Goal: Task Accomplishment & Management: Use online tool/utility

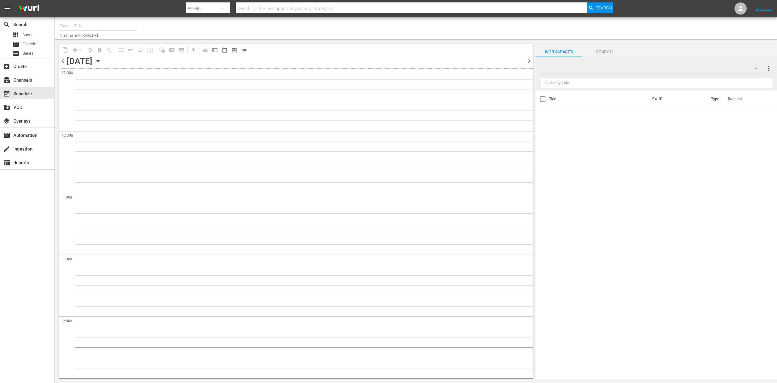
type input "ARD Plus Lindenstraße (1886)"
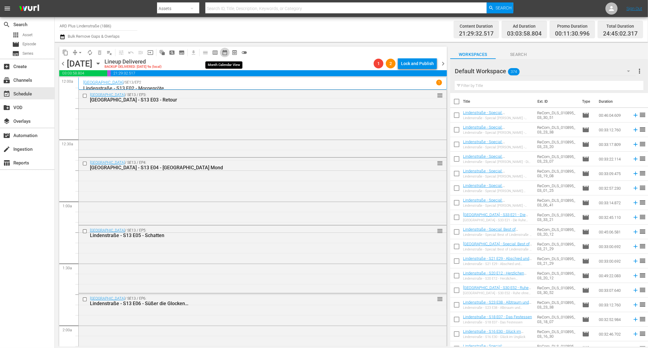
click at [222, 54] on span "date_range_outlined" at bounding box center [225, 52] width 6 height 6
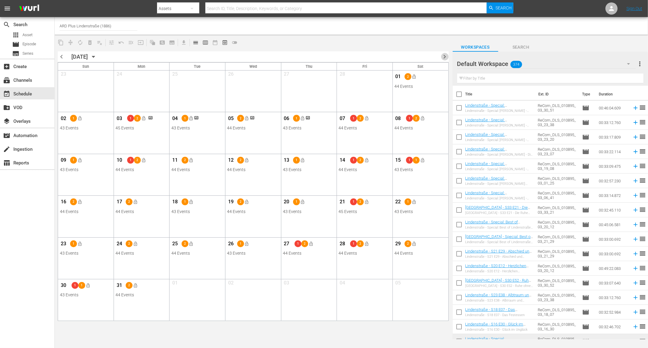
click at [443, 56] on span "chevron_right" at bounding box center [445, 57] width 8 height 8
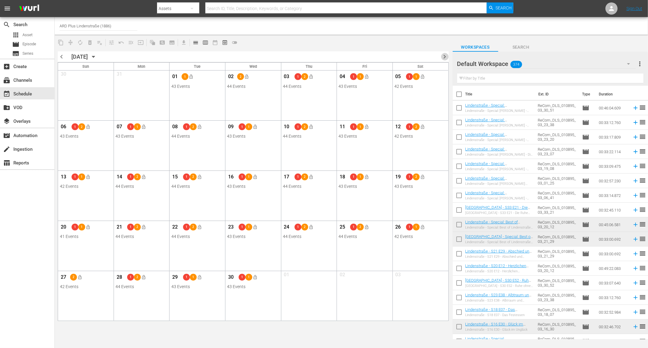
click at [443, 57] on span "chevron_right" at bounding box center [445, 57] width 8 height 8
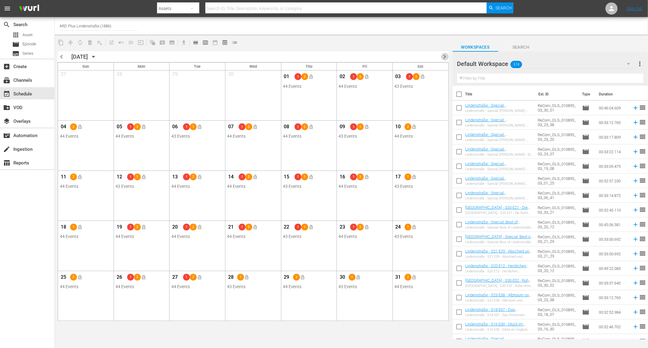
click at [444, 54] on span "chevron_right" at bounding box center [445, 57] width 8 height 8
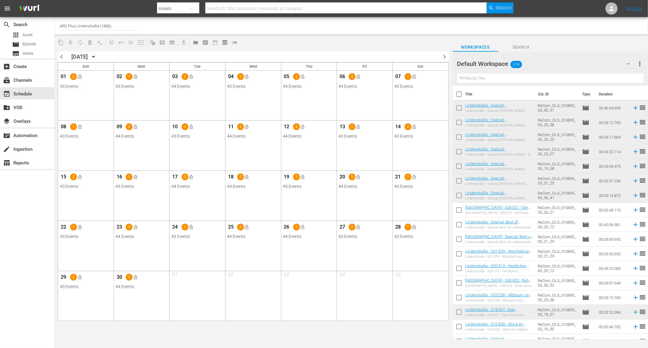
click at [445, 58] on span "chevron_right" at bounding box center [445, 57] width 8 height 8
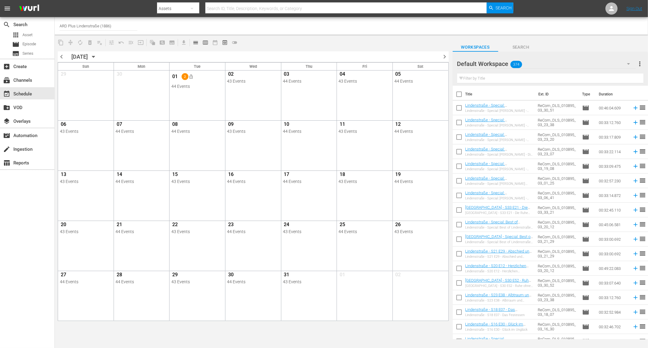
click at [444, 55] on span "chevron_right" at bounding box center [445, 57] width 8 height 8
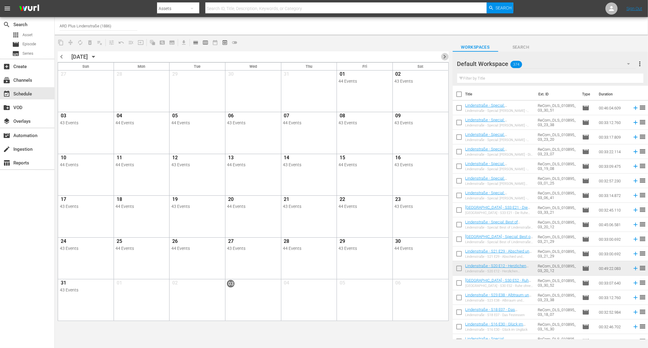
click at [447, 58] on span "chevron_right" at bounding box center [445, 57] width 8 height 8
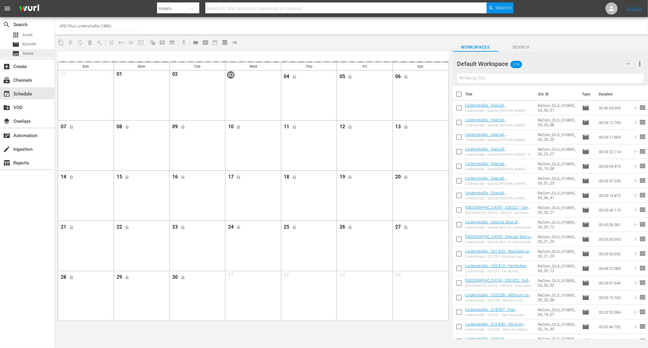
click at [414, 39] on div "content_copy compress autorenew_outlined delete_forever_outlined playlist_remov…" at bounding box center [253, 42] width 397 height 12
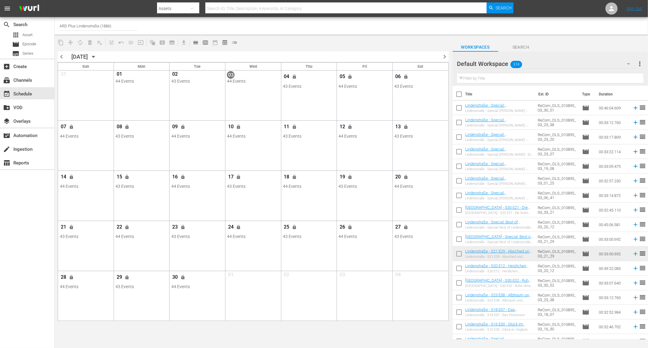
click at [447, 54] on span "chevron_right" at bounding box center [445, 57] width 8 height 8
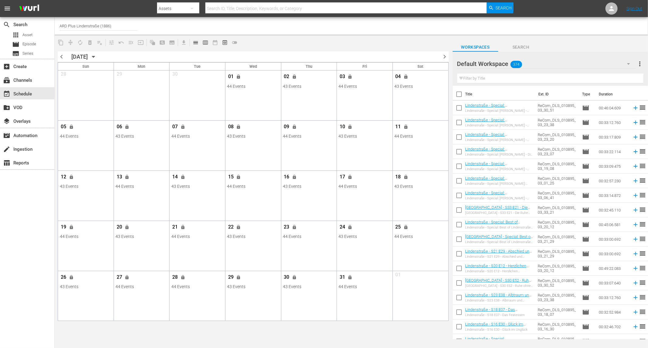
click at [447, 59] on span "chevron_right" at bounding box center [445, 57] width 8 height 8
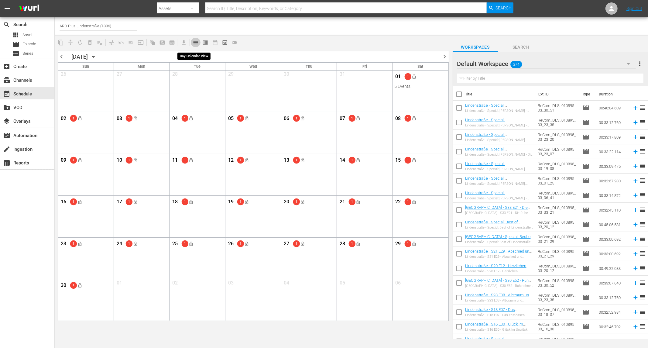
click at [195, 41] on span "calendar_view_day_outlined" at bounding box center [195, 42] width 6 height 6
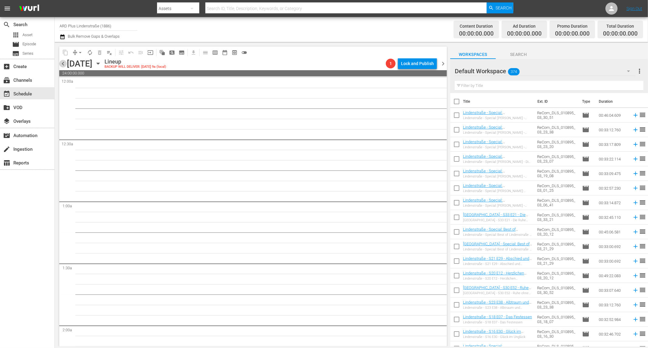
click at [63, 64] on span "chevron_left" at bounding box center [63, 64] width 8 height 8
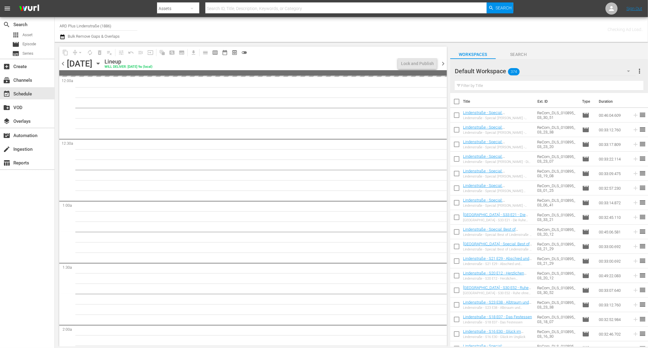
click at [63, 64] on span "chevron_left" at bounding box center [63, 64] width 8 height 8
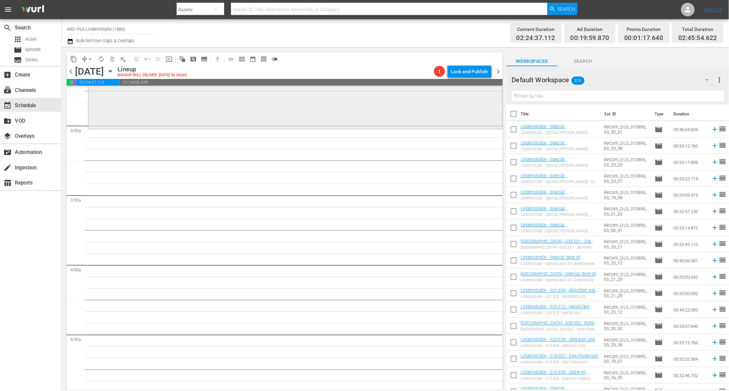
scroll to position [270, 0]
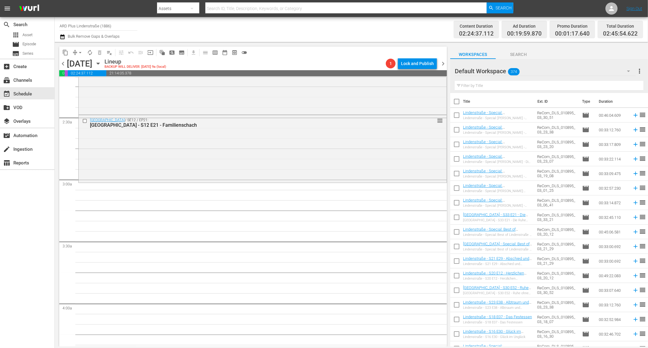
click at [524, 51] on span "Search" at bounding box center [518, 55] width 46 height 8
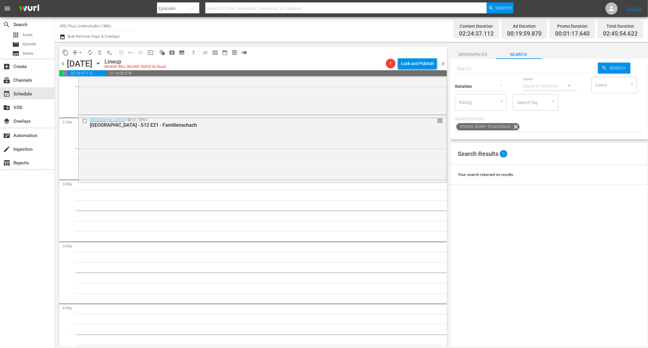
click at [497, 71] on input "text" at bounding box center [526, 68] width 143 height 15
type input "lindenstraße - s28 e46"
type input "0"
type input "lindenstraße - s28 e0"
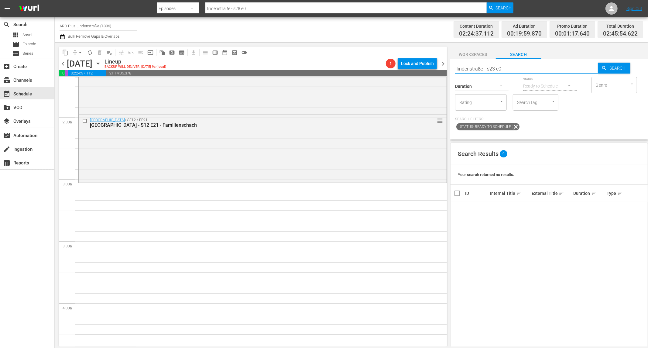
type input "lindenstraße - s23 e0"
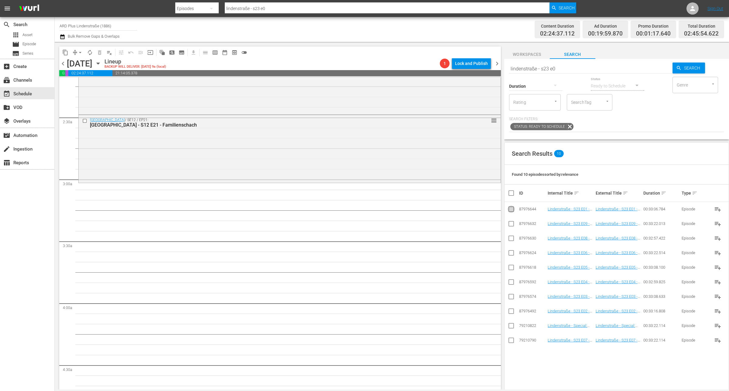
click at [515, 210] on input "checkbox" at bounding box center [510, 210] width 7 height 7
checkbox input "true"
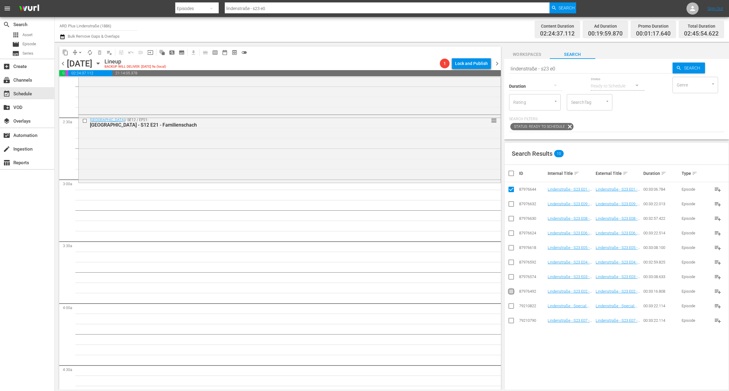
drag, startPoint x: 509, startPoint y: 292, endPoint x: 506, endPoint y: 290, distance: 3.3
click at [508, 292] on input "checkbox" at bounding box center [510, 292] width 7 height 7
checkbox input "true"
click at [511, 280] on input "checkbox" at bounding box center [510, 277] width 7 height 7
checkbox input "true"
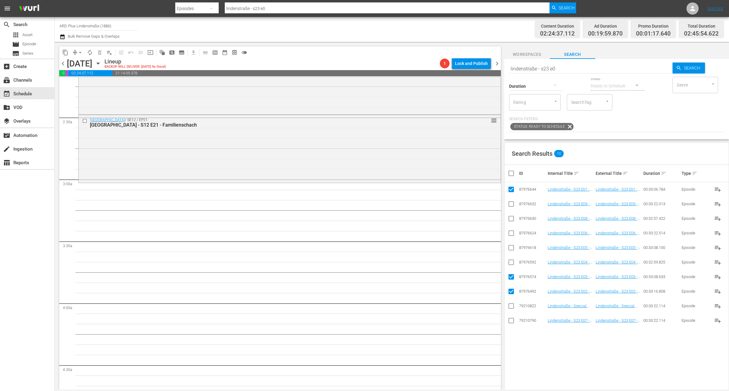
click at [510, 269] on td at bounding box center [511, 262] width 14 height 15
click at [510, 261] on input "checkbox" at bounding box center [510, 263] width 7 height 7
checkbox input "true"
click at [511, 251] on input "checkbox" at bounding box center [510, 248] width 7 height 7
checkbox input "true"
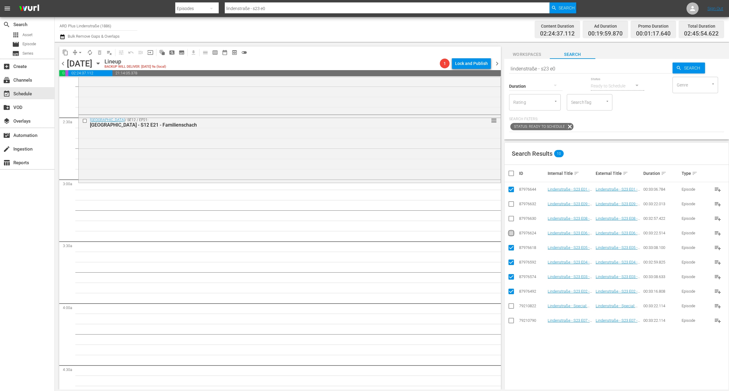
click at [511, 234] on input "checkbox" at bounding box center [510, 234] width 7 height 7
checkbox input "true"
click at [509, 319] on input "checkbox" at bounding box center [510, 321] width 7 height 7
checkbox input "true"
click at [509, 219] on input "checkbox" at bounding box center [510, 219] width 7 height 7
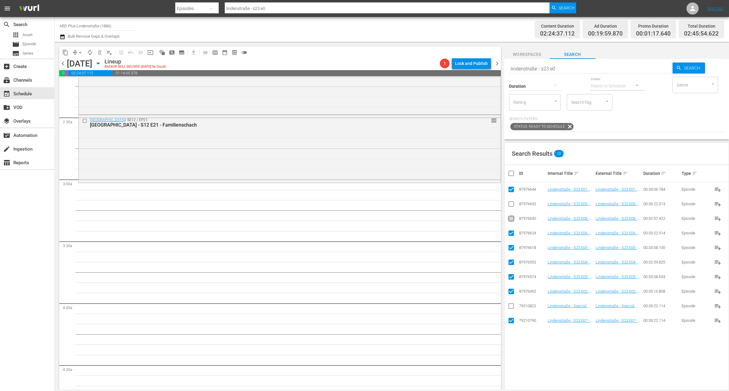
checkbox input "true"
click at [509, 205] on input "checkbox" at bounding box center [510, 205] width 7 height 7
checkbox input "true"
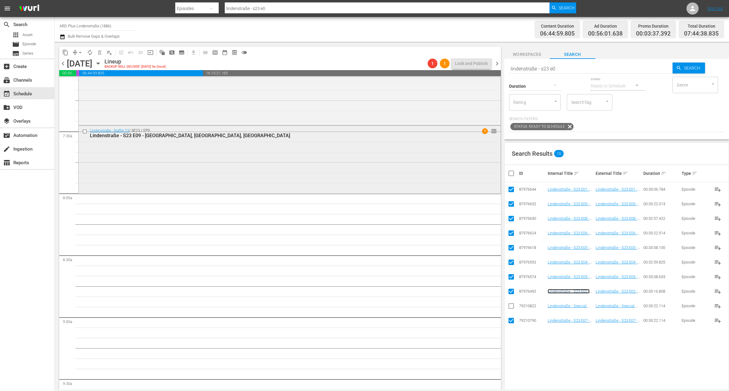
scroll to position [877, 0]
click at [510, 173] on input "checkbox" at bounding box center [513, 173] width 12 height 7
checkbox input "true"
click at [510, 173] on input "checkbox" at bounding box center [513, 173] width 12 height 7
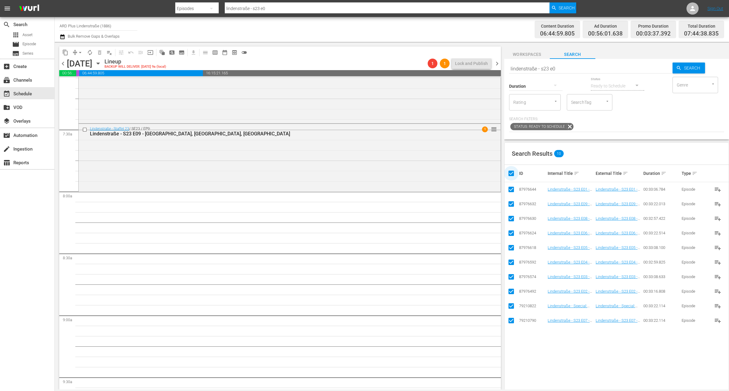
checkbox input "false"
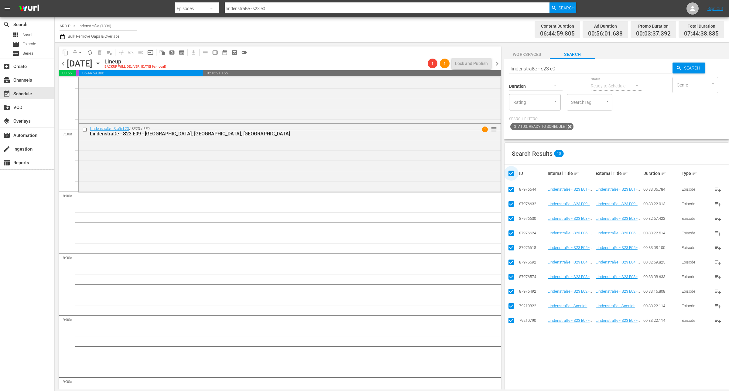
checkbox input "false"
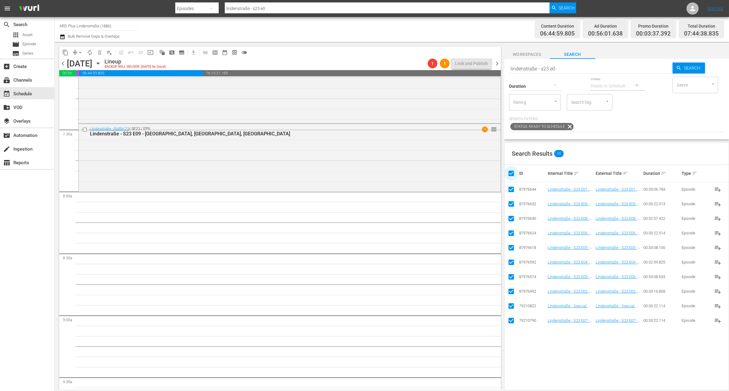
checkbox input "false"
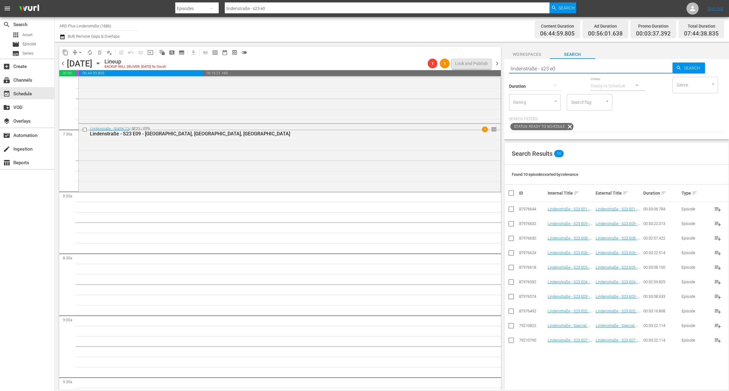
click at [580, 65] on input "lindenstraße - s23 e0" at bounding box center [590, 68] width 163 height 15
type input "lindenstraße - s23 e1"
click at [512, 210] on input "checkbox" at bounding box center [510, 210] width 7 height 7
checkbox input "true"
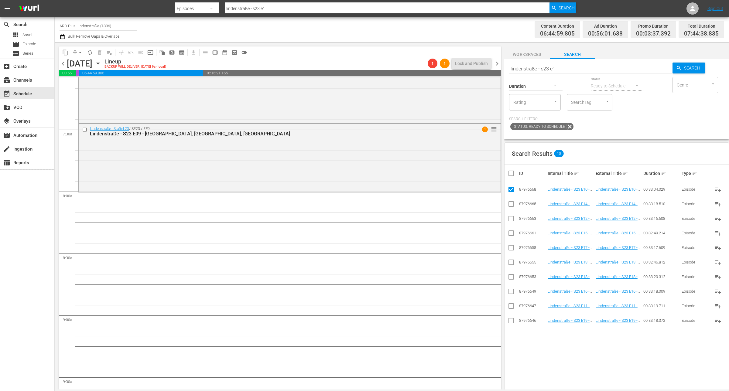
click at [510, 307] on input "checkbox" at bounding box center [510, 307] width 7 height 7
checkbox input "true"
click at [507, 220] on input "checkbox" at bounding box center [510, 219] width 7 height 7
checkbox input "true"
click at [512, 260] on input "checkbox" at bounding box center [510, 263] width 7 height 7
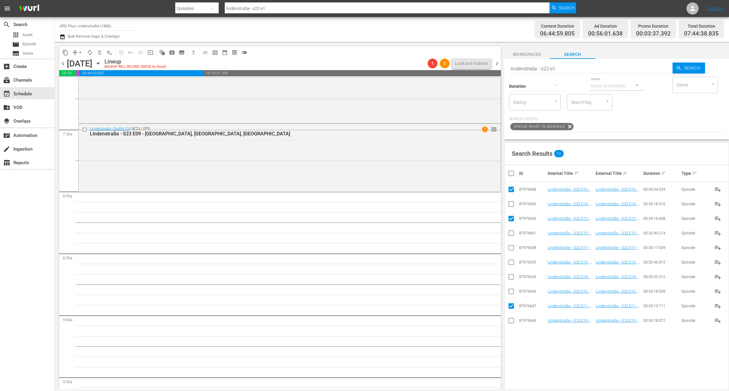
checkbox input "true"
click at [512, 208] on input "checkbox" at bounding box center [510, 205] width 7 height 7
checkbox input "true"
click at [511, 232] on input "checkbox" at bounding box center [510, 234] width 7 height 7
checkbox input "true"
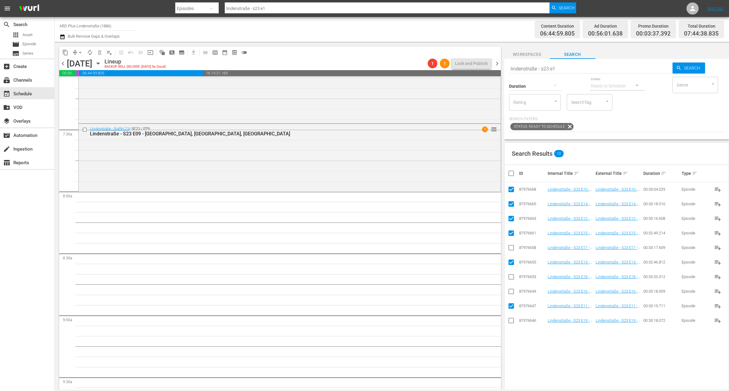
click at [509, 289] on input "checkbox" at bounding box center [510, 292] width 7 height 7
checkbox input "true"
click at [513, 245] on icon at bounding box center [510, 247] width 7 height 7
click at [512, 247] on input "checkbox" at bounding box center [510, 248] width 7 height 7
checkbox input "true"
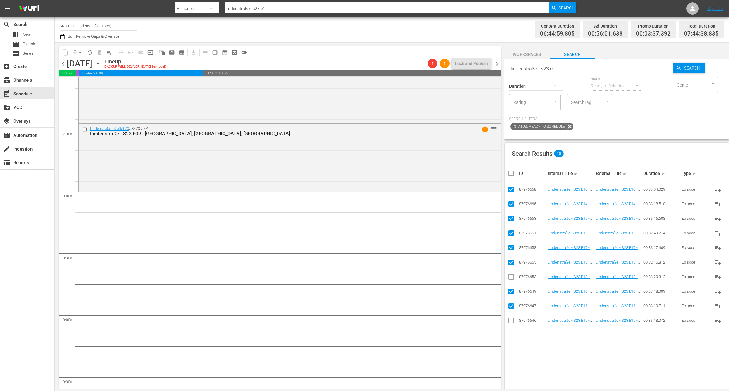
click at [511, 278] on input "checkbox" at bounding box center [510, 277] width 7 height 7
checkbox input "true"
click at [512, 322] on input "checkbox" at bounding box center [510, 321] width 7 height 7
checkbox input "true"
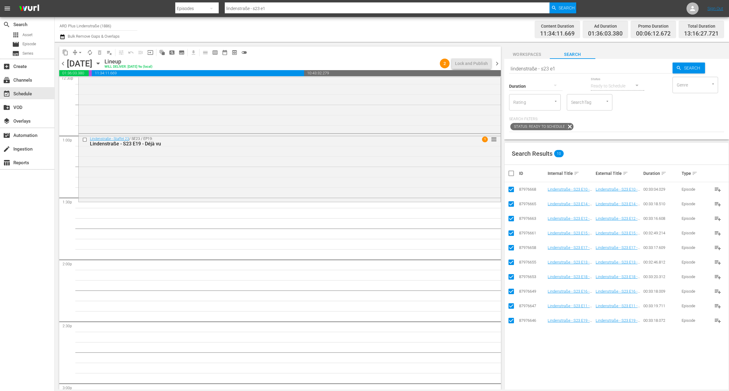
scroll to position [1560, 0]
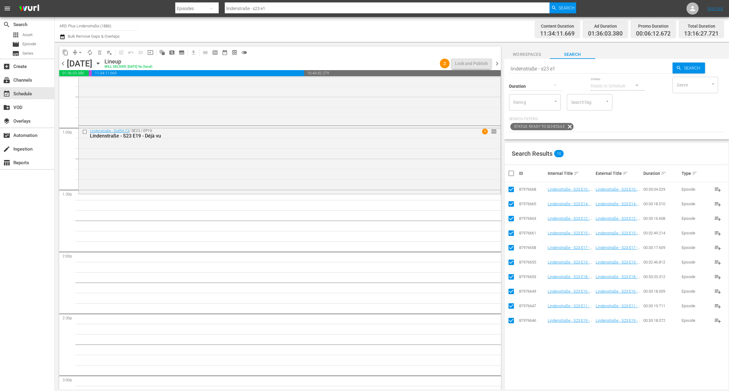
click at [509, 175] on input "checkbox" at bounding box center [513, 173] width 12 height 7
checkbox input "false"
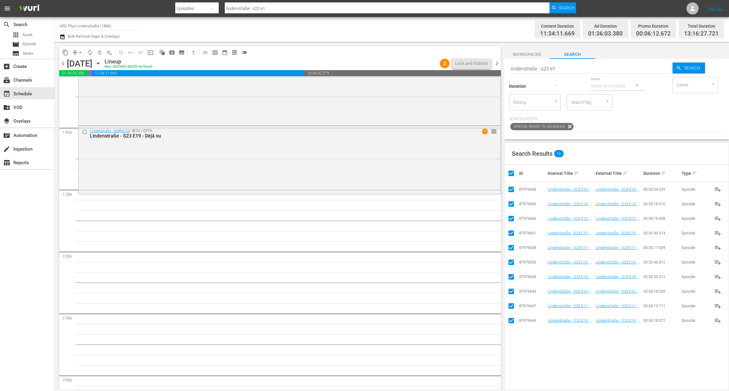
checkbox input "false"
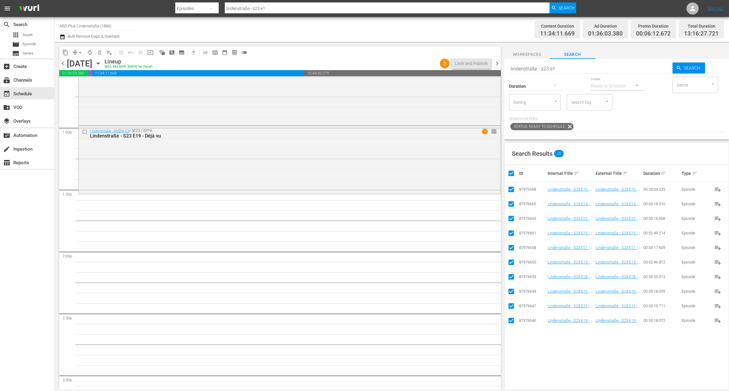
checkbox input "false"
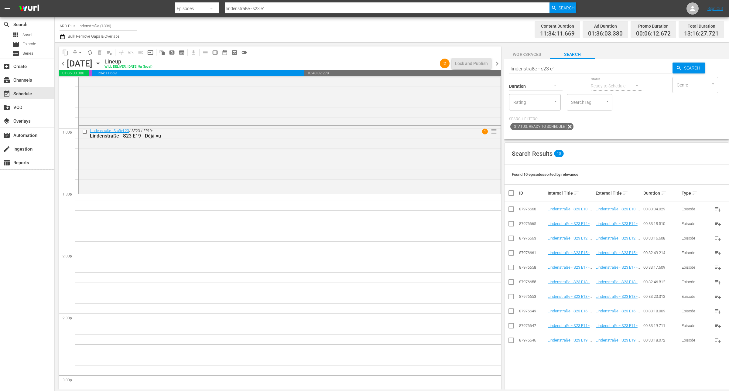
click at [579, 67] on input "lindenstraße - s23 e1" at bounding box center [590, 68] width 163 height 15
type input "lindenstraße - s23 e2"
click at [509, 355] on input "checkbox" at bounding box center [510, 355] width 7 height 7
checkbox input "true"
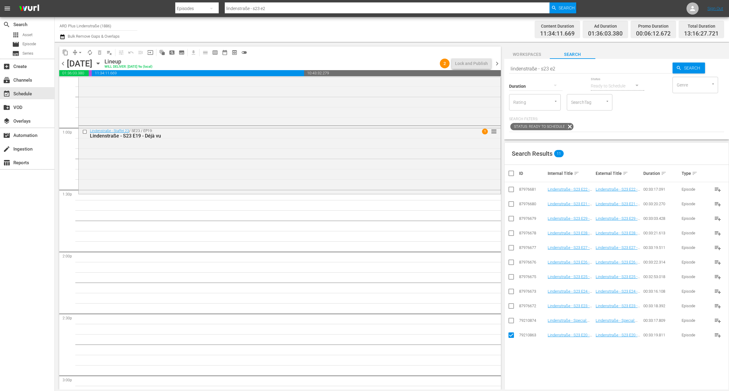
click at [509, 203] on input "checkbox" at bounding box center [510, 205] width 7 height 7
checkbox input "true"
click at [509, 189] on input "checkbox" at bounding box center [510, 190] width 7 height 7
checkbox input "true"
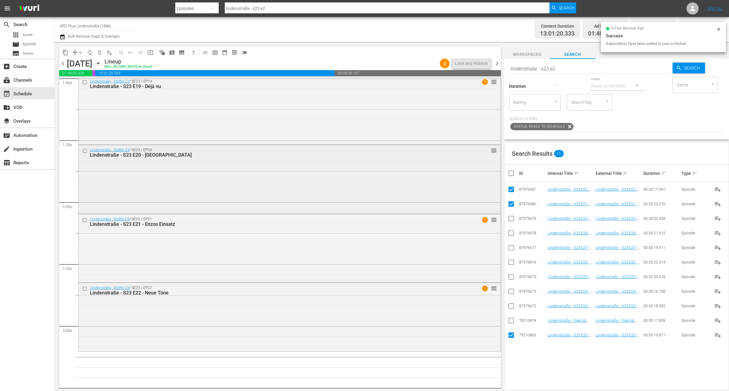
scroll to position [1674, 0]
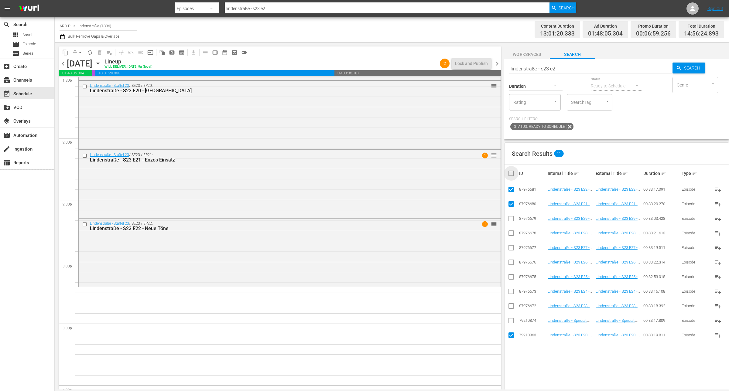
click at [514, 171] on input "checkbox" at bounding box center [513, 173] width 12 height 7
checkbox input "true"
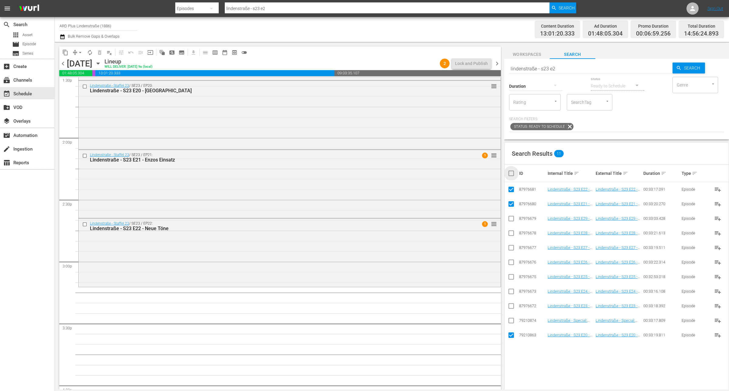
checkbox input "true"
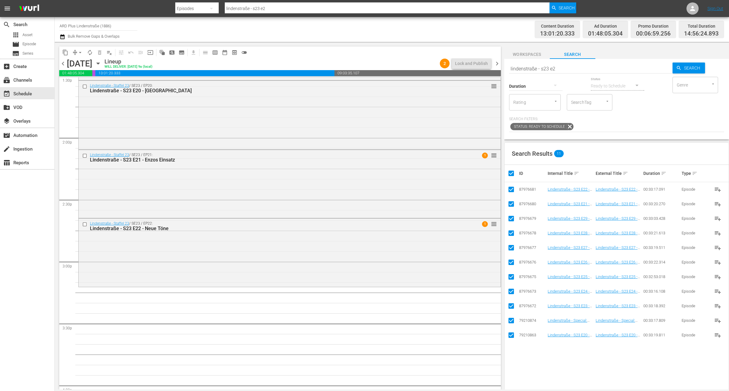
click at [514, 171] on input "checkbox" at bounding box center [513, 173] width 12 height 7
checkbox input "false"
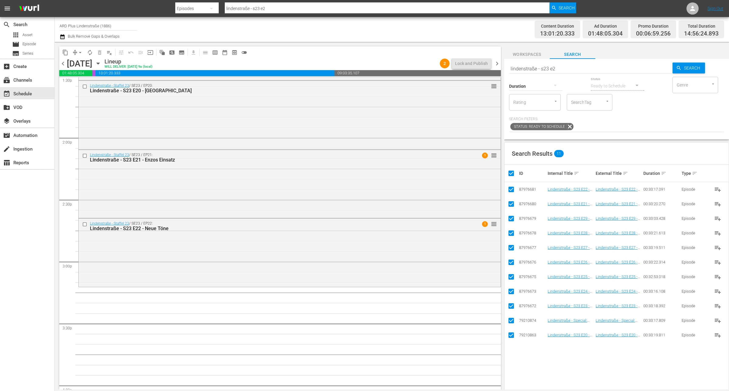
checkbox input "false"
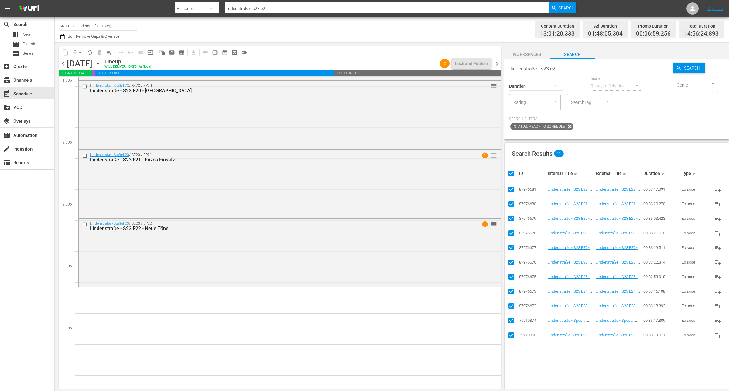
checkbox input "false"
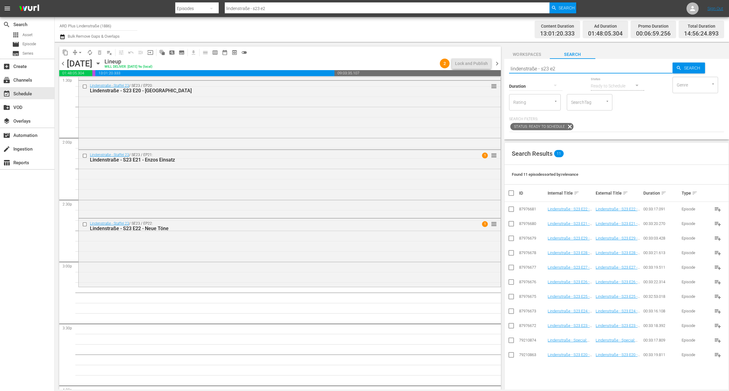
drag, startPoint x: 564, startPoint y: 70, endPoint x: 543, endPoint y: 67, distance: 21.5
click at [543, 67] on input "lindenstraße - s23 e2" at bounding box center [590, 68] width 163 height 15
type input "lindenstraße - special:"
type input "lindenstraße - special"
type input "lindenstraße - special: die sc"
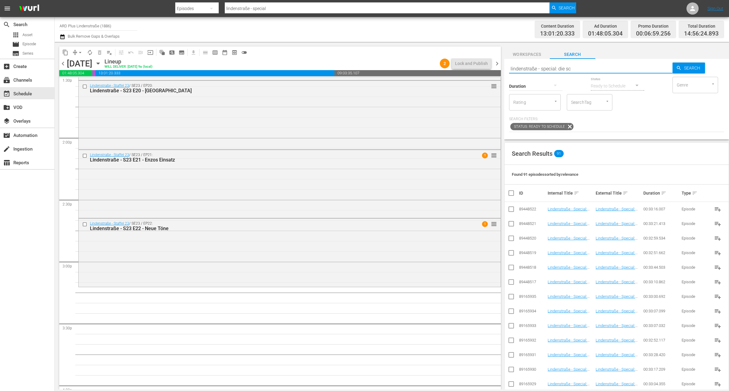
type input "lindenstraße - special: die sc"
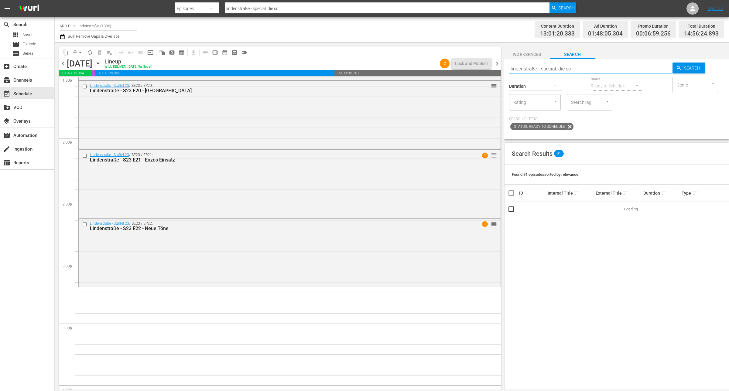
type input "lindenstraße - special: die schrägsten"
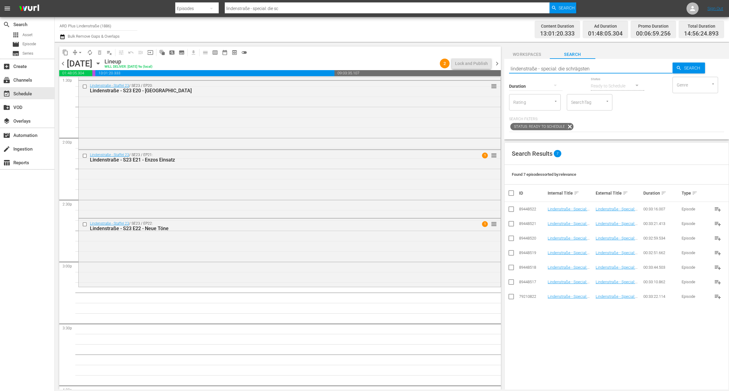
type input "lindenstraße - special: die schrägsten"
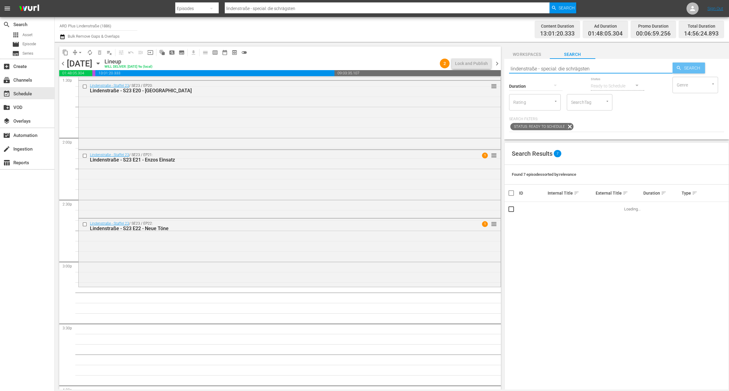
click at [681, 66] on span "Search" at bounding box center [692, 68] width 23 height 11
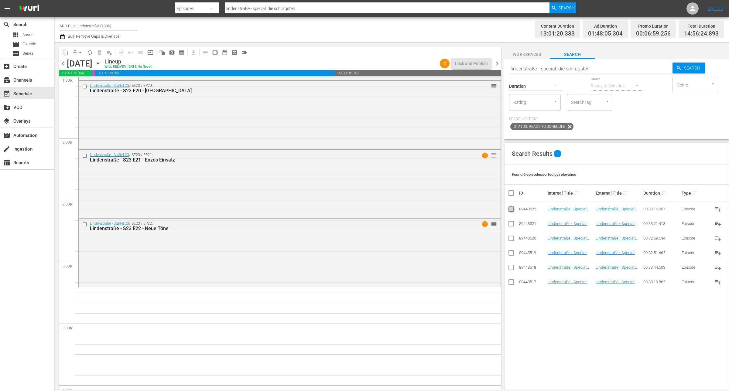
click at [512, 208] on input "checkbox" at bounding box center [510, 210] width 7 height 7
checkbox input "true"
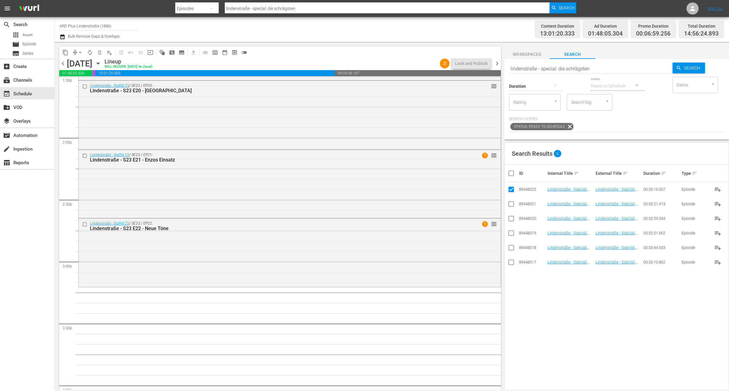
click at [512, 204] on input "checkbox" at bounding box center [510, 205] width 7 height 7
checkbox input "true"
click at [512, 218] on input "checkbox" at bounding box center [510, 219] width 7 height 7
checkbox input "true"
click at [508, 231] on icon at bounding box center [510, 233] width 7 height 7
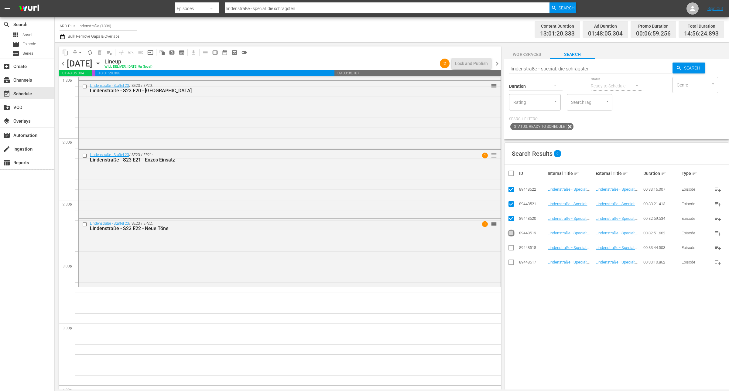
click at [512, 236] on input "checkbox" at bounding box center [510, 234] width 7 height 7
checkbox input "true"
click at [513, 247] on input "checkbox" at bounding box center [510, 248] width 7 height 7
checkbox input "true"
click at [509, 263] on input "checkbox" at bounding box center [510, 263] width 7 height 7
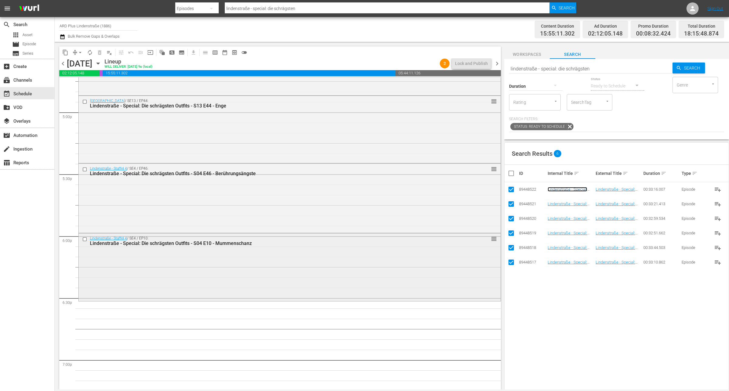
scroll to position [2091, 0]
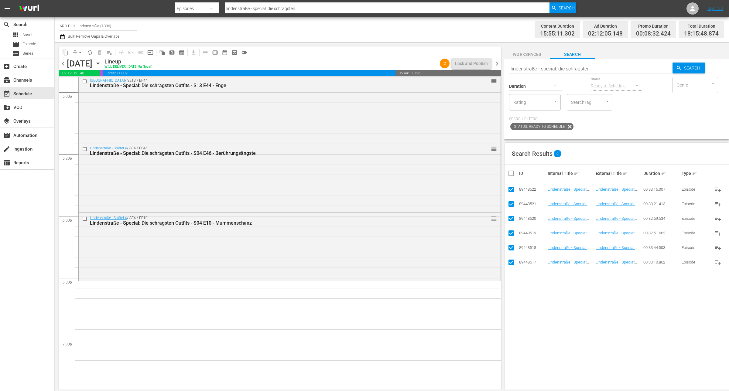
click at [510, 260] on input "checkbox" at bounding box center [510, 263] width 7 height 7
checkbox input "false"
click at [512, 246] on input "checkbox" at bounding box center [510, 248] width 7 height 7
checkbox input "false"
click at [514, 231] on input "checkbox" at bounding box center [510, 234] width 7 height 7
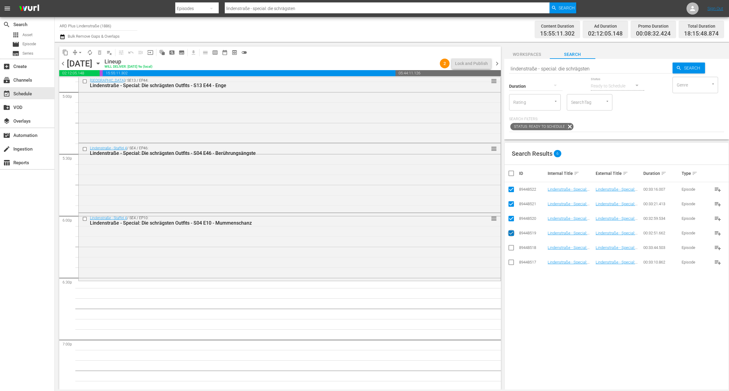
checkbox input "false"
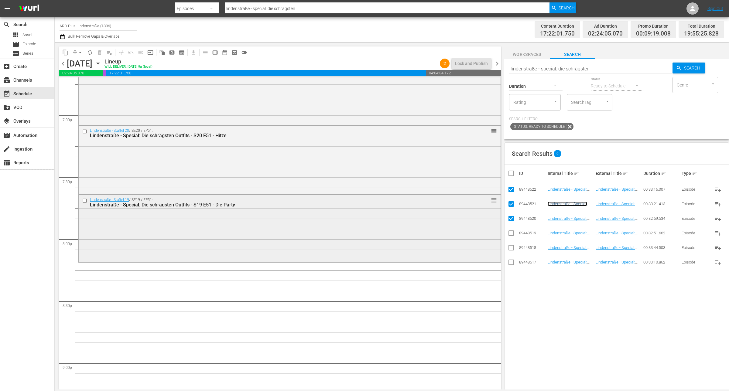
scroll to position [2319, 0]
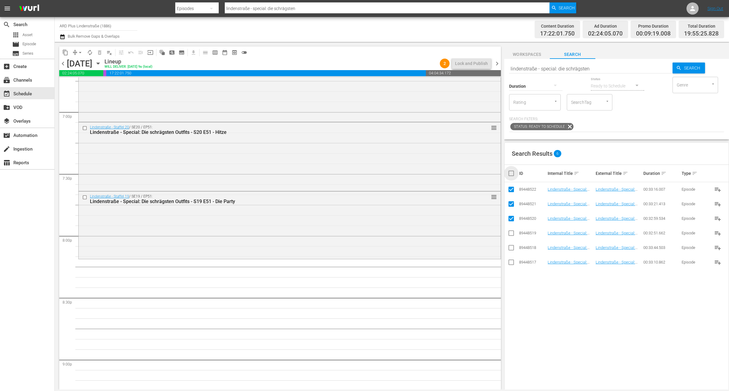
click at [509, 173] on input "checkbox" at bounding box center [513, 173] width 12 height 7
checkbox input "true"
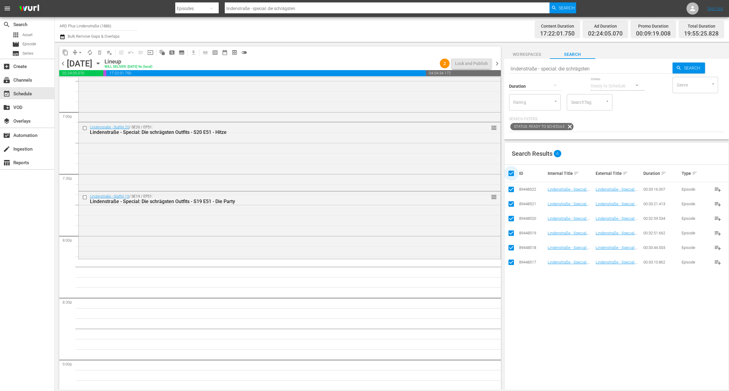
click at [509, 173] on input "checkbox" at bounding box center [513, 173] width 12 height 7
checkbox input "false"
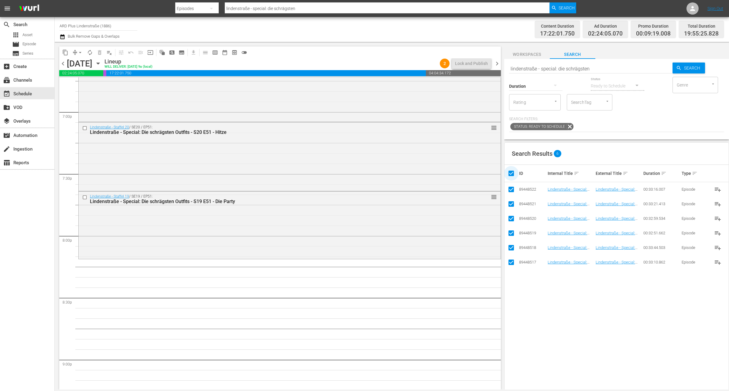
checkbox input "false"
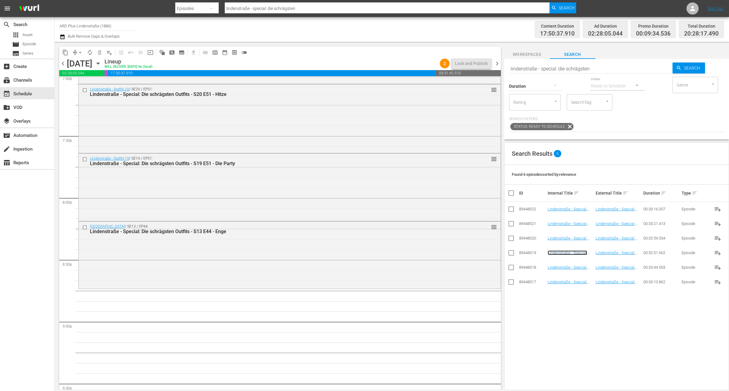
scroll to position [2395, 0]
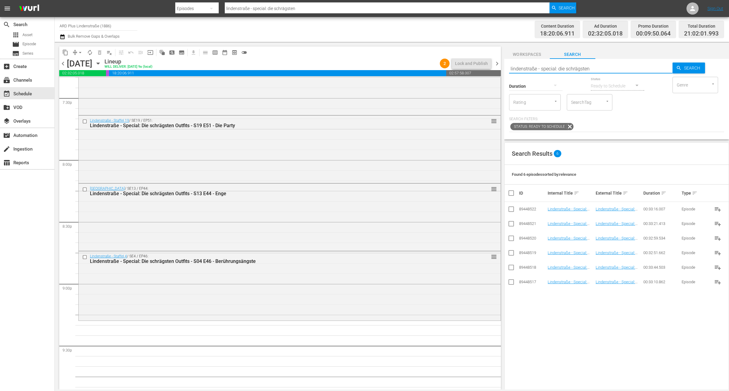
drag, startPoint x: 600, startPoint y: 69, endPoint x: 603, endPoint y: 68, distance: 3.7
click at [600, 69] on input "lindenstraße - special: die schrägsten" at bounding box center [590, 68] width 163 height 15
drag, startPoint x: 570, startPoint y: 67, endPoint x: 543, endPoint y: 67, distance: 27.0
click at [543, 67] on input "lindenstraße - special: die schrägsten" at bounding box center [590, 68] width 163 height 15
type input "lindenstraße - s22 e0"
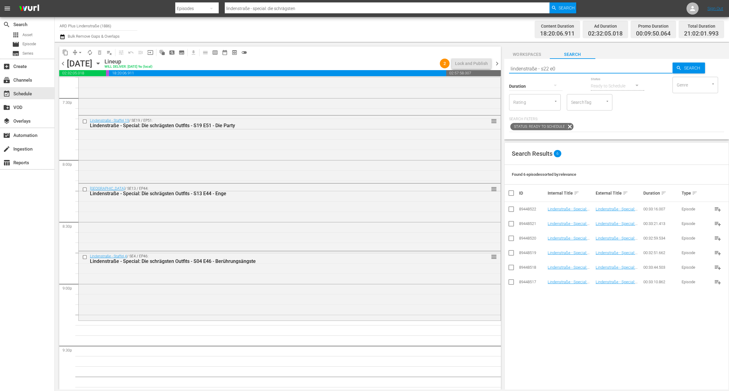
type input "lindenstraße - s22 e0"
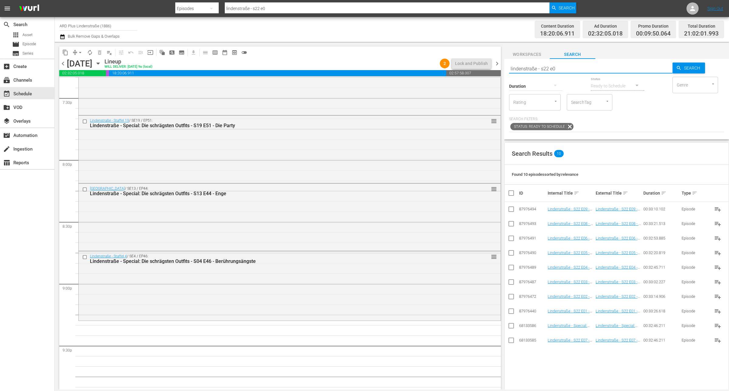
click at [513, 311] on input "checkbox" at bounding box center [510, 312] width 7 height 7
checkbox input "true"
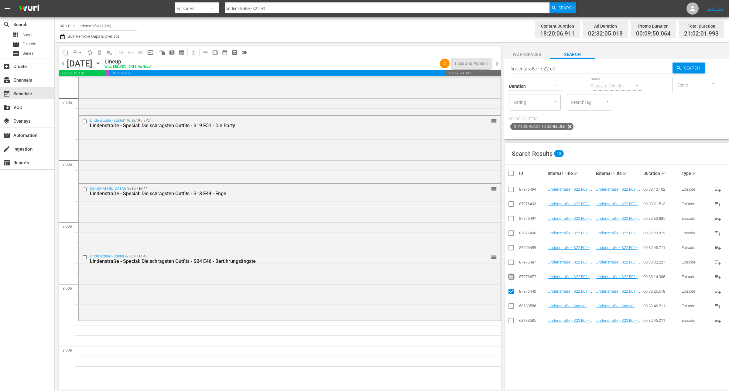
click at [512, 276] on input "checkbox" at bounding box center [510, 277] width 7 height 7
checkbox input "true"
click at [509, 264] on input "checkbox" at bounding box center [510, 263] width 7 height 7
checkbox input "true"
click at [512, 247] on input "checkbox" at bounding box center [510, 248] width 7 height 7
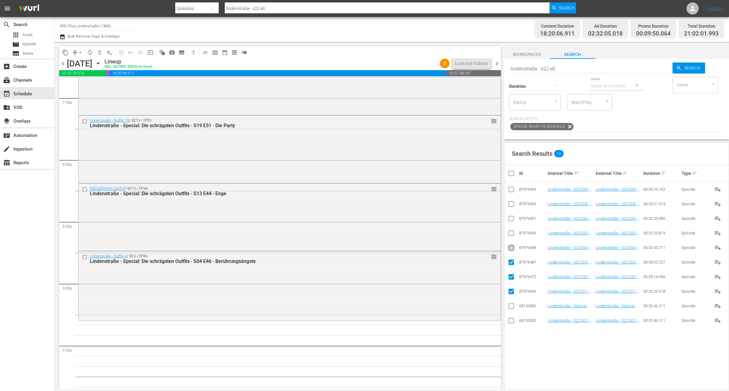
checkbox input "true"
click at [512, 237] on input "checkbox" at bounding box center [510, 234] width 7 height 7
checkbox input "true"
click at [509, 174] on input "checkbox" at bounding box center [513, 173] width 12 height 7
checkbox input "true"
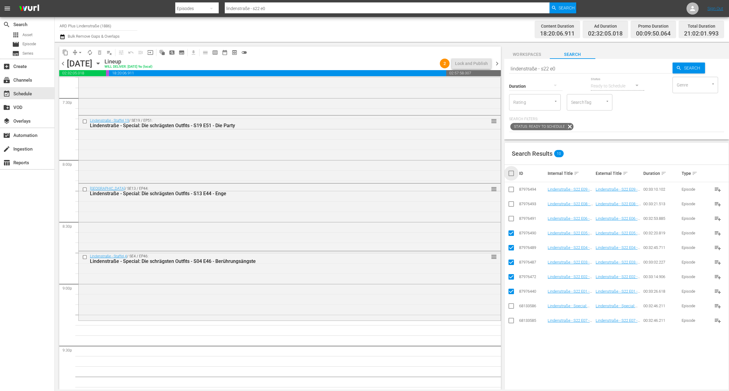
checkbox input "true"
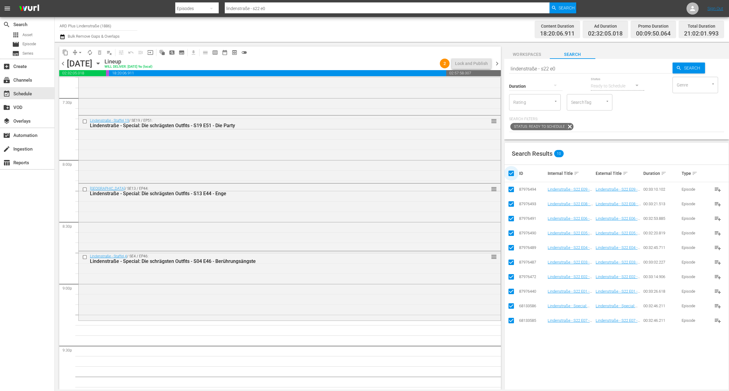
click at [509, 174] on input "checkbox" at bounding box center [513, 173] width 12 height 7
checkbox input "false"
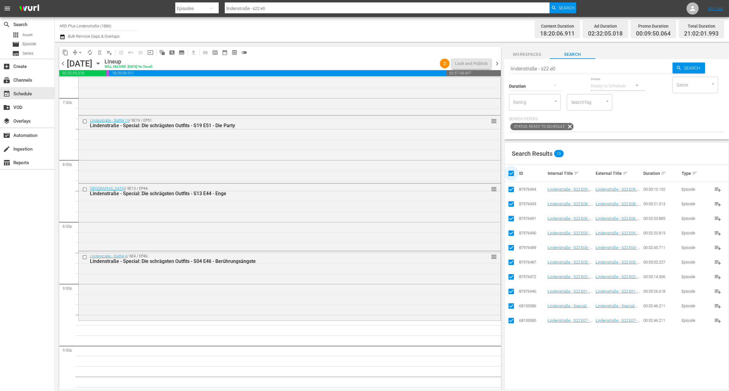
checkbox input "false"
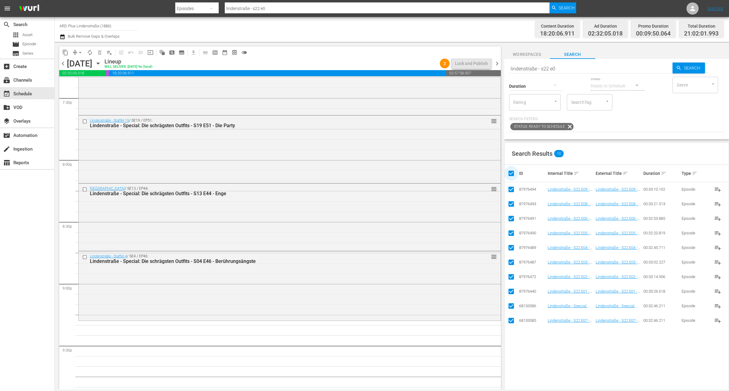
checkbox input "false"
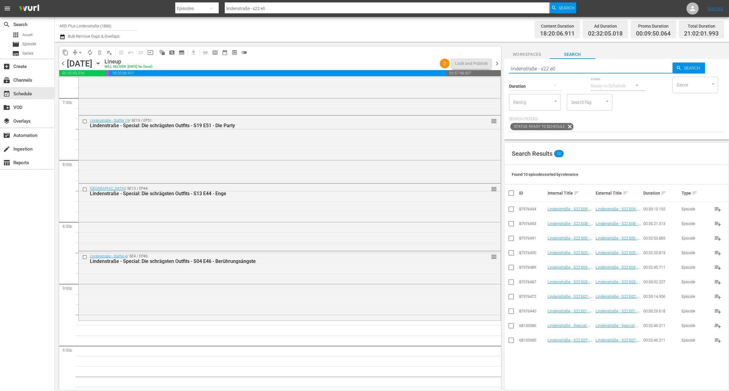
click at [548, 64] on input "lindenstraße - s22 e0" at bounding box center [590, 68] width 163 height 15
type input "lindenstraße - s23 e0"
click at [509, 209] on input "checkbox" at bounding box center [510, 210] width 7 height 7
checkbox input "true"
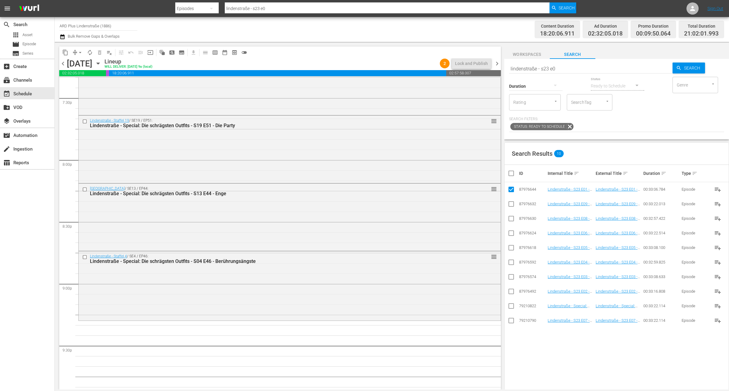
click at [512, 293] on input "checkbox" at bounding box center [510, 292] width 7 height 7
checkbox input "true"
click at [513, 279] on input "checkbox" at bounding box center [510, 277] width 7 height 7
checkbox input "true"
click at [511, 265] on input "checkbox" at bounding box center [510, 263] width 7 height 7
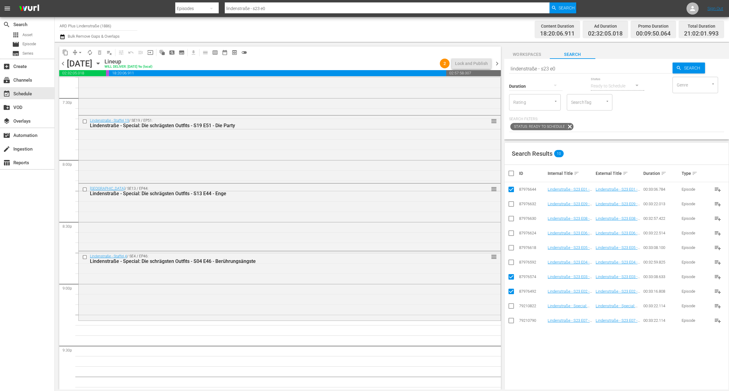
checkbox input "true"
drag, startPoint x: 510, startPoint y: 250, endPoint x: 512, endPoint y: 247, distance: 4.0
click at [510, 250] on input "checkbox" at bounding box center [510, 248] width 7 height 7
checkbox input "true"
click at [512, 236] on input "checkbox" at bounding box center [510, 234] width 7 height 7
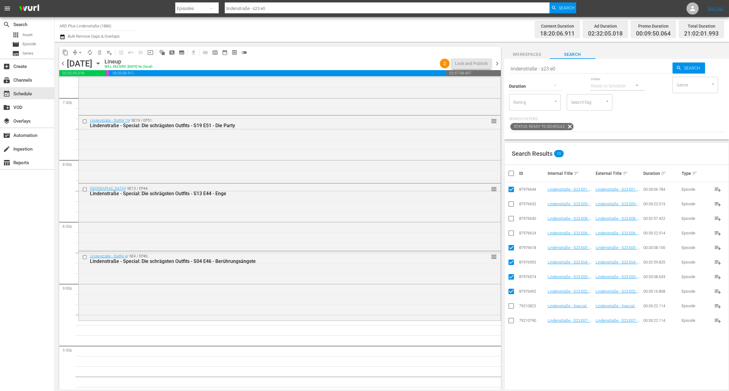
checkbox input "true"
click at [510, 322] on input "checkbox" at bounding box center [510, 321] width 7 height 7
checkbox input "true"
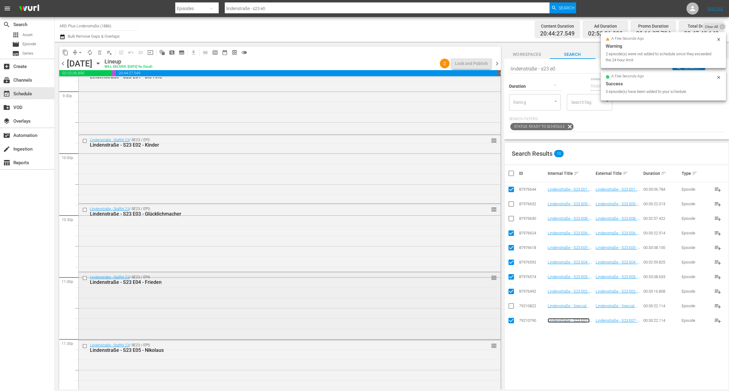
scroll to position [2668, 0]
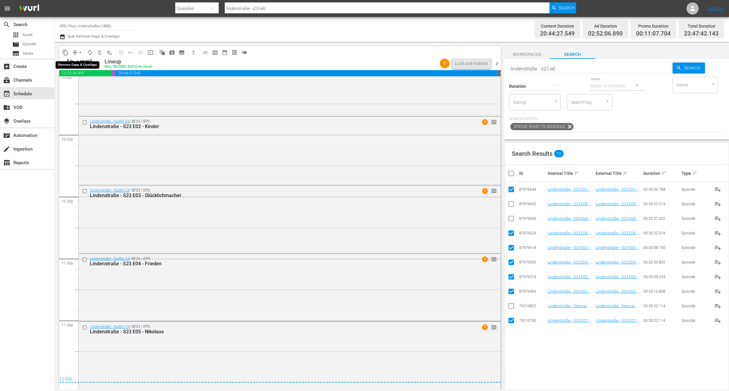
click at [77, 50] on span "arrow_drop_down" at bounding box center [80, 52] width 6 height 6
click at [82, 81] on li "Align to End of Previous Day" at bounding box center [81, 85] width 64 height 10
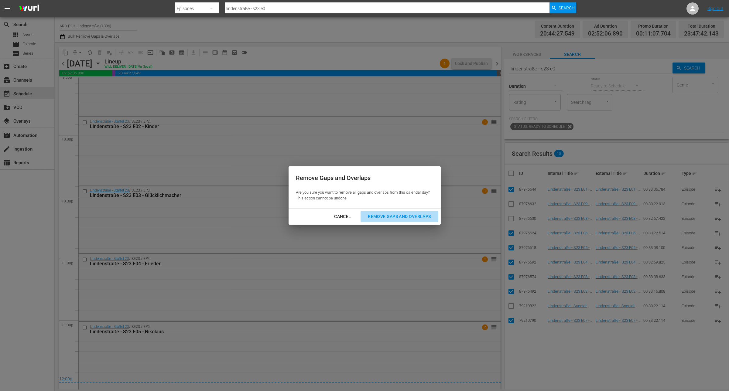
click at [406, 220] on div "Remove Gaps and Overlaps" at bounding box center [399, 217] width 73 height 8
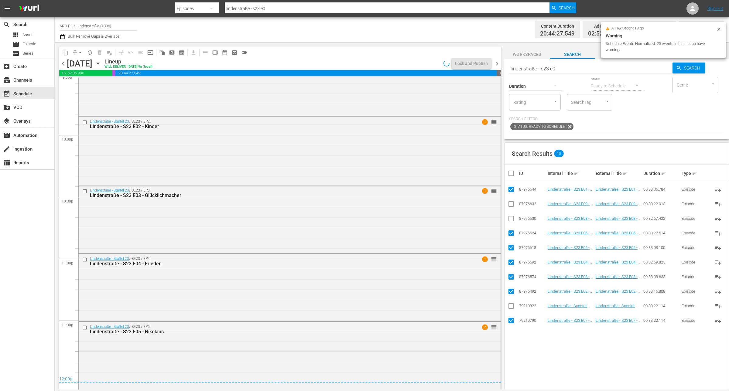
click at [509, 172] on input "checkbox" at bounding box center [513, 173] width 12 height 7
checkbox input "true"
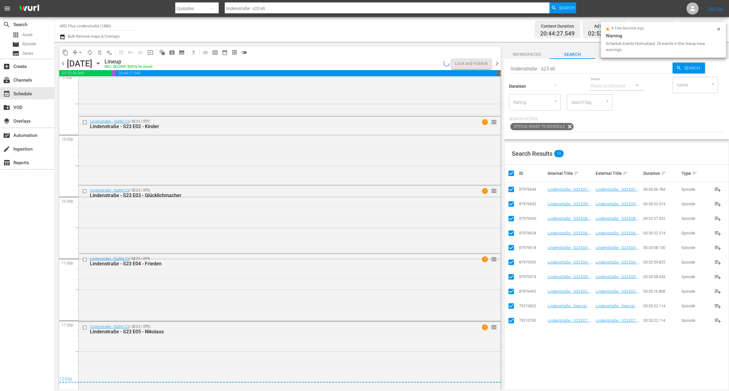
click at [509, 172] on input "checkbox" at bounding box center [513, 173] width 12 height 7
checkbox input "false"
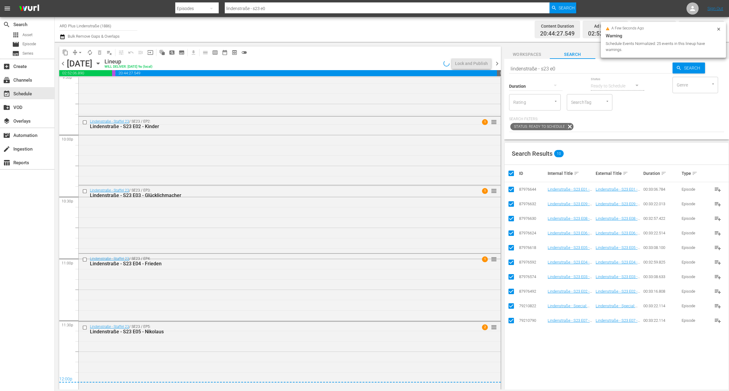
checkbox input "false"
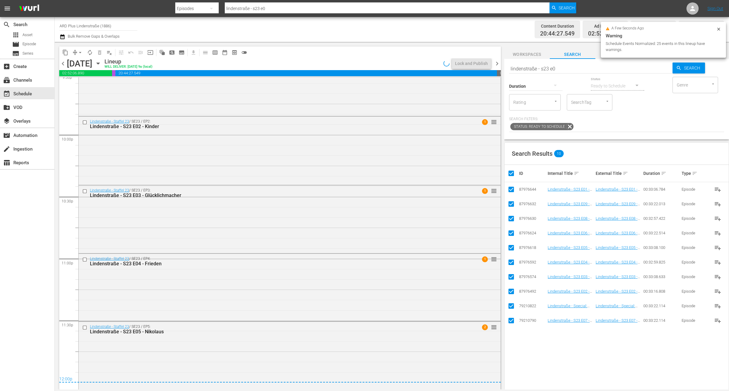
checkbox input "false"
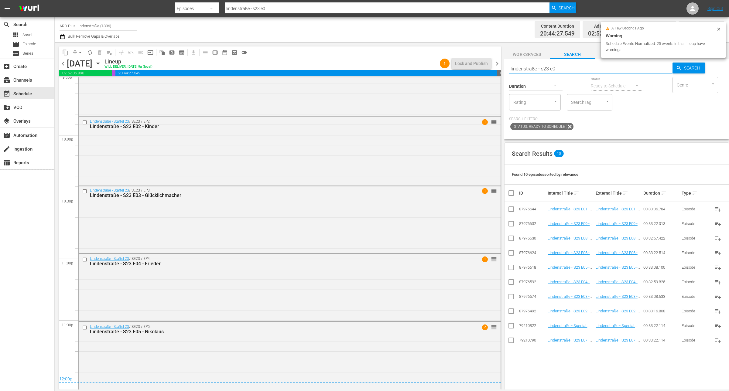
click at [461, 60] on div "content_copy compress arrow_drop_down autorenew_outlined delete_forever_outline…" at bounding box center [392, 216] width 674 height 348
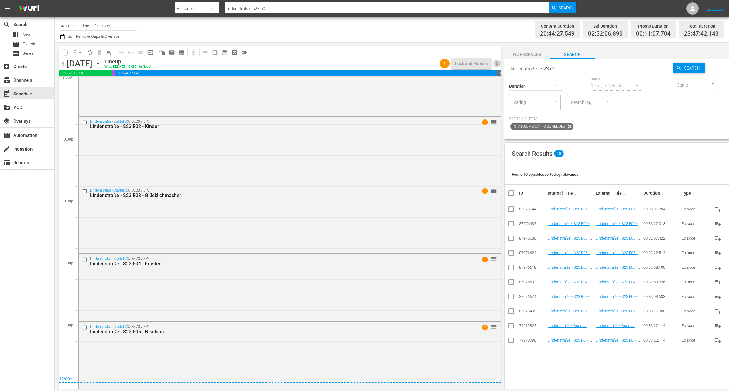
click at [497, 64] on span "chevron_right" at bounding box center [497, 64] width 8 height 8
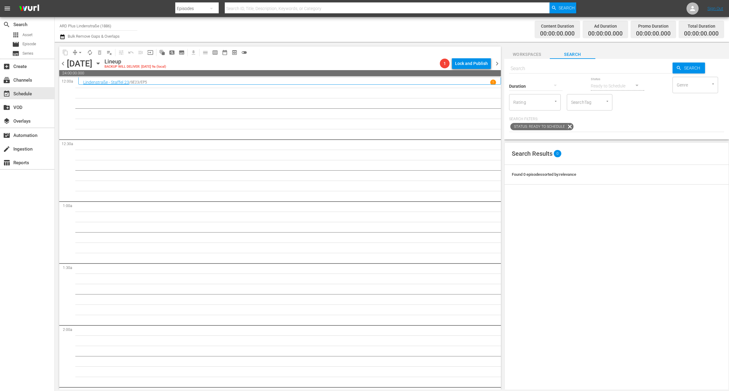
click at [546, 72] on div "Duration" at bounding box center [535, 82] width 53 height 22
click at [539, 67] on input "text" at bounding box center [590, 68] width 163 height 15
paste input "lindenstraße - s23 e0"
type input "lindenstraße - s23 e0"
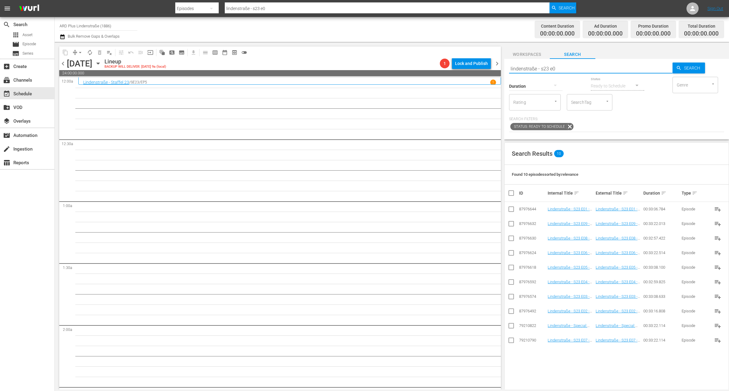
click at [506, 257] on td at bounding box center [511, 253] width 14 height 15
click at [509, 256] on input "checkbox" at bounding box center [510, 253] width 7 height 7
checkbox input "true"
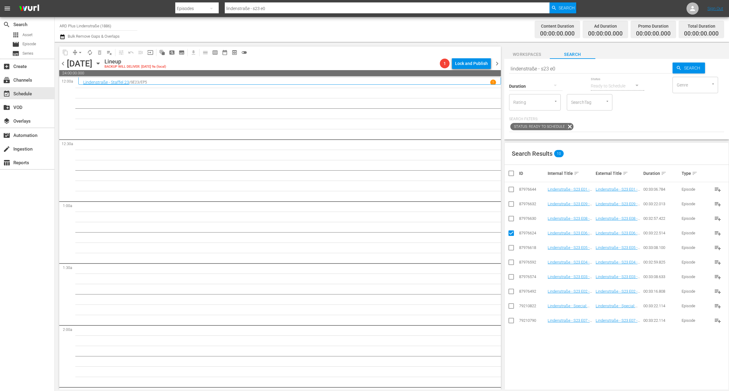
click at [509, 321] on input "checkbox" at bounding box center [510, 321] width 7 height 7
checkbox input "true"
click at [512, 219] on input "checkbox" at bounding box center [510, 219] width 7 height 7
checkbox input "true"
click at [513, 206] on input "checkbox" at bounding box center [510, 205] width 7 height 7
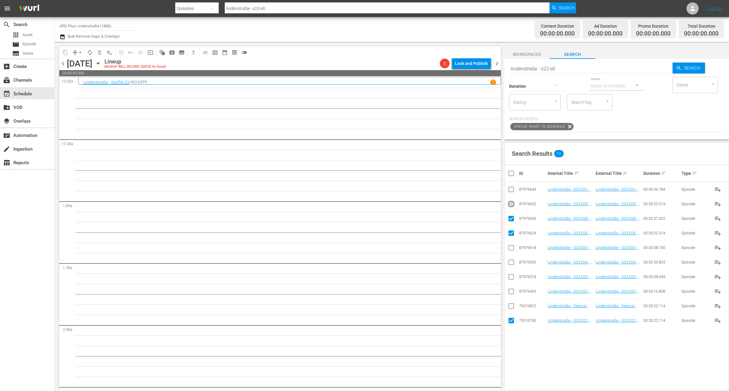
checkbox input "true"
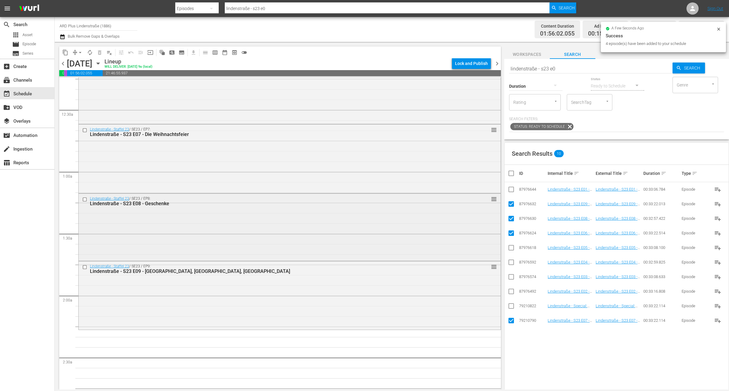
scroll to position [76, 0]
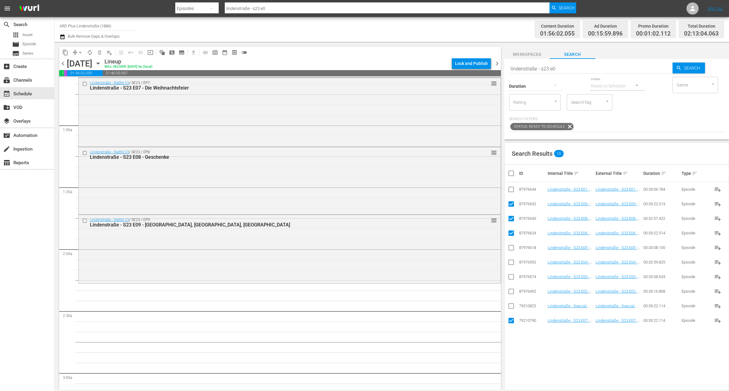
click at [511, 173] on input "checkbox" at bounding box center [513, 173] width 12 height 7
checkbox input "true"
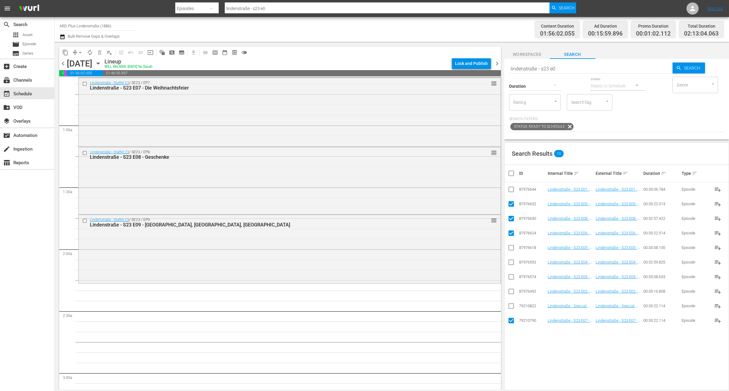
checkbox input "true"
click at [511, 173] on input "checkbox" at bounding box center [513, 173] width 12 height 7
checkbox input "false"
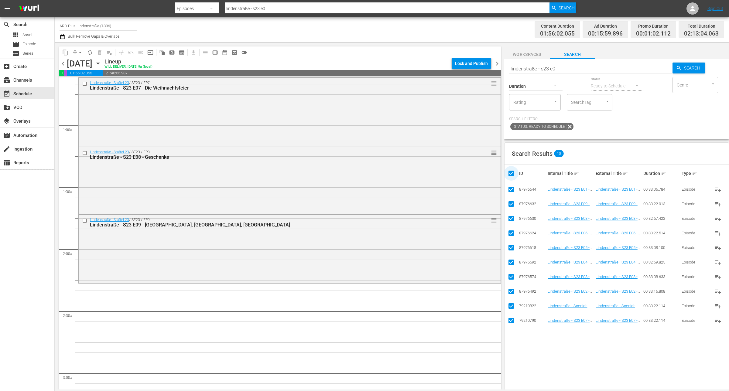
checkbox input "false"
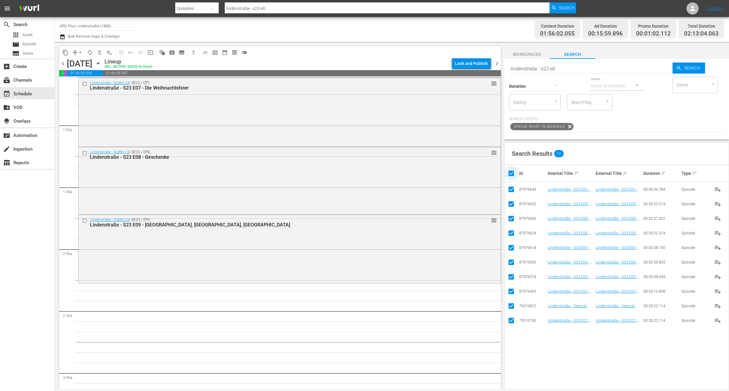
checkbox input "false"
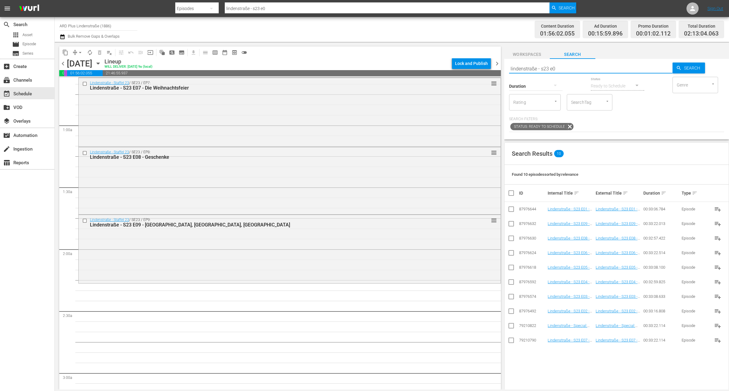
click at [567, 66] on input "lindenstraße - s23 e0" at bounding box center [590, 68] width 163 height 15
type input "lindenstraße - s23 e1"
drag, startPoint x: 509, startPoint y: 207, endPoint x: 504, endPoint y: 211, distance: 6.5
click at [508, 207] on input "checkbox" at bounding box center [510, 210] width 7 height 7
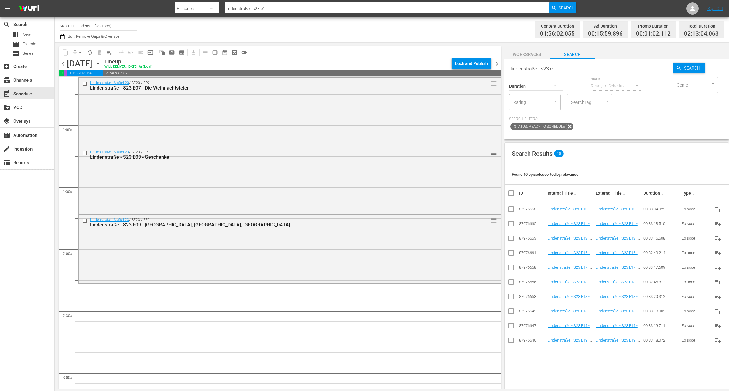
checkbox input "true"
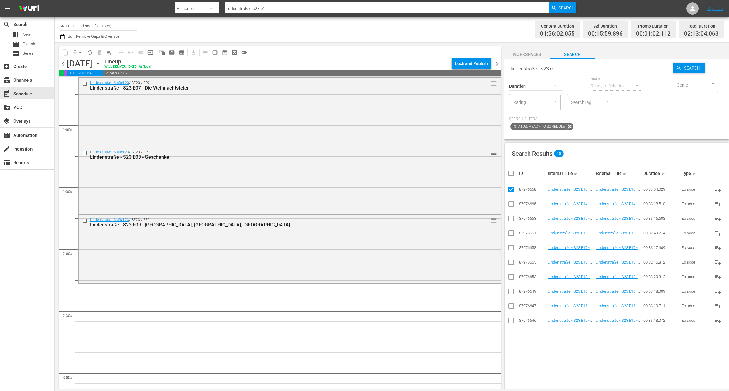
click at [512, 307] on input "checkbox" at bounding box center [510, 307] width 7 height 7
checkbox input "true"
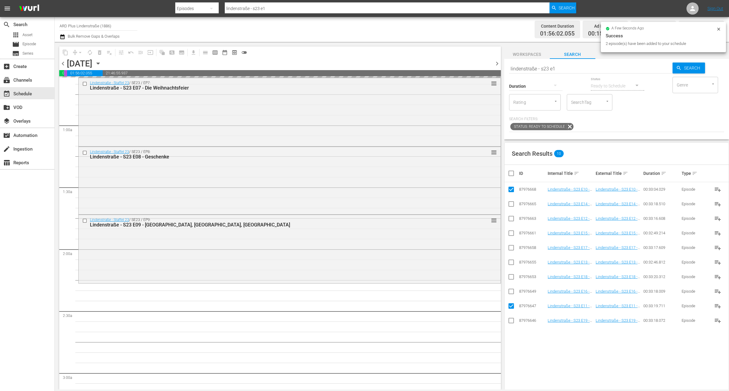
scroll to position [152, 0]
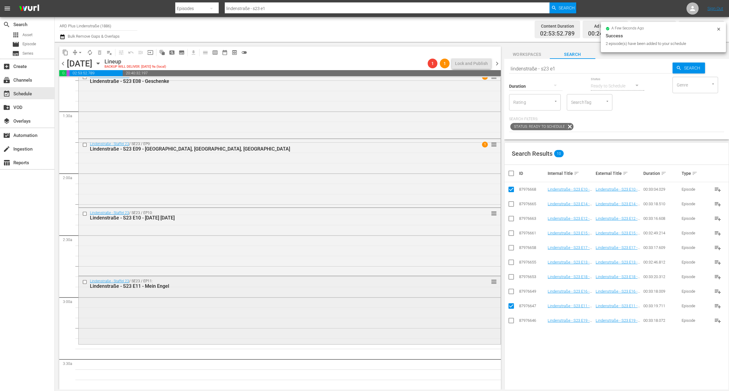
drag, startPoint x: 178, startPoint y: 306, endPoint x: 182, endPoint y: 305, distance: 3.9
click at [214, 320] on div "Delete Event" at bounding box center [203, 323] width 48 height 8
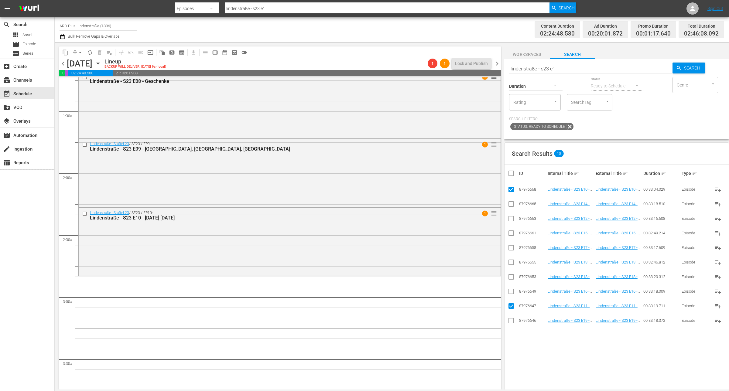
scroll to position [190, 0]
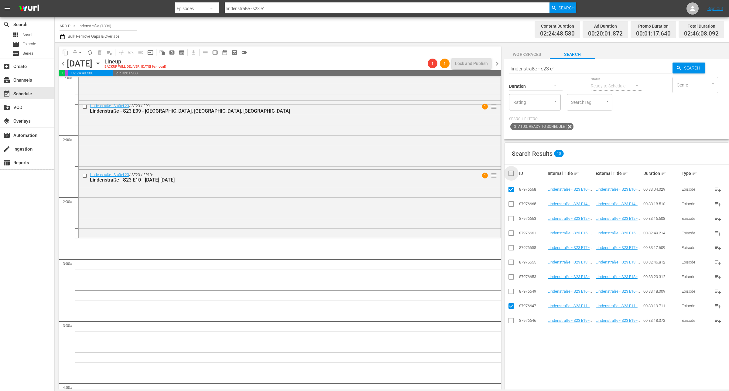
click at [512, 173] on input "checkbox" at bounding box center [513, 173] width 12 height 7
checkbox input "true"
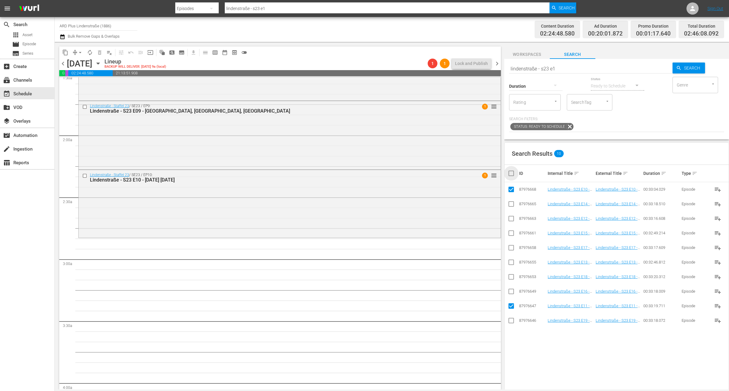
checkbox input "true"
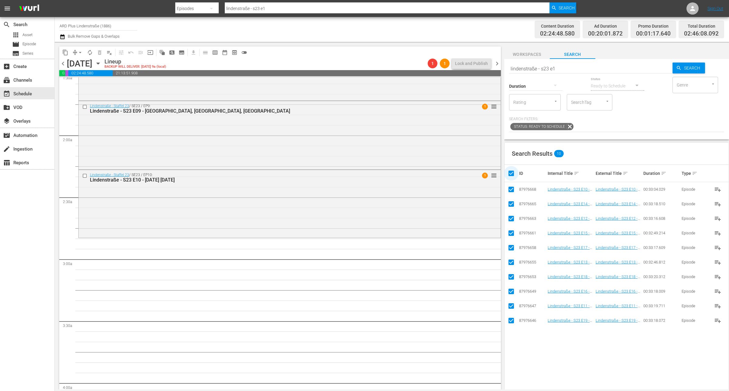
click at [512, 173] on input "checkbox" at bounding box center [513, 173] width 12 height 7
checkbox input "false"
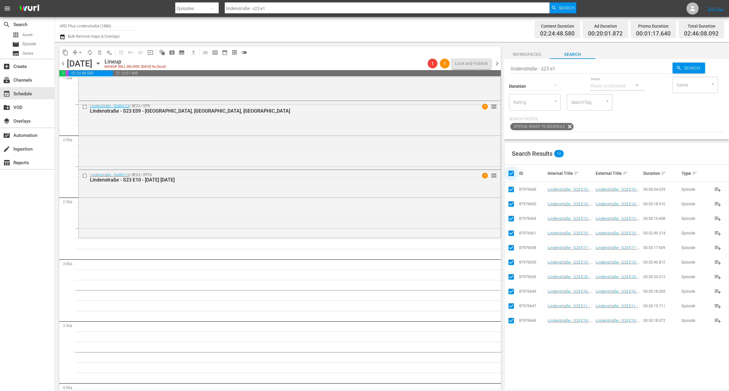
checkbox input "false"
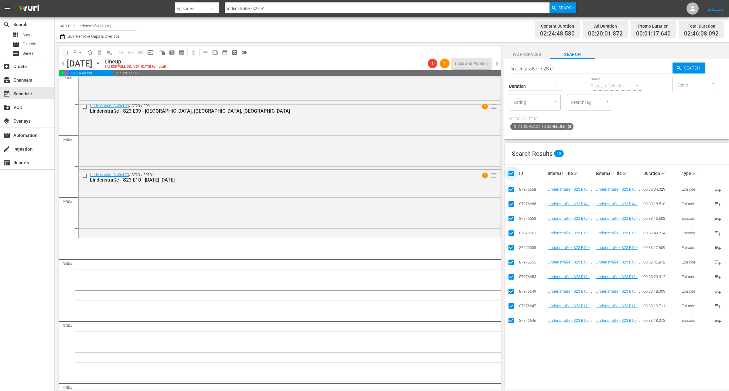
checkbox input "false"
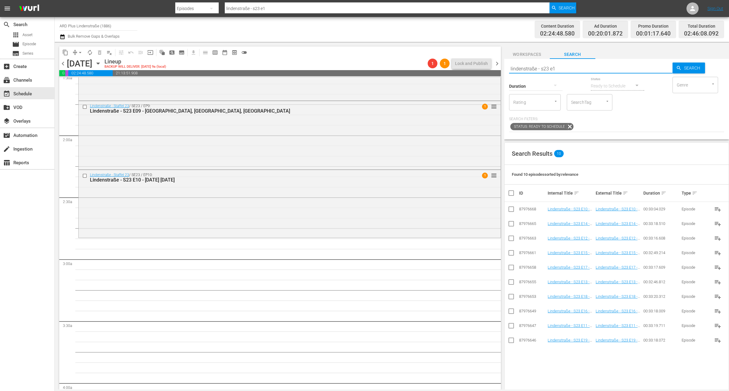
click at [562, 71] on input "lindenstraße - s23 e1" at bounding box center [590, 68] width 163 height 15
click at [514, 325] on input "checkbox" at bounding box center [510, 326] width 7 height 7
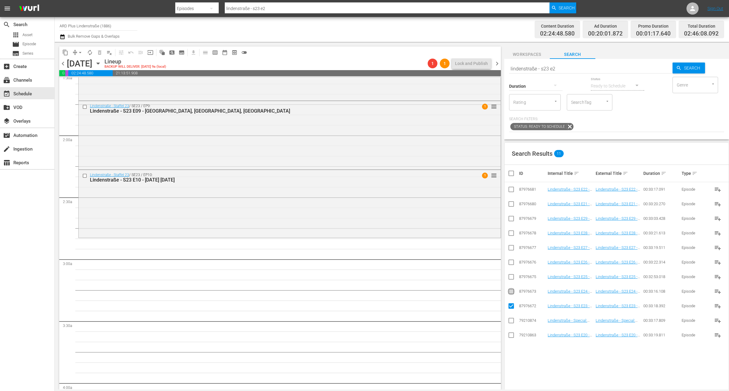
click at [510, 290] on input "checkbox" at bounding box center [510, 292] width 7 height 7
click at [511, 277] on input "checkbox" at bounding box center [510, 277] width 7 height 7
click at [512, 262] on input "checkbox" at bounding box center [510, 263] width 7 height 7
click at [509, 249] on input "checkbox" at bounding box center [510, 248] width 7 height 7
click at [509, 236] on input "checkbox" at bounding box center [510, 234] width 7 height 7
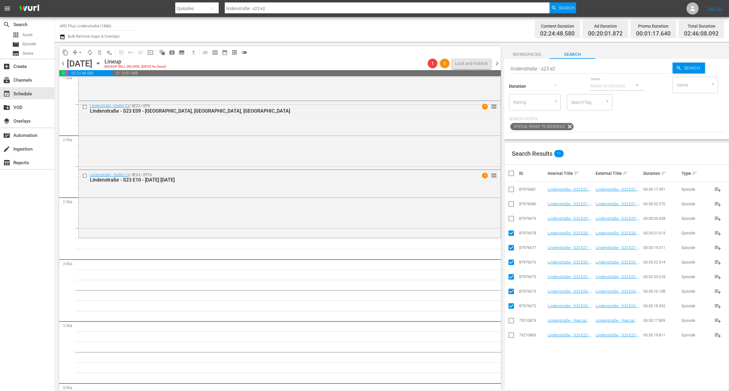
click at [512, 217] on input "checkbox" at bounding box center [510, 219] width 7 height 7
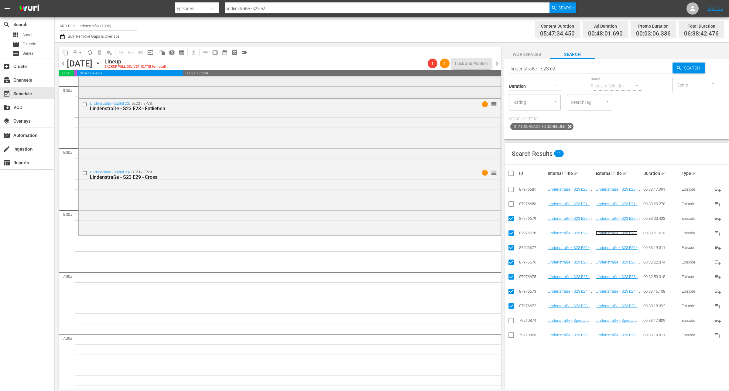
scroll to position [683, 0]
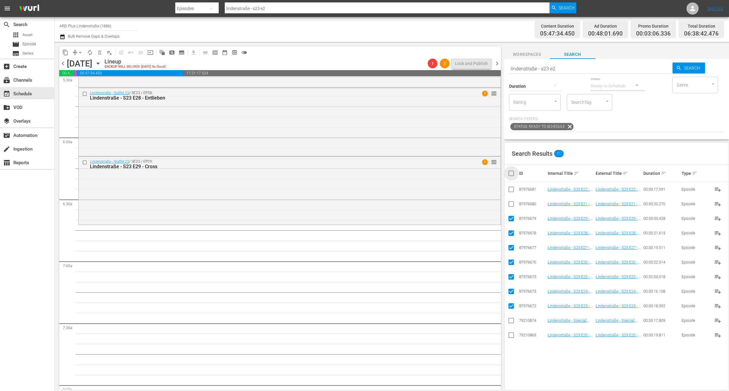
click at [511, 176] on input "checkbox" at bounding box center [513, 173] width 12 height 7
click at [512, 176] on input "checkbox" at bounding box center [513, 173] width 12 height 7
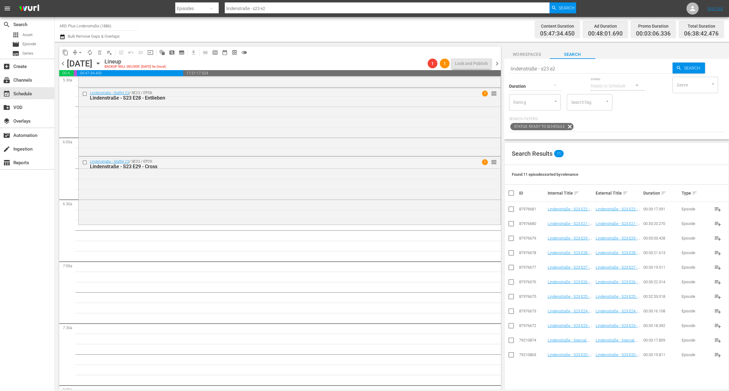
click at [573, 73] on hr at bounding box center [590, 73] width 163 height 0
click at [568, 71] on input "lindenstraße - s23 e2" at bounding box center [590, 68] width 163 height 15
click at [512, 327] on input "checkbox" at bounding box center [510, 326] width 7 height 7
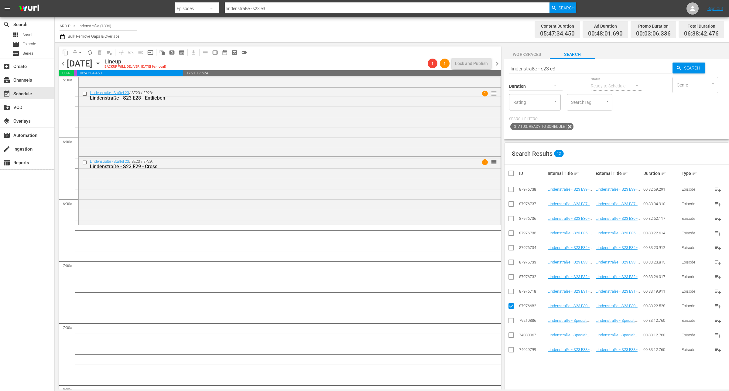
click at [512, 293] on input "checkbox" at bounding box center [510, 292] width 7 height 7
click at [511, 278] on input "checkbox" at bounding box center [510, 277] width 7 height 7
click at [514, 265] on input "checkbox" at bounding box center [510, 263] width 7 height 7
drag, startPoint x: 510, startPoint y: 249, endPoint x: 513, endPoint y: 239, distance: 11.1
click at [510, 249] on input "checkbox" at bounding box center [510, 248] width 7 height 7
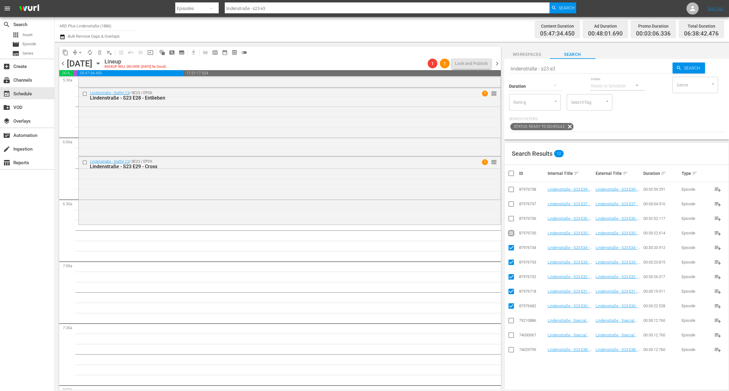
click at [512, 234] on input "checkbox" at bounding box center [510, 234] width 7 height 7
click at [512, 221] on input "checkbox" at bounding box center [510, 219] width 7 height 7
click at [511, 205] on input "checkbox" at bounding box center [510, 205] width 7 height 7
click at [511, 349] on input "checkbox" at bounding box center [510, 350] width 7 height 7
click at [511, 188] on input "checkbox" at bounding box center [510, 190] width 7 height 7
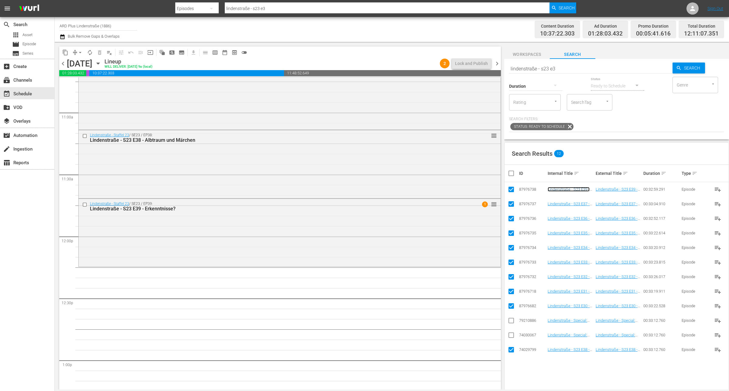
scroll to position [1328, 0]
click at [512, 172] on input "checkbox" at bounding box center [513, 173] width 12 height 7
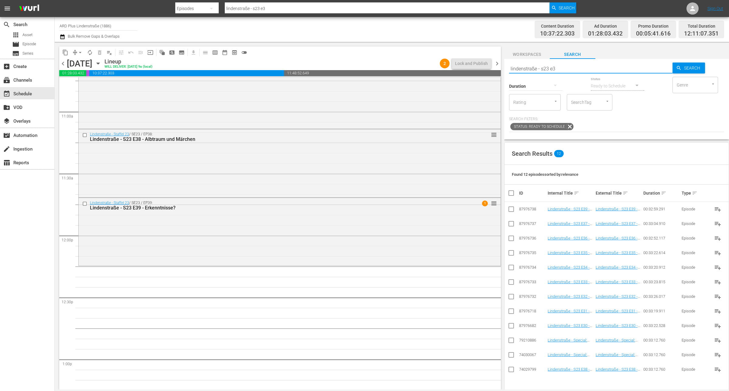
click at [580, 70] on input "lindenstraße - s23 e3" at bounding box center [590, 68] width 163 height 15
click at [512, 324] on input "checkbox" at bounding box center [510, 326] width 7 height 7
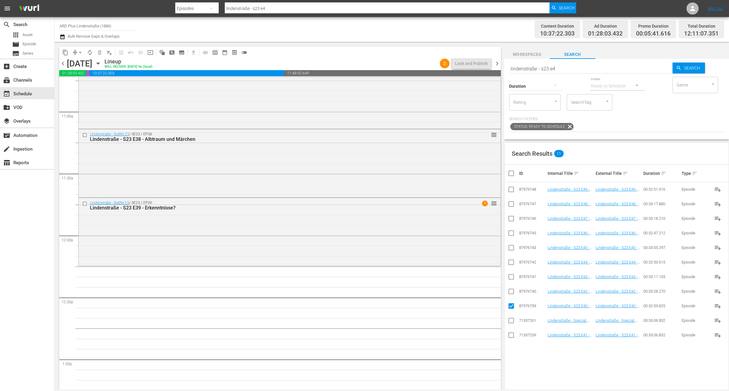
click at [509, 337] on input "checkbox" at bounding box center [510, 336] width 7 height 7
drag, startPoint x: 511, startPoint y: 295, endPoint x: 511, endPoint y: 291, distance: 4.3
click at [511, 295] on input "checkbox" at bounding box center [510, 292] width 7 height 7
click at [512, 277] on input "checkbox" at bounding box center [510, 277] width 7 height 7
click at [509, 263] on input "checkbox" at bounding box center [510, 263] width 7 height 7
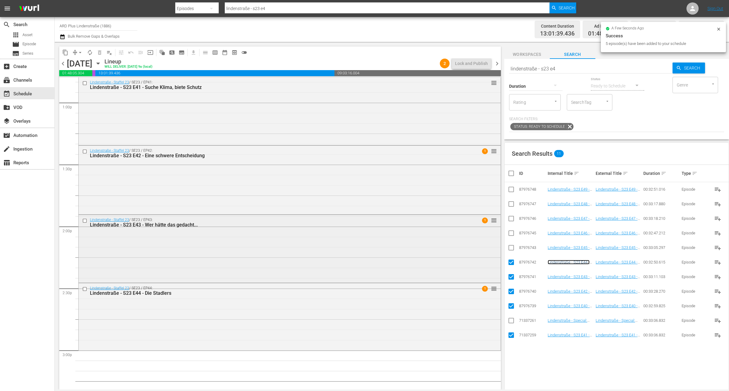
scroll to position [1632, 0]
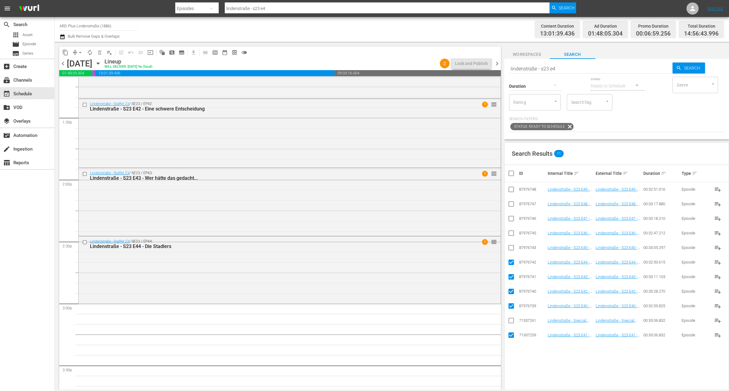
click at [510, 172] on input "checkbox" at bounding box center [513, 173] width 12 height 7
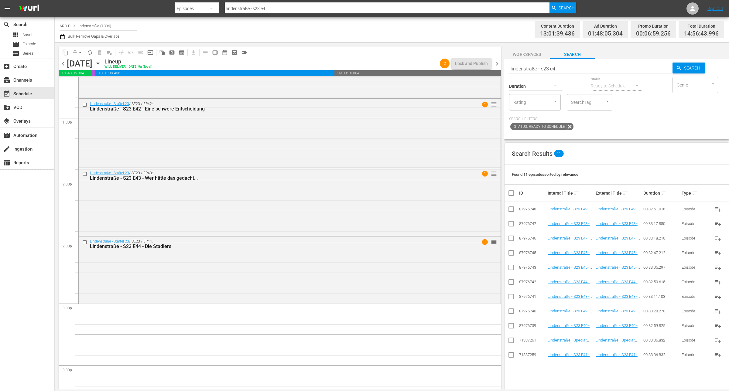
click at [667, 118] on div "Channel Title ARD Plus Lindenstraße (1886) Bulk Remove Gaps & Overlaps Content …" at bounding box center [392, 203] width 674 height 373
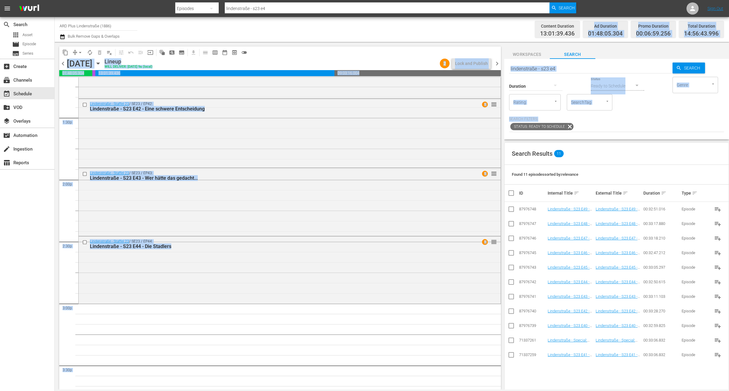
click at [589, 66] on input "lindenstraße - s23 e4" at bounding box center [590, 68] width 163 height 15
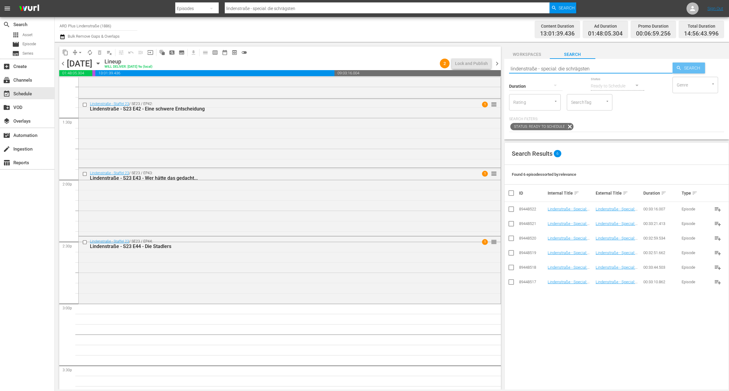
click at [695, 68] on span "Search" at bounding box center [692, 68] width 23 height 11
click at [508, 285] on input "checkbox" at bounding box center [510, 283] width 7 height 7
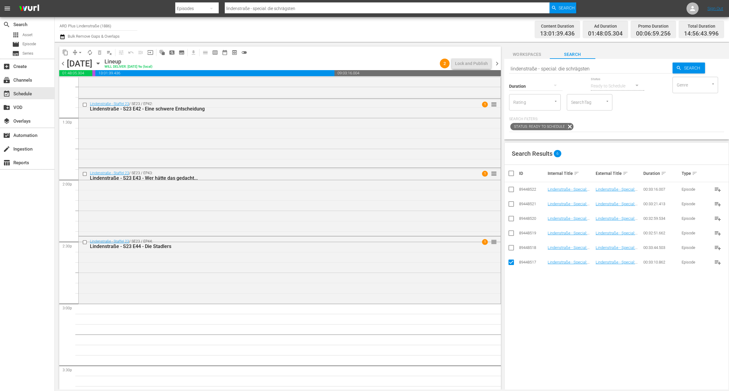
click at [509, 251] on input "checkbox" at bounding box center [510, 248] width 7 height 7
click at [512, 235] on input "checkbox" at bounding box center [510, 234] width 7 height 7
click at [512, 218] on input "checkbox" at bounding box center [510, 219] width 7 height 7
click at [512, 204] on input "checkbox" at bounding box center [510, 205] width 7 height 7
click at [512, 190] on input "checkbox" at bounding box center [510, 190] width 7 height 7
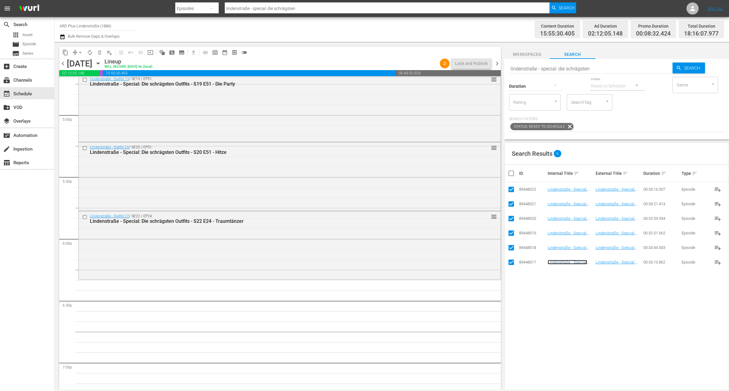
scroll to position [2087, 0]
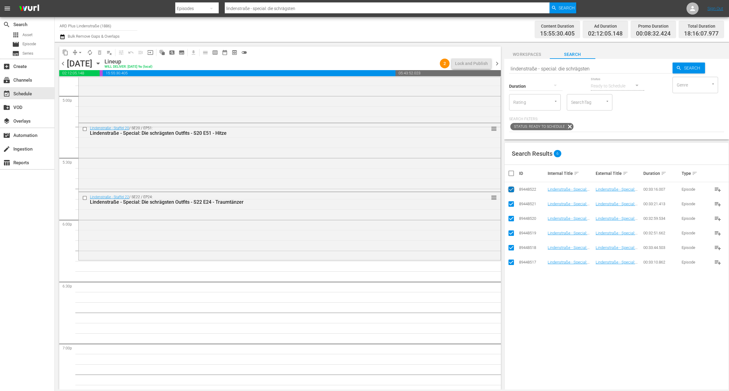
click at [514, 190] on input "checkbox" at bounding box center [510, 190] width 7 height 7
click at [514, 205] on input "checkbox" at bounding box center [510, 205] width 7 height 7
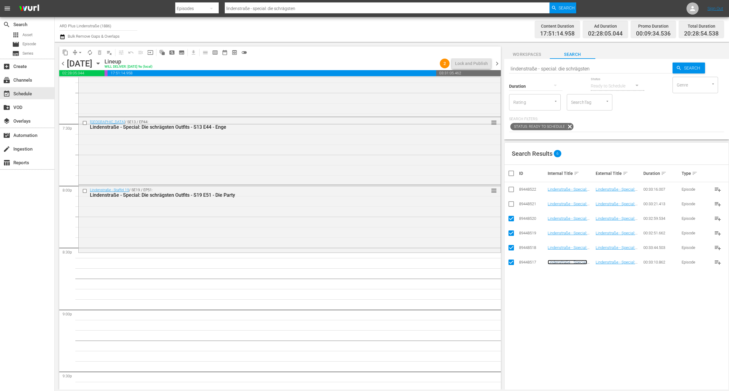
scroll to position [2391, 0]
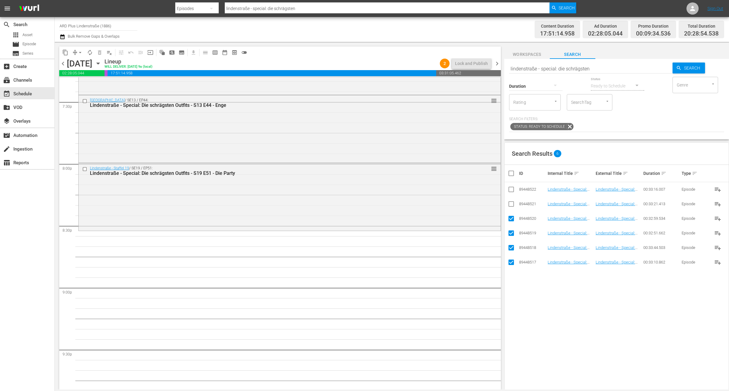
click at [509, 175] on input "checkbox" at bounding box center [513, 173] width 12 height 7
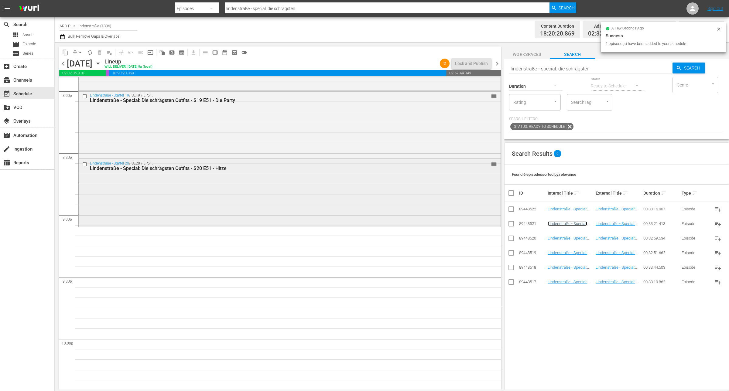
scroll to position [2467, 0]
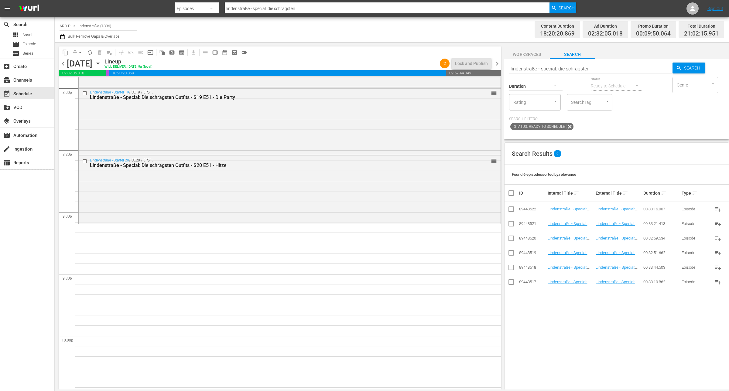
click at [600, 77] on div "Ready to Schedule" at bounding box center [617, 87] width 53 height 22
click at [600, 68] on input "lindenstraße - special: die schrägsten" at bounding box center [590, 68] width 163 height 15
drag, startPoint x: 604, startPoint y: 67, endPoint x: 544, endPoint y: 63, distance: 60.9
click at [544, 63] on input "lindenstraße - special: die schrägsten" at bounding box center [590, 68] width 163 height 15
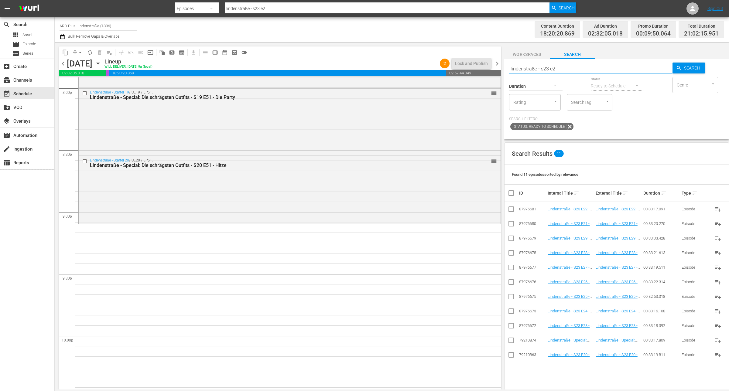
click at [509, 325] on input "checkbox" at bounding box center [510, 326] width 7 height 7
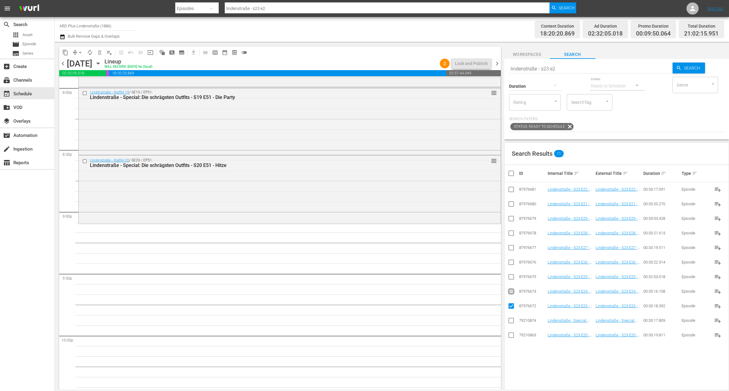
click at [512, 293] on input "checkbox" at bounding box center [510, 292] width 7 height 7
click at [512, 277] on input "checkbox" at bounding box center [510, 277] width 7 height 7
click at [514, 264] on input "checkbox" at bounding box center [510, 263] width 7 height 7
click at [512, 247] on input "checkbox" at bounding box center [510, 248] width 7 height 7
click at [513, 234] on input "checkbox" at bounding box center [510, 234] width 7 height 7
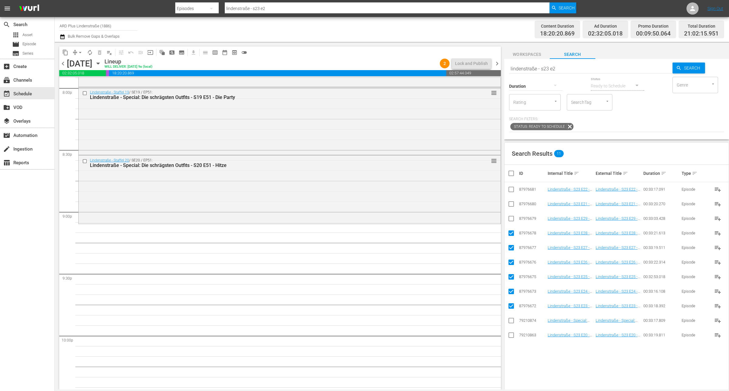
click at [513, 219] on input "checkbox" at bounding box center [510, 219] width 7 height 7
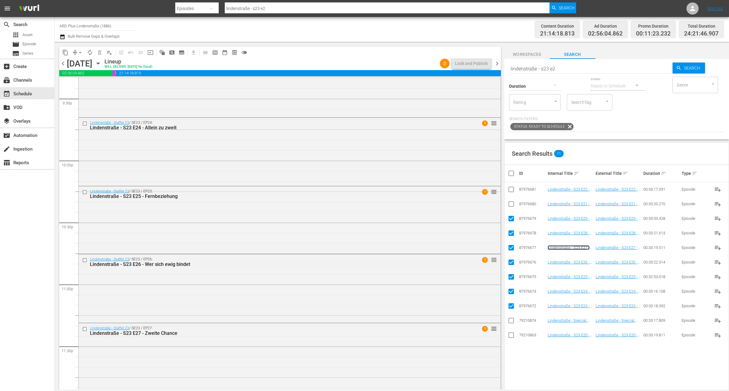
scroll to position [2713, 0]
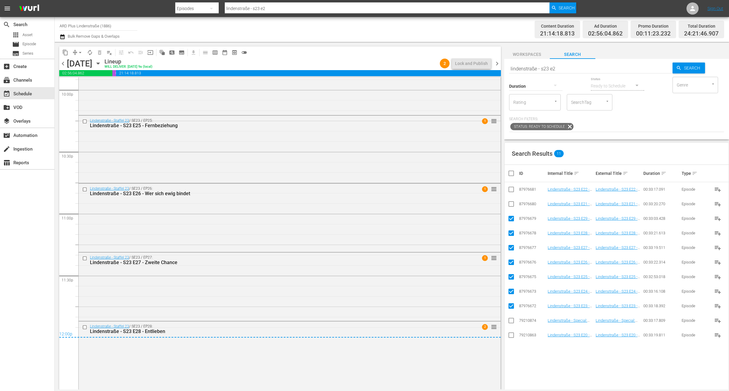
click at [511, 178] on th at bounding box center [511, 173] width 14 height 17
click at [512, 175] on input "checkbox" at bounding box center [513, 173] width 12 height 7
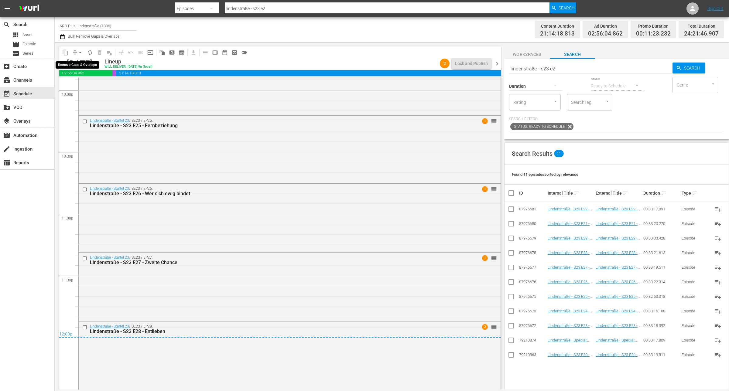
click at [78, 49] on span "arrow_drop_down" at bounding box center [80, 52] width 6 height 6
click at [88, 87] on li "Align to End of Previous Day" at bounding box center [81, 85] width 64 height 10
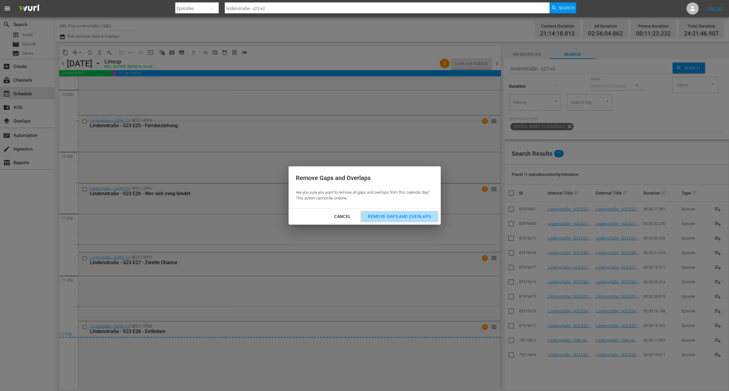
click at [398, 215] on div "Remove Gaps and Overlaps" at bounding box center [399, 217] width 73 height 8
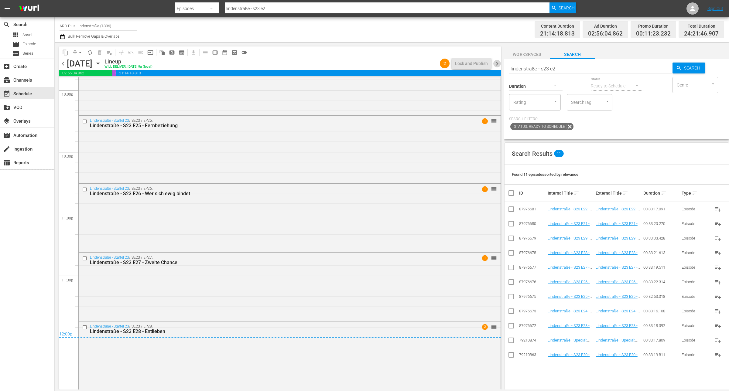
click at [497, 63] on span "chevron_right" at bounding box center [497, 64] width 8 height 8
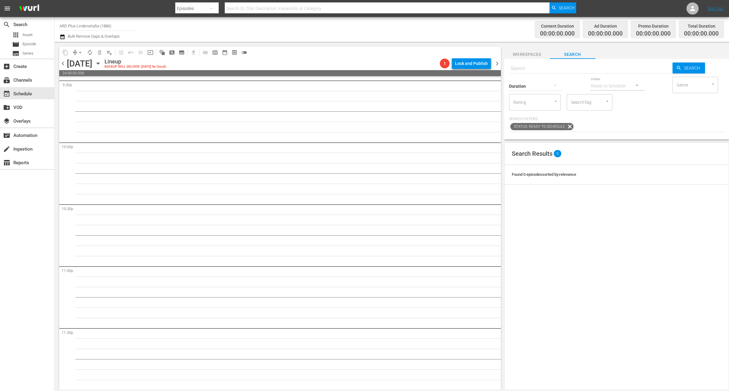
scroll to position [2661, 0]
click at [64, 62] on span "chevron_left" at bounding box center [63, 64] width 8 height 8
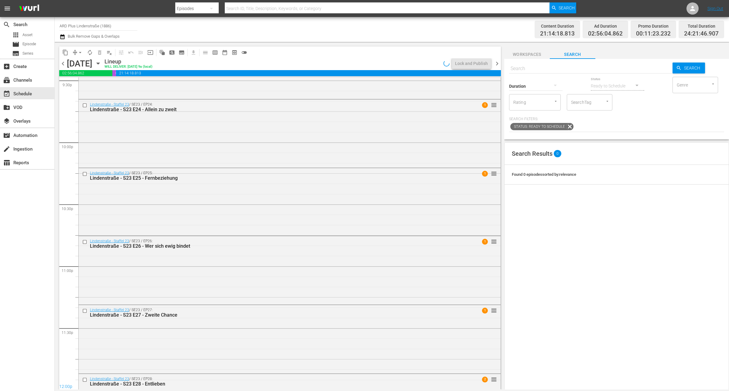
scroll to position [2713, 0]
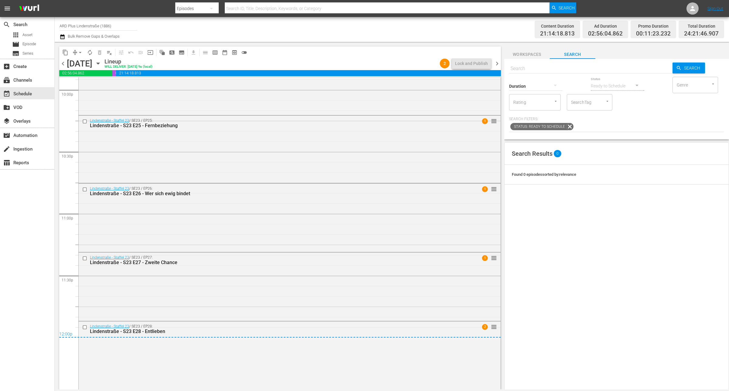
click at [496, 62] on span "chevron_right" at bounding box center [497, 64] width 8 height 8
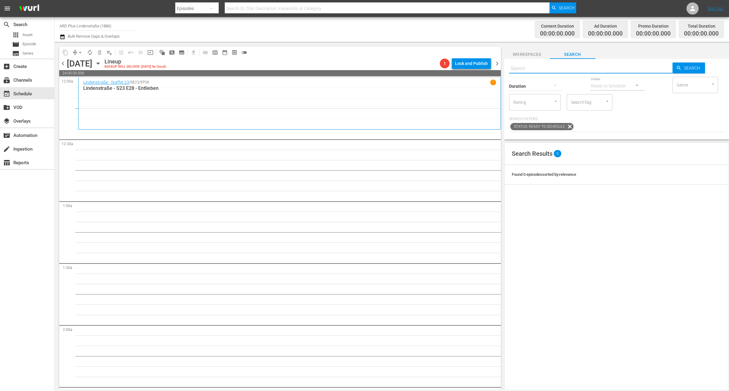
click at [547, 65] on input "text" at bounding box center [590, 68] width 163 height 15
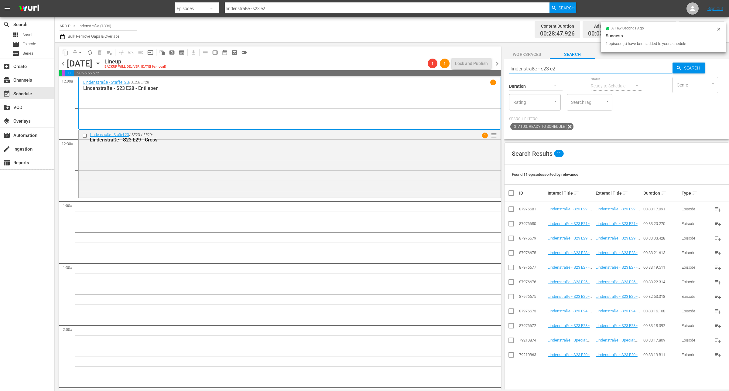
click at [573, 63] on input "lindenstraße - s23 e2" at bounding box center [590, 68] width 163 height 15
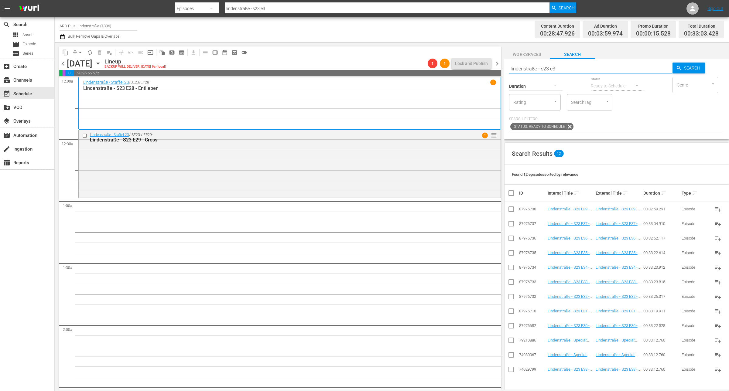
click at [512, 328] on input "checkbox" at bounding box center [510, 326] width 7 height 7
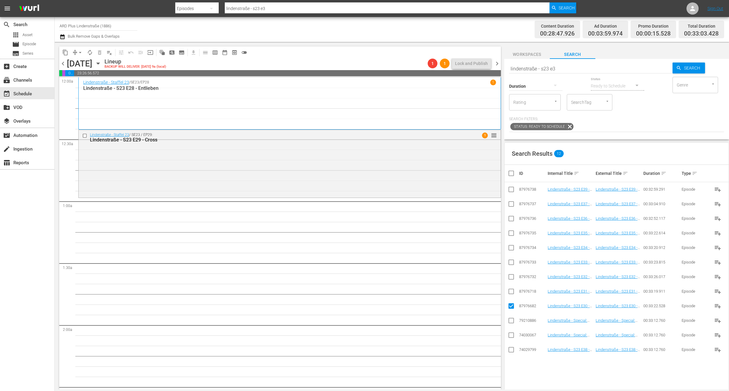
click at [512, 292] on input "checkbox" at bounding box center [510, 292] width 7 height 7
click at [510, 278] on input "checkbox" at bounding box center [510, 277] width 7 height 7
click at [513, 263] on input "checkbox" at bounding box center [510, 263] width 7 height 7
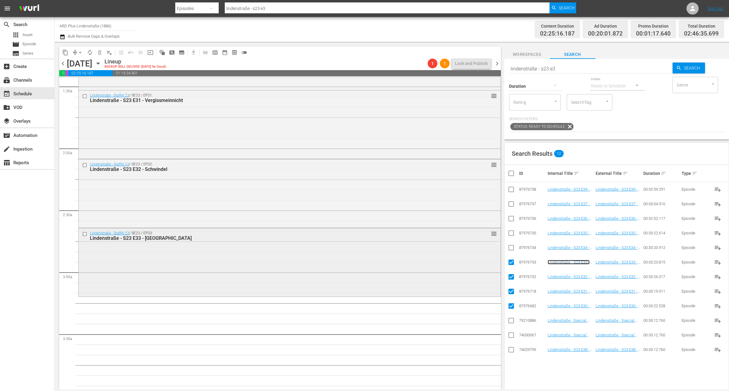
scroll to position [190, 0]
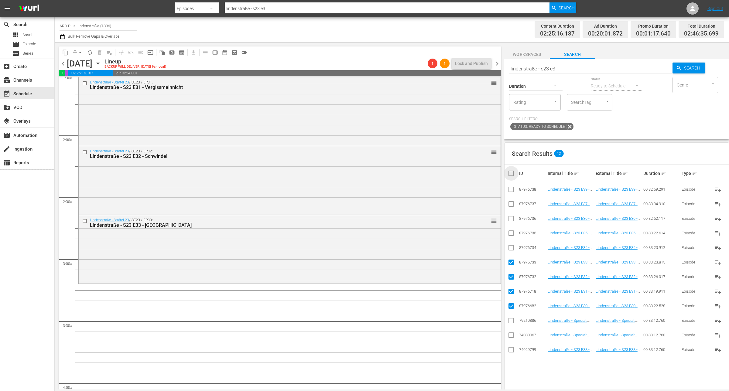
click at [509, 171] on input "checkbox" at bounding box center [513, 173] width 12 height 7
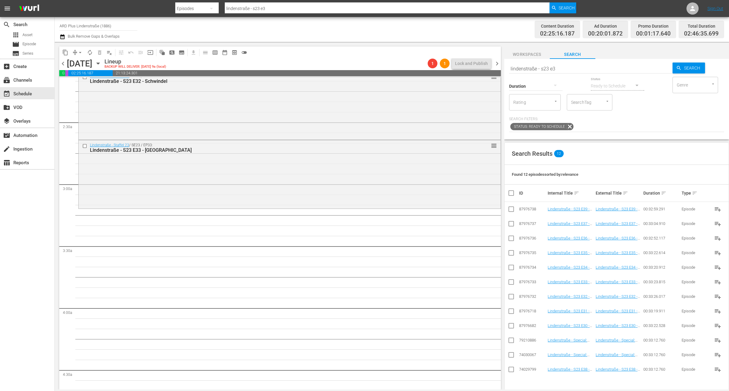
scroll to position [266, 0]
drag, startPoint x: 579, startPoint y: 70, endPoint x: 543, endPoint y: 67, distance: 36.3
click at [543, 67] on input "lindenstraße - s23 e3" at bounding box center [590, 68] width 163 height 15
click at [510, 312] on input "checkbox" at bounding box center [510, 312] width 7 height 7
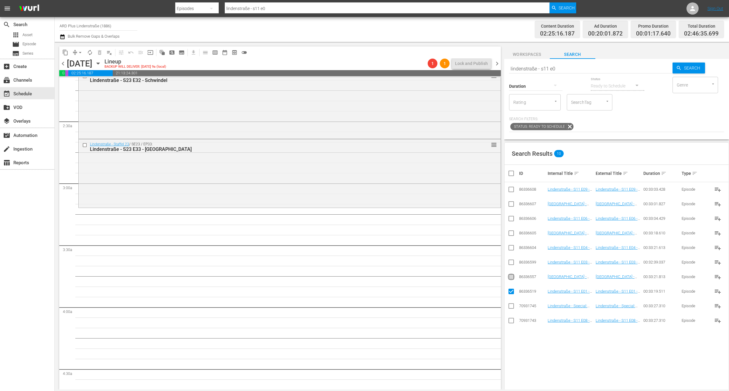
click at [511, 277] on input "checkbox" at bounding box center [510, 277] width 7 height 7
click at [512, 263] on input "checkbox" at bounding box center [510, 263] width 7 height 7
click at [511, 248] on input "checkbox" at bounding box center [510, 248] width 7 height 7
drag, startPoint x: 512, startPoint y: 236, endPoint x: 513, endPoint y: 232, distance: 4.7
click at [512, 236] on input "checkbox" at bounding box center [510, 234] width 7 height 7
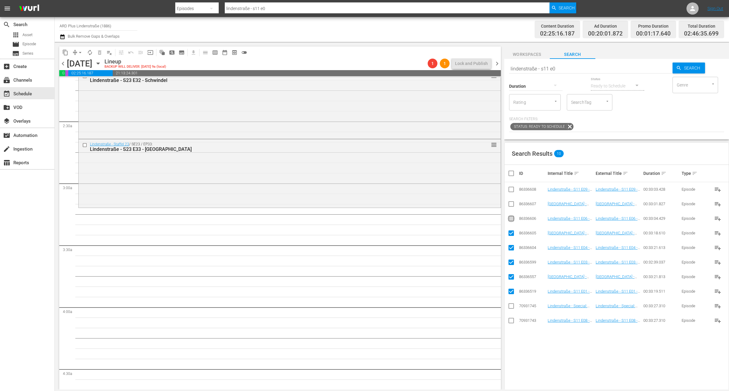
click at [510, 222] on input "checkbox" at bounding box center [510, 219] width 7 height 7
click at [512, 205] on input "checkbox" at bounding box center [510, 205] width 7 height 7
click at [509, 319] on input "checkbox" at bounding box center [510, 321] width 7 height 7
click at [512, 190] on input "checkbox" at bounding box center [510, 190] width 7 height 7
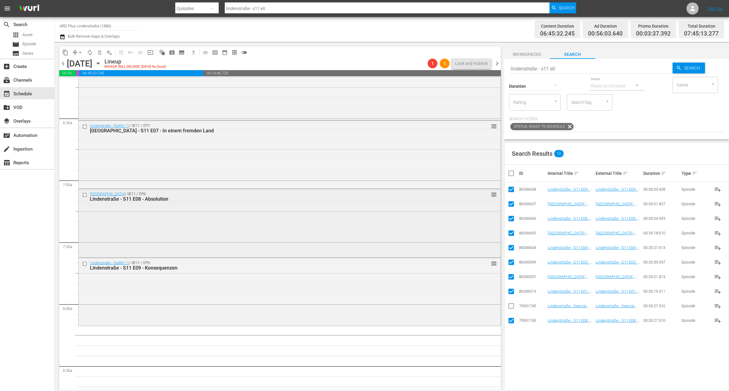
scroll to position [835, 0]
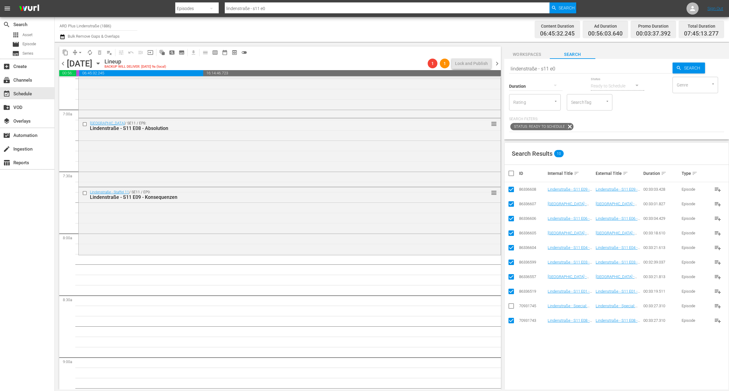
click at [507, 172] on input "checkbox" at bounding box center [513, 173] width 12 height 7
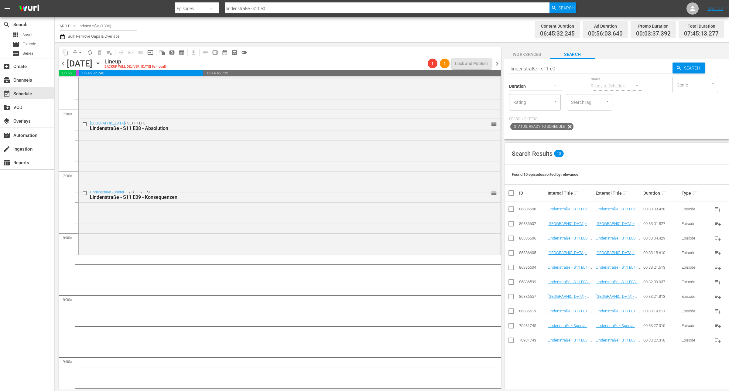
click at [569, 63] on input "lindenstraße - s11 e0" at bounding box center [590, 68] width 163 height 15
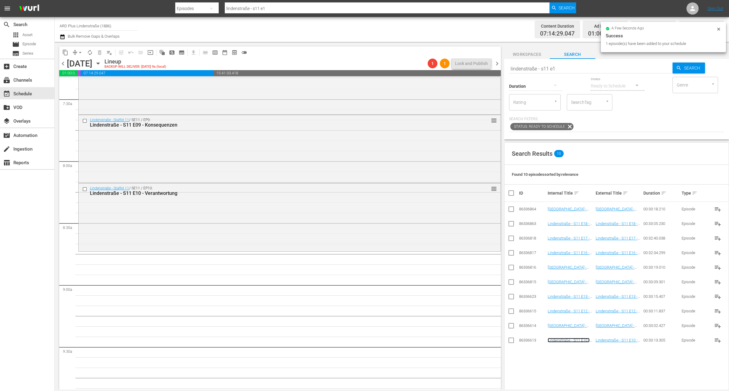
scroll to position [911, 0]
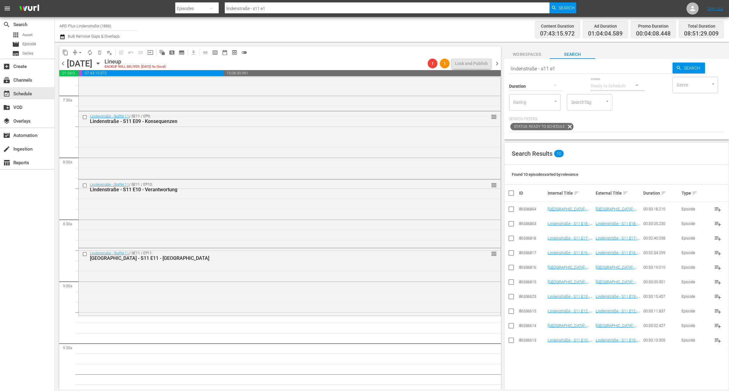
click at [562, 69] on input "lindenstraße - s11 e1" at bounding box center [590, 68] width 163 height 15
click at [512, 329] on input "checkbox" at bounding box center [510, 326] width 7 height 7
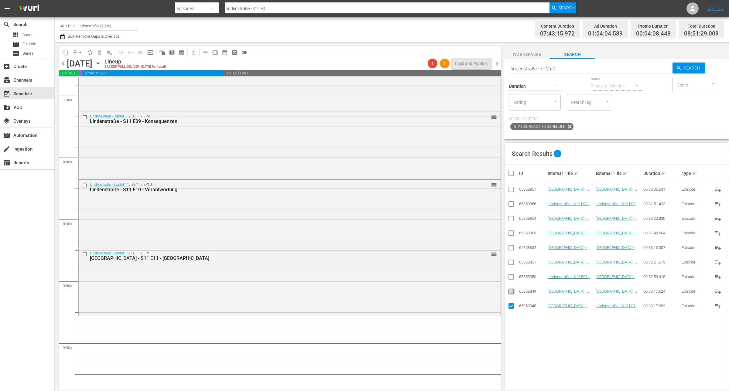
click at [512, 295] on input "checkbox" at bounding box center [510, 292] width 7 height 7
click at [510, 280] on input "checkbox" at bounding box center [510, 277] width 7 height 7
click at [511, 264] on input "checkbox" at bounding box center [510, 263] width 7 height 7
click at [513, 247] on input "checkbox" at bounding box center [510, 248] width 7 height 7
click at [513, 234] on input "checkbox" at bounding box center [510, 234] width 7 height 7
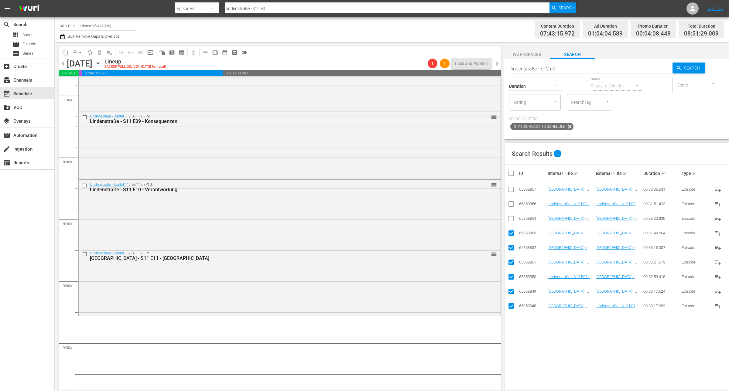
click at [514, 220] on input "checkbox" at bounding box center [510, 219] width 7 height 7
click at [515, 205] on input "checkbox" at bounding box center [510, 205] width 7 height 7
click at [513, 188] on input "checkbox" at bounding box center [510, 190] width 7 height 7
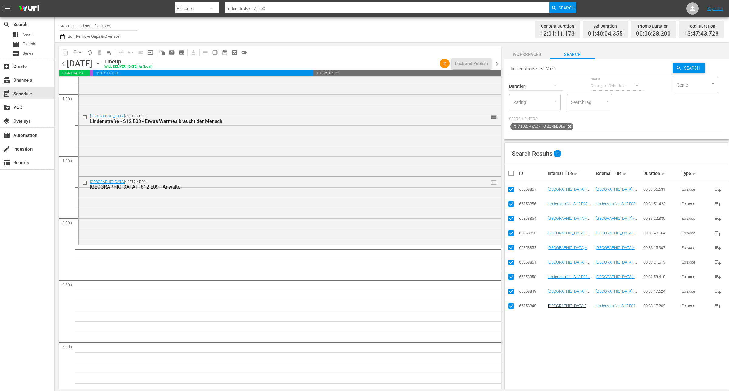
scroll to position [1594, 0]
click at [510, 172] on input "checkbox" at bounding box center [513, 173] width 12 height 7
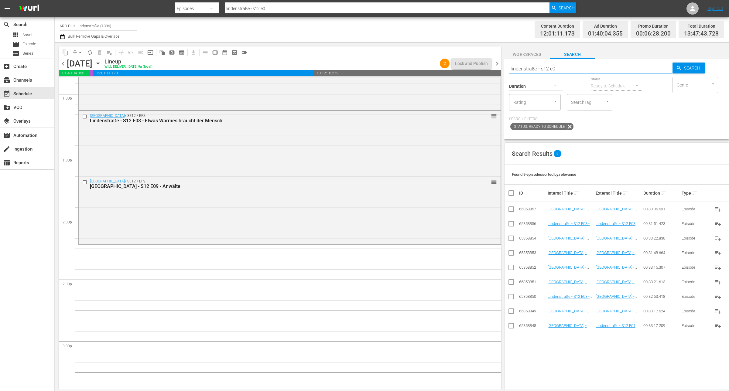
click at [572, 71] on input "lindenstraße - s12 e0" at bounding box center [590, 68] width 163 height 15
click at [509, 342] on input "checkbox" at bounding box center [510, 341] width 7 height 7
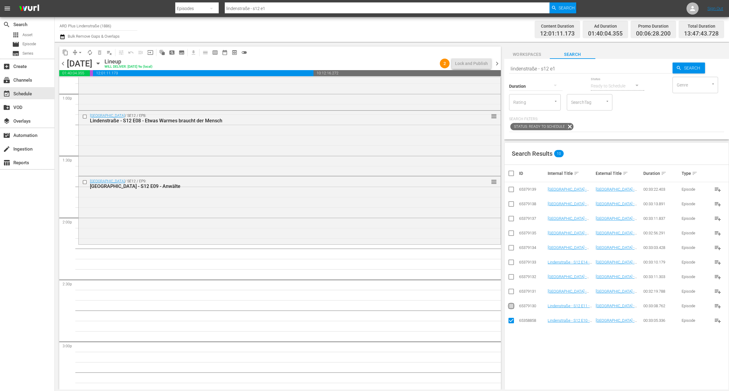
click at [511, 310] on input "checkbox" at bounding box center [510, 307] width 7 height 7
click at [509, 294] on input "checkbox" at bounding box center [510, 292] width 7 height 7
click at [510, 280] on input "checkbox" at bounding box center [510, 277] width 7 height 7
click at [512, 278] on input "checkbox" at bounding box center [510, 277] width 7 height 7
click at [515, 292] on input "checkbox" at bounding box center [510, 292] width 7 height 7
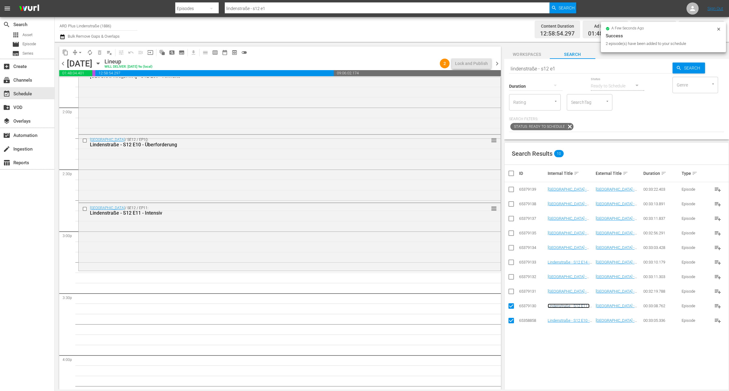
scroll to position [1708, 0]
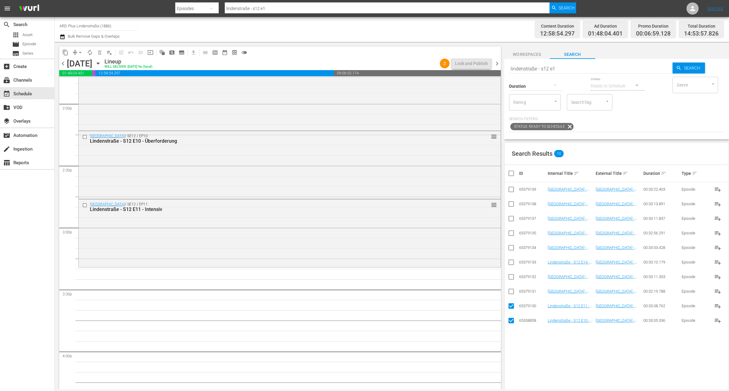
click at [509, 172] on input "checkbox" at bounding box center [513, 173] width 12 height 7
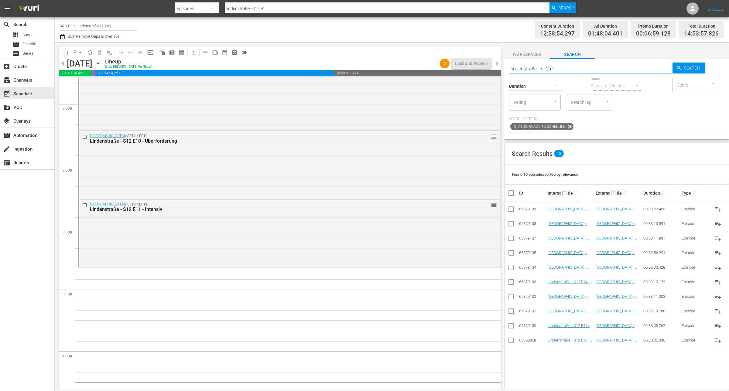
click at [566, 70] on input "lindenstraße - s12 e1" at bounding box center [590, 68] width 163 height 15
click at [508, 342] on input "checkbox" at bounding box center [510, 341] width 7 height 7
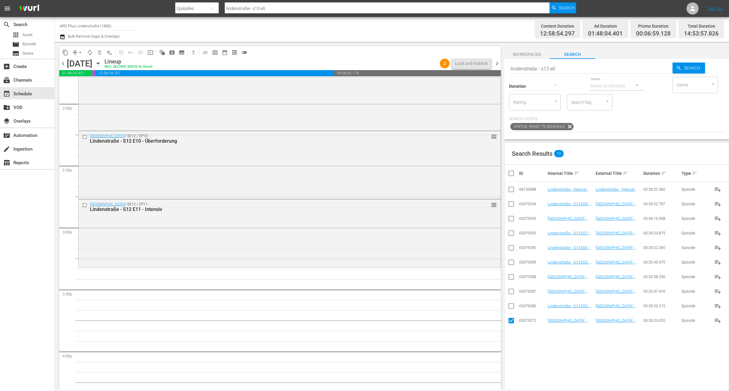
click at [512, 307] on input "checkbox" at bounding box center [510, 307] width 7 height 7
click at [512, 295] on input "checkbox" at bounding box center [510, 292] width 7 height 7
click at [512, 277] on input "checkbox" at bounding box center [510, 277] width 7 height 7
click at [512, 266] on input "checkbox" at bounding box center [510, 263] width 7 height 7
click at [511, 250] on input "checkbox" at bounding box center [510, 248] width 7 height 7
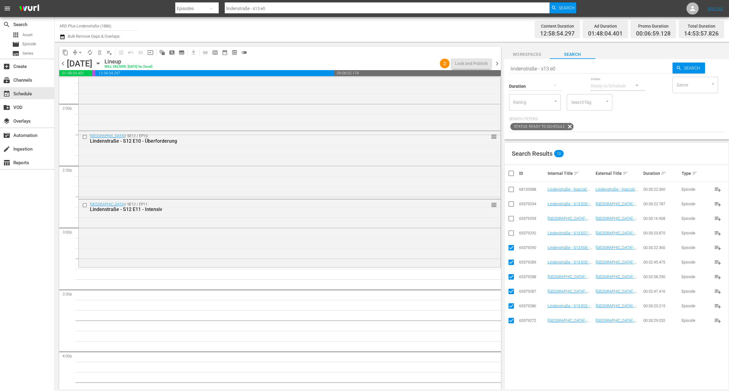
click at [512, 234] on input "checkbox" at bounding box center [510, 234] width 7 height 7
click at [512, 220] on input "checkbox" at bounding box center [510, 219] width 7 height 7
click at [515, 204] on input "checkbox" at bounding box center [510, 205] width 7 height 7
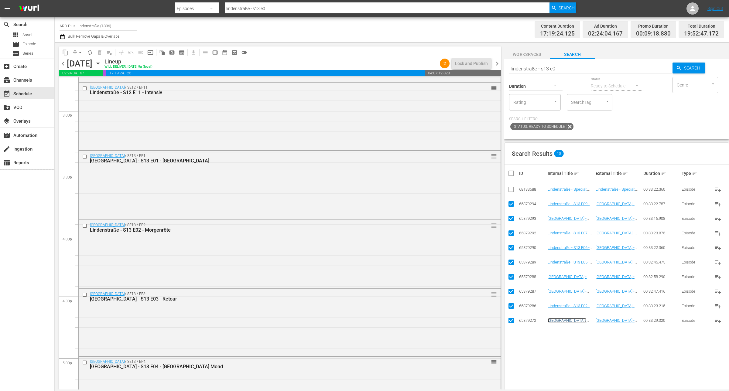
scroll to position [1822, 0]
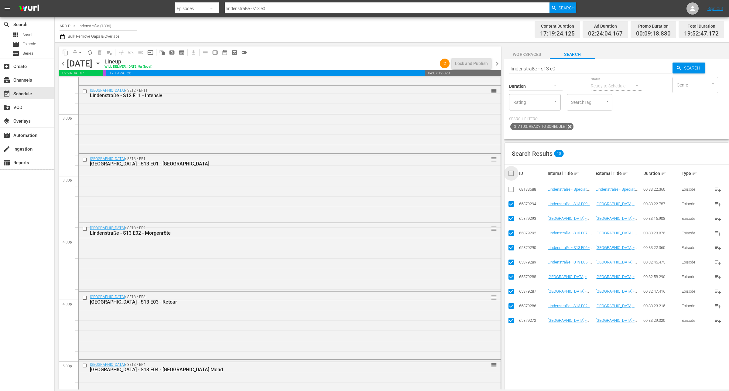
click at [512, 175] on input "checkbox" at bounding box center [513, 173] width 12 height 7
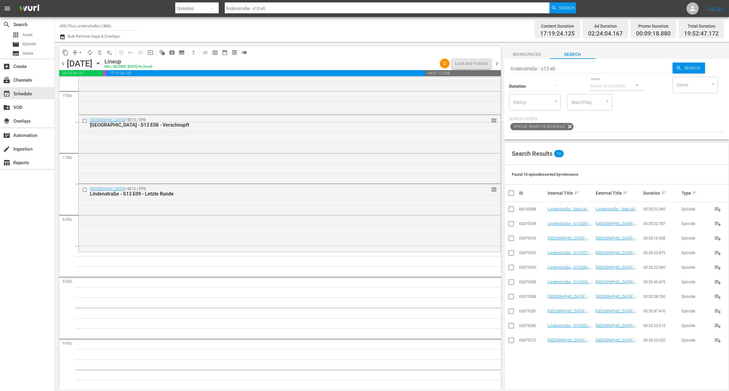
scroll to position [2353, 0]
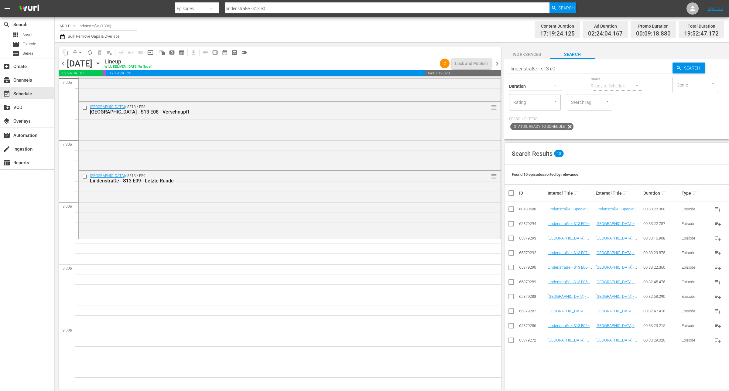
click at [575, 75] on input "lindenstraße - s13 e0" at bounding box center [590, 68] width 163 height 15
click at [513, 339] on input "checkbox" at bounding box center [510, 341] width 7 height 7
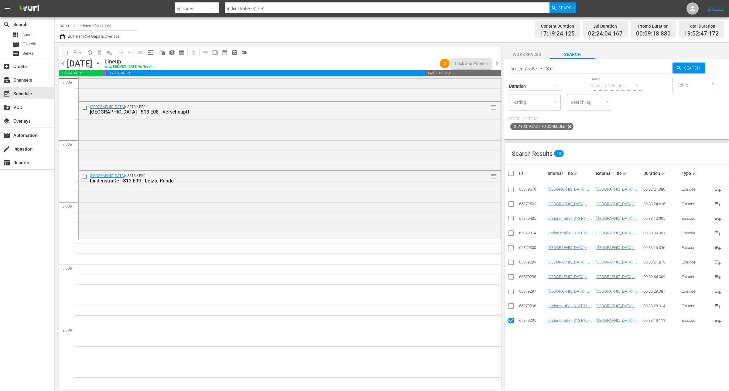
click at [512, 309] on input "checkbox" at bounding box center [510, 307] width 7 height 7
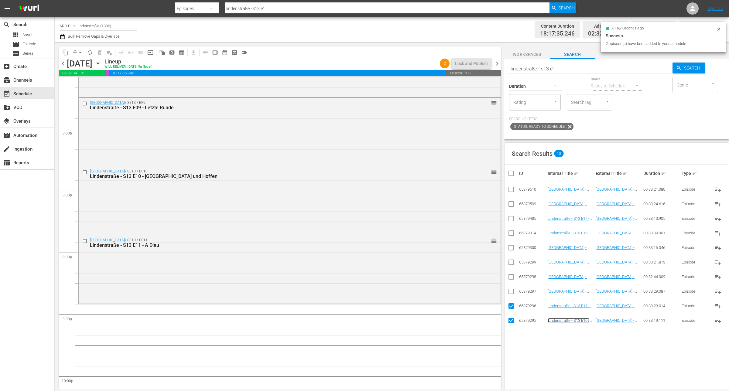
scroll to position [2429, 0]
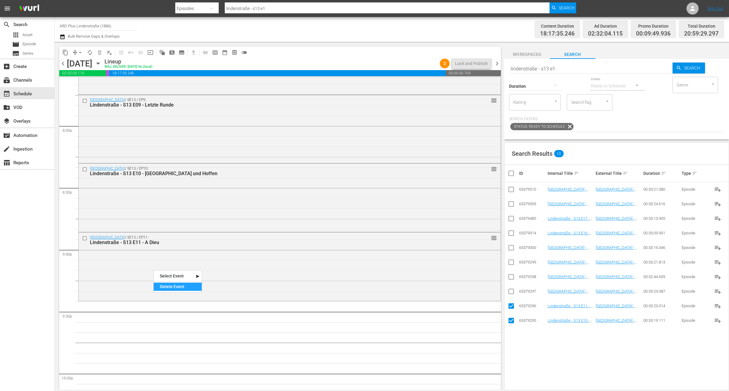
click at [178, 284] on div "Delete Event" at bounding box center [178, 287] width 48 height 8
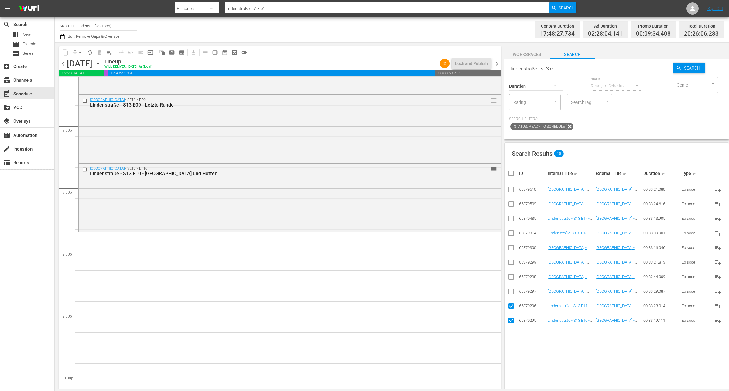
click at [509, 171] on input "checkbox" at bounding box center [513, 173] width 12 height 7
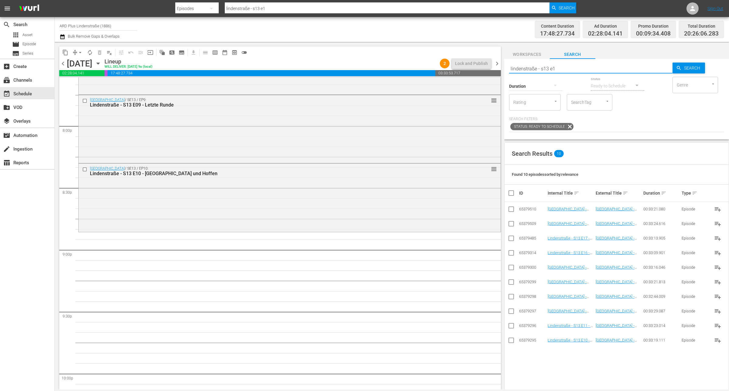
click at [573, 68] on input "lindenstraße - s13 e1" at bounding box center [590, 68] width 163 height 15
click at [514, 339] on input "checkbox" at bounding box center [510, 341] width 7 height 7
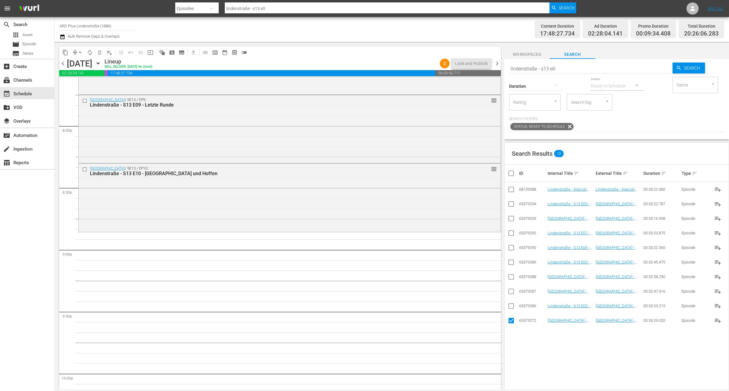
click at [514, 307] on input "checkbox" at bounding box center [510, 307] width 7 height 7
drag, startPoint x: 513, startPoint y: 294, endPoint x: 512, endPoint y: 288, distance: 6.3
click at [512, 293] on input "checkbox" at bounding box center [510, 292] width 7 height 7
click at [510, 277] on input "checkbox" at bounding box center [510, 277] width 7 height 7
click at [510, 266] on input "checkbox" at bounding box center [510, 263] width 7 height 7
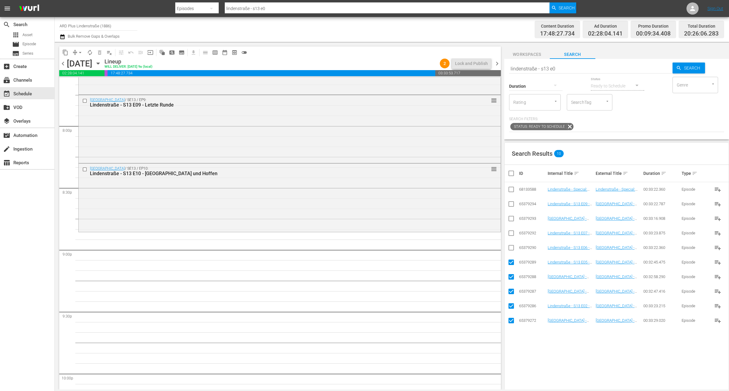
click at [511, 250] on input "checkbox" at bounding box center [510, 248] width 7 height 7
click at [514, 234] on input "checkbox" at bounding box center [510, 234] width 7 height 7
click at [512, 220] on input "checkbox" at bounding box center [510, 219] width 7 height 7
click at [509, 203] on input "checkbox" at bounding box center [510, 205] width 7 height 7
click at [511, 206] on input "checkbox" at bounding box center [510, 205] width 7 height 7
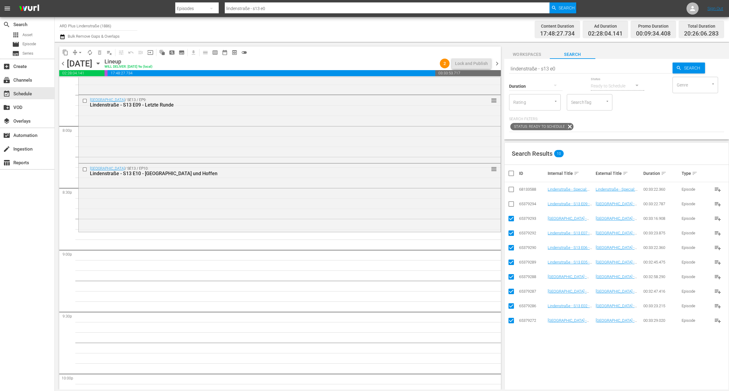
click at [511, 222] on input "checkbox" at bounding box center [510, 219] width 7 height 7
click at [507, 233] on input "checkbox" at bounding box center [510, 234] width 7 height 7
click at [502, 249] on div "content_copy compress arrow_drop_down autorenew_outlined delete_forever_outline…" at bounding box center [279, 216] width 448 height 348
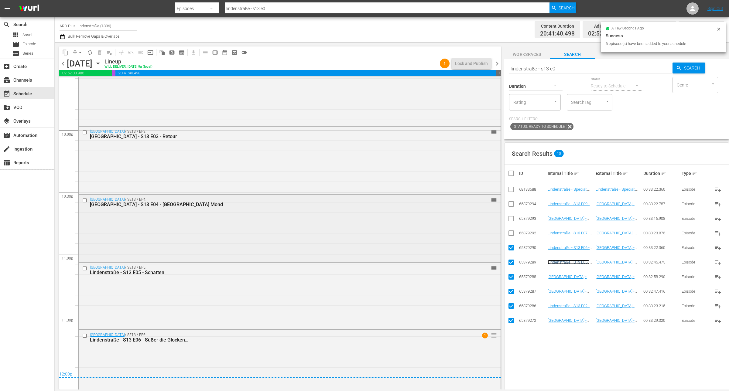
scroll to position [2681, 0]
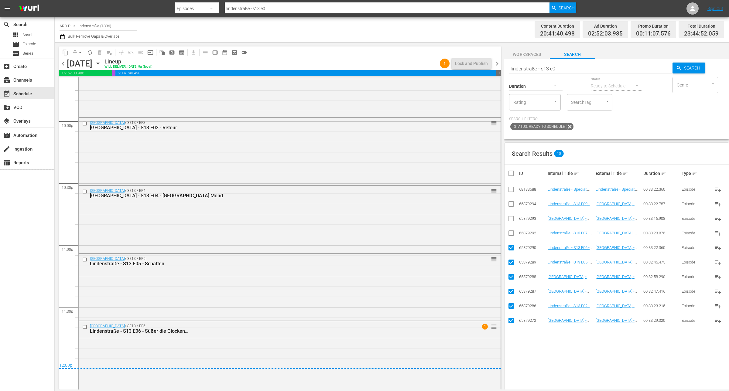
click at [512, 174] on input "checkbox" at bounding box center [513, 173] width 12 height 7
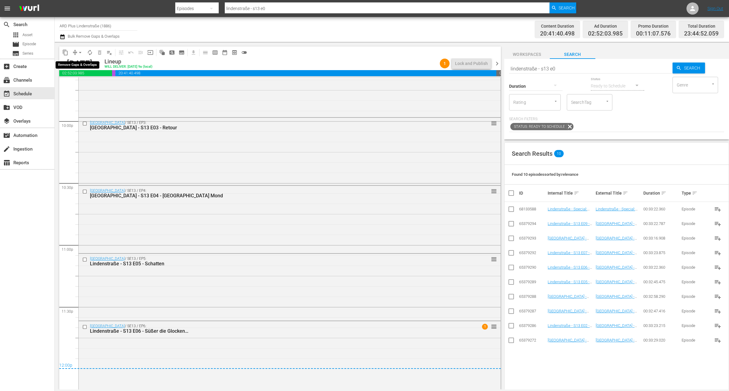
click at [79, 50] on span "arrow_drop_down" at bounding box center [80, 52] width 6 height 6
click at [96, 83] on li "Align to End of Previous Day" at bounding box center [81, 85] width 64 height 10
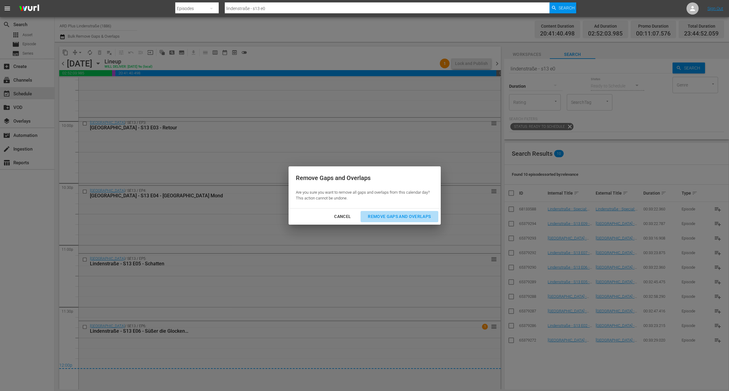
click at [407, 216] on div "Remove Gaps and Overlaps" at bounding box center [399, 217] width 73 height 8
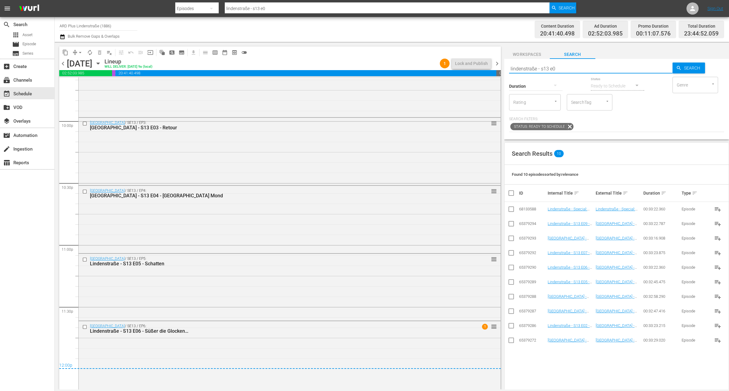
drag, startPoint x: 570, startPoint y: 69, endPoint x: 455, endPoint y: 76, distance: 115.0
click at [455, 76] on div "content_copy compress arrow_drop_down autorenew_outlined delete_forever_outline…" at bounding box center [392, 216] width 674 height 348
click at [497, 61] on span "chevron_right" at bounding box center [497, 64] width 8 height 8
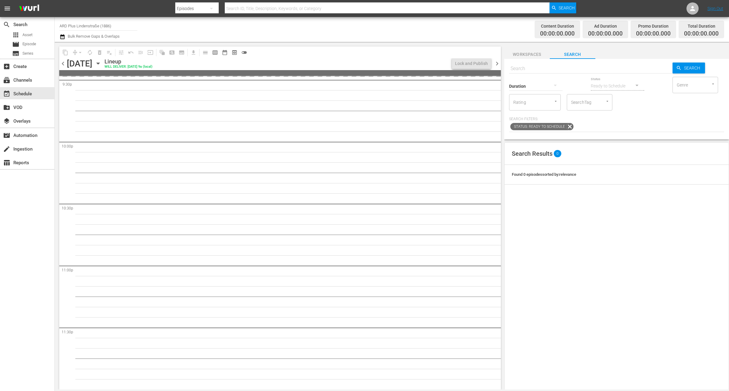
scroll to position [2661, 0]
click at [533, 69] on input "text" at bounding box center [590, 68] width 163 height 15
paste input "lindenstraße - s13 e0"
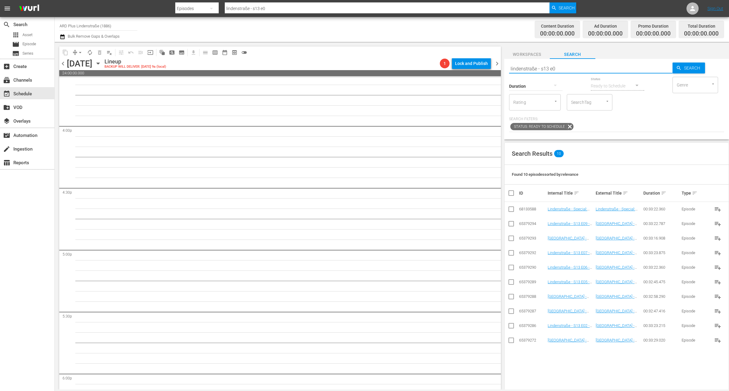
scroll to position [1864, 0]
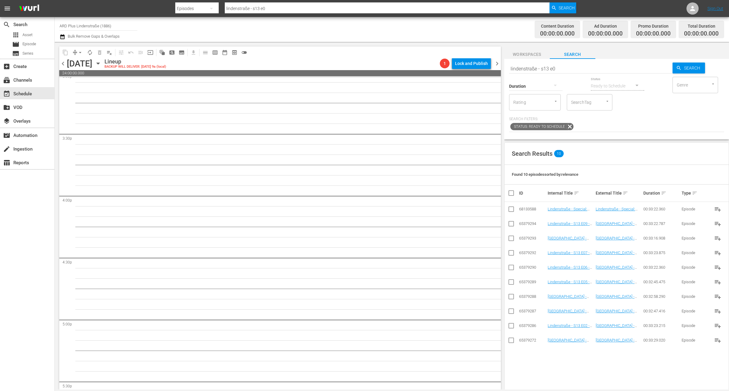
drag, startPoint x: 502, startPoint y: 280, endPoint x: 489, endPoint y: 94, distance: 185.9
click at [489, 93] on div "content_copy compress arrow_drop_down autorenew_outlined delete_forever_outline…" at bounding box center [279, 216] width 448 height 348
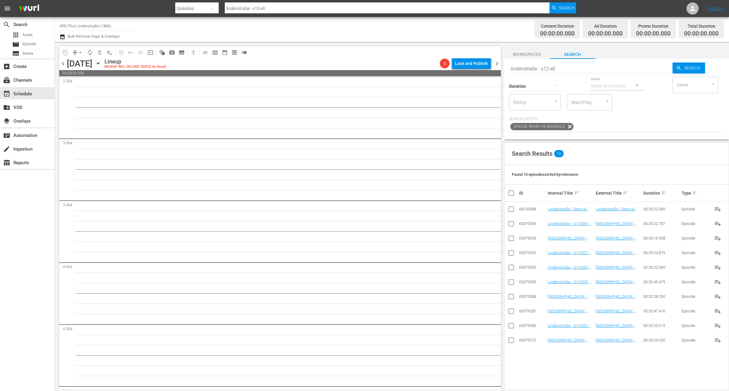
scroll to position [0, 0]
click at [513, 255] on input "checkbox" at bounding box center [510, 253] width 7 height 7
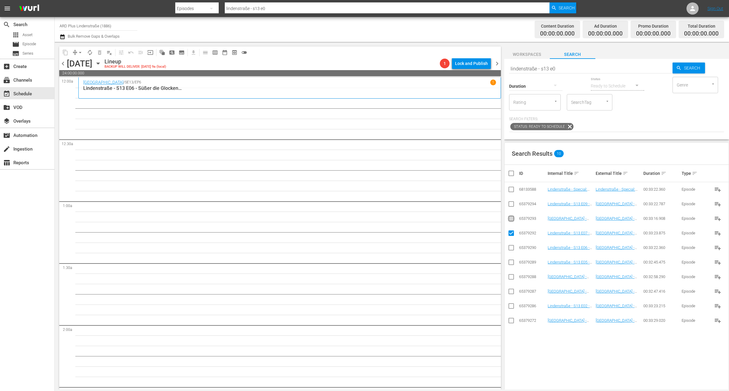
click at [510, 218] on input "checkbox" at bounding box center [510, 219] width 7 height 7
click at [510, 203] on input "checkbox" at bounding box center [510, 205] width 7 height 7
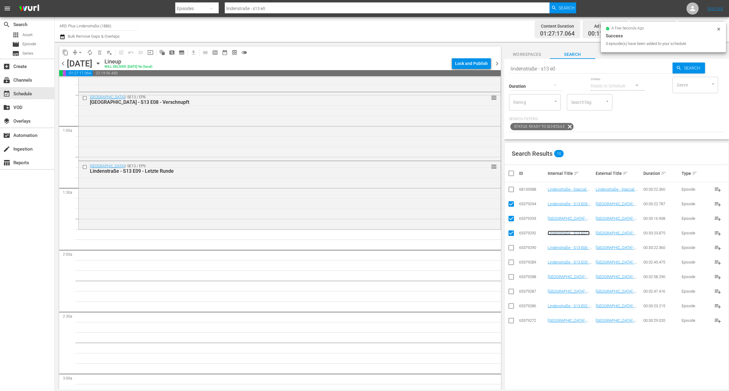
scroll to position [76, 0]
click at [511, 169] on th at bounding box center [511, 173] width 14 height 17
click at [510, 174] on input "checkbox" at bounding box center [513, 173] width 12 height 7
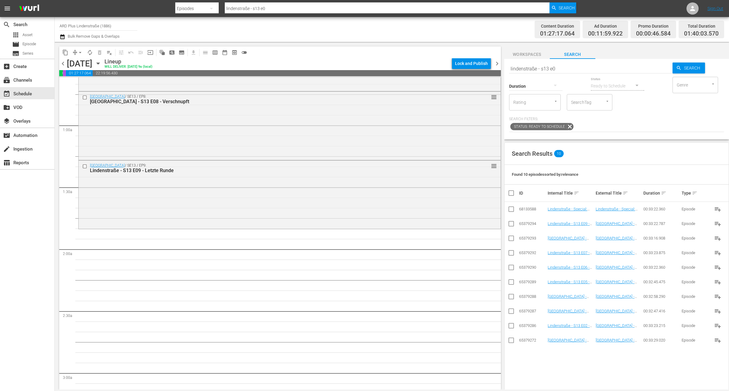
click at [558, 70] on input "lindenstraße - s13 e0" at bounding box center [590, 68] width 163 height 15
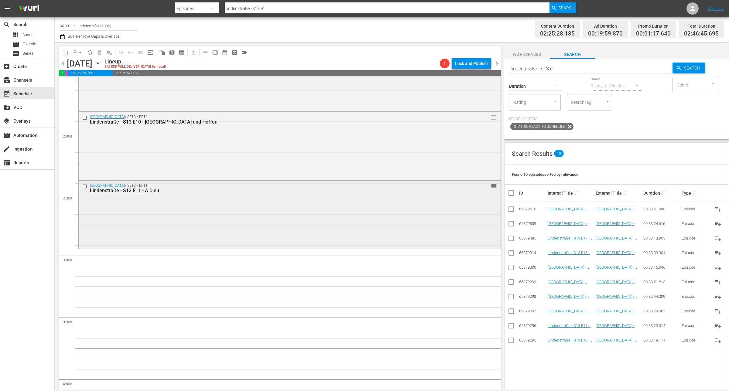
scroll to position [266, 0]
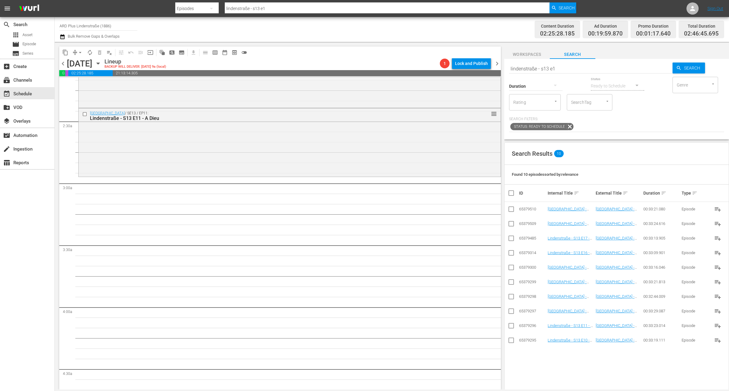
click at [565, 65] on input "lindenstraße - s13 e1" at bounding box center [590, 68] width 163 height 15
click at [515, 312] on td at bounding box center [511, 311] width 14 height 15
click at [512, 312] on input "checkbox" at bounding box center [510, 312] width 7 height 7
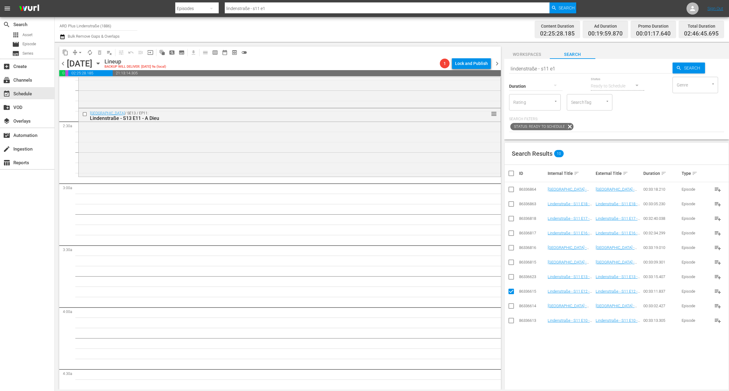
click at [512, 277] on input "checkbox" at bounding box center [510, 277] width 7 height 7
click at [509, 267] on input "checkbox" at bounding box center [510, 263] width 7 height 7
click at [514, 247] on input "checkbox" at bounding box center [510, 248] width 7 height 7
click at [512, 234] on input "checkbox" at bounding box center [510, 234] width 7 height 7
click at [514, 218] on input "checkbox" at bounding box center [510, 219] width 7 height 7
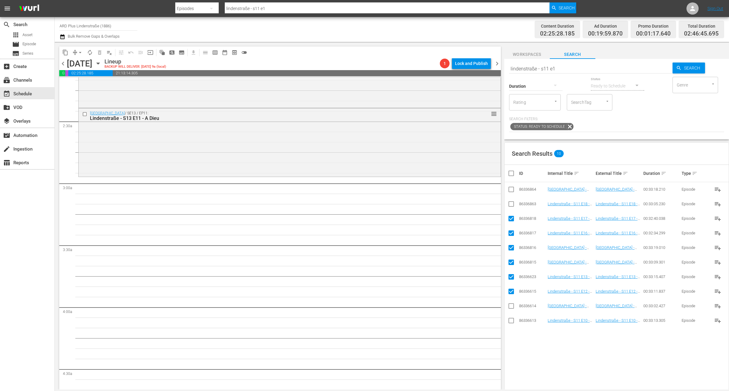
click at [512, 203] on input "checkbox" at bounding box center [510, 205] width 7 height 7
click at [509, 190] on input "checkbox" at bounding box center [510, 190] width 7 height 7
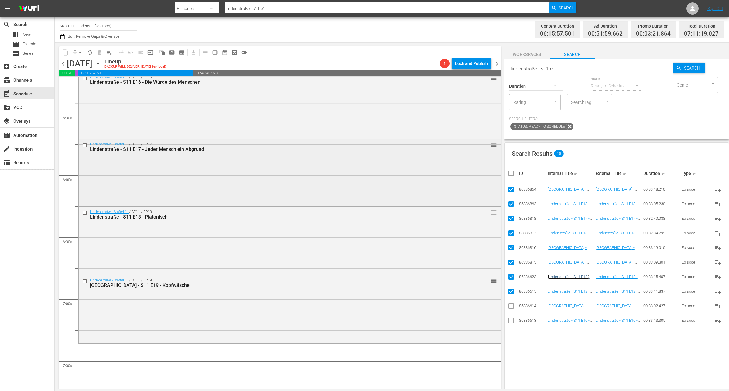
scroll to position [721, 0]
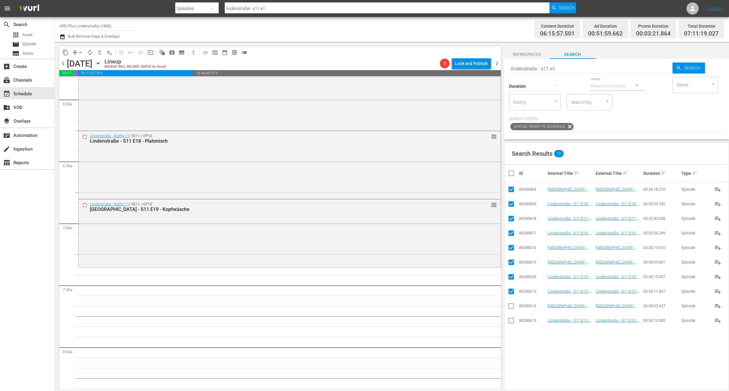
click at [510, 173] on input "checkbox" at bounding box center [513, 173] width 12 height 7
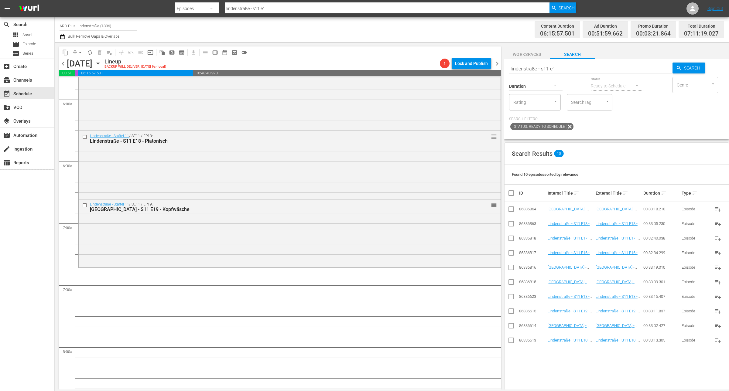
click at [573, 64] on input "lindenstraße - s11 e1" at bounding box center [590, 68] width 163 height 15
click at [508, 342] on input "checkbox" at bounding box center [510, 341] width 7 height 7
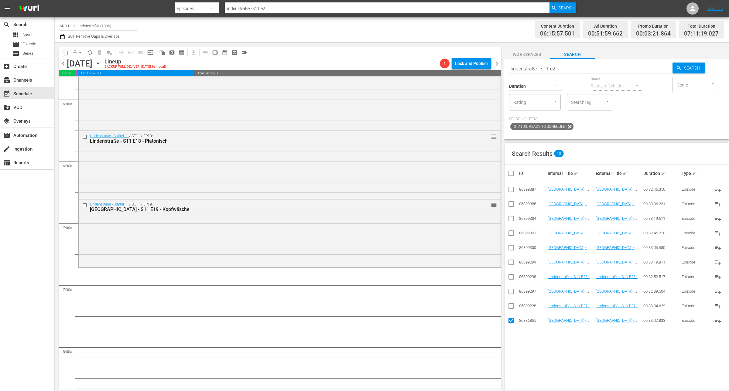
click at [512, 306] on input "checkbox" at bounding box center [510, 307] width 7 height 7
click at [509, 290] on input "checkbox" at bounding box center [510, 292] width 7 height 7
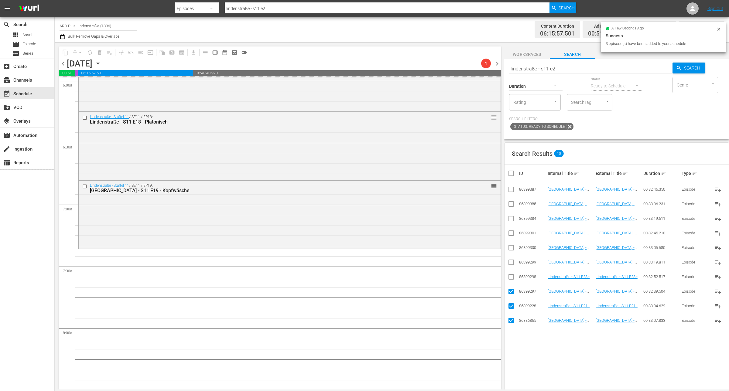
scroll to position [835, 0]
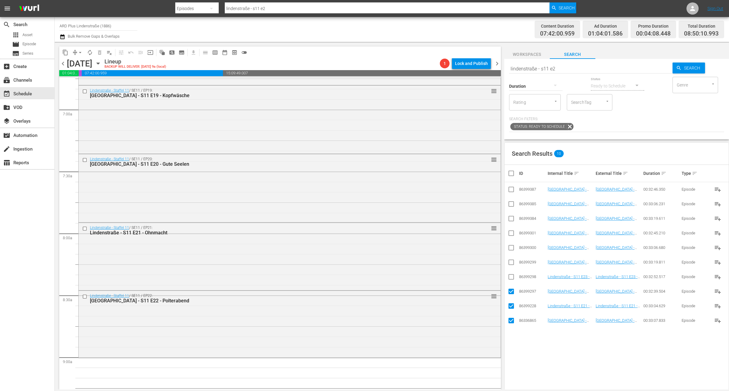
click at [513, 176] on input "checkbox" at bounding box center [513, 173] width 12 height 7
click at [513, 175] on input "checkbox" at bounding box center [513, 173] width 12 height 7
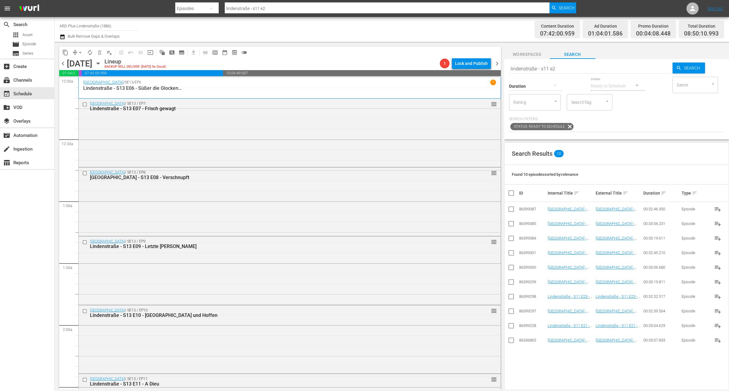
scroll to position [835, 0]
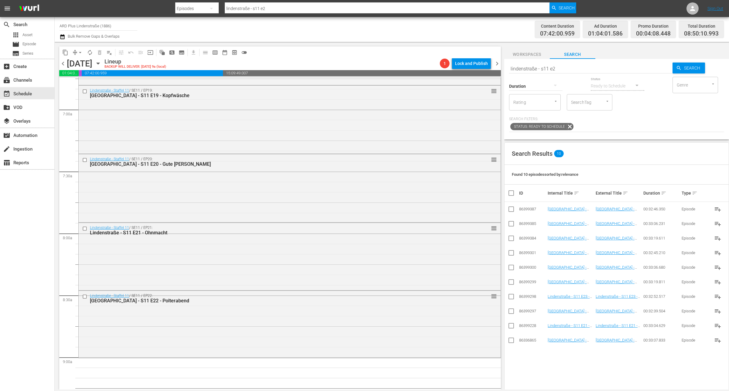
click at [575, 64] on input "lindenstraße - s11 e2" at bounding box center [590, 68] width 163 height 15
type input "lindenstraße - s1 e1"
type input "lindenstraße - s11 e1"
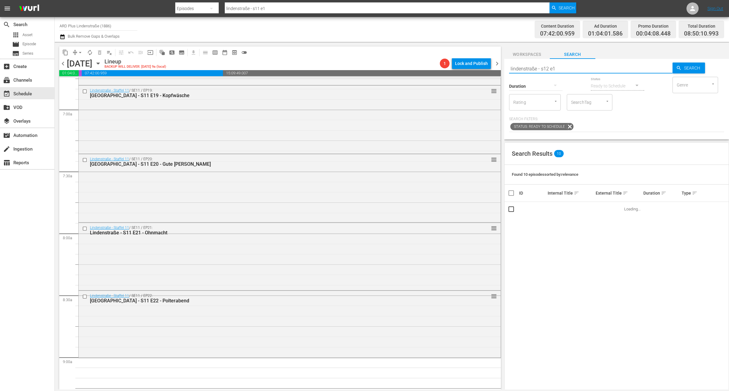
type input "lindenstraße - s12 e1"
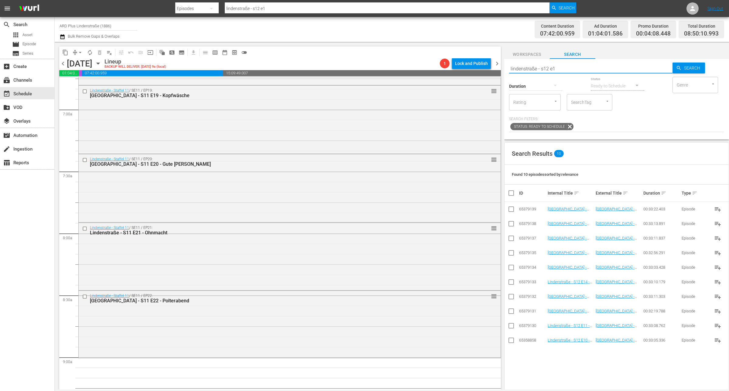
click at [511, 311] on input "checkbox" at bounding box center [510, 312] width 7 height 7
checkbox input "true"
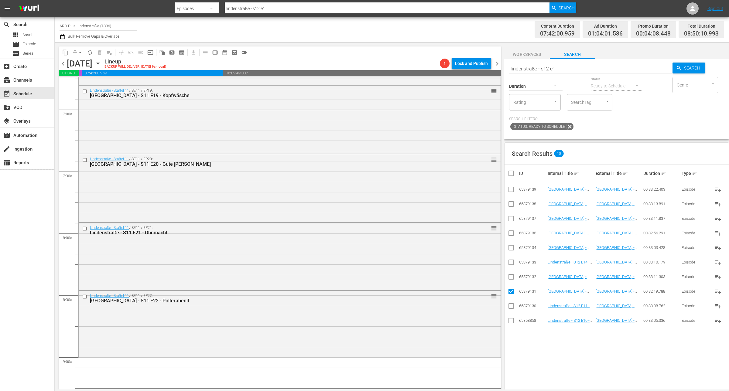
click at [512, 275] on input "checkbox" at bounding box center [510, 277] width 7 height 7
checkbox input "true"
click at [511, 266] on input "checkbox" at bounding box center [510, 263] width 7 height 7
checkbox input "true"
click at [512, 247] on input "checkbox" at bounding box center [510, 248] width 7 height 7
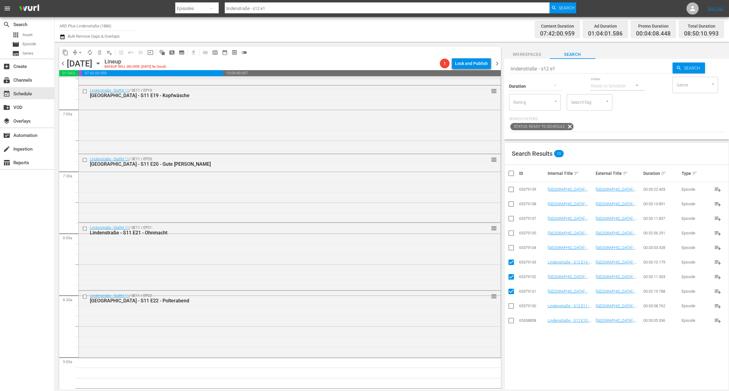
checkbox input "true"
click at [511, 234] on input "checkbox" at bounding box center [510, 234] width 7 height 7
checkbox input "true"
click at [507, 223] on input "checkbox" at bounding box center [510, 219] width 7 height 7
checkbox input "true"
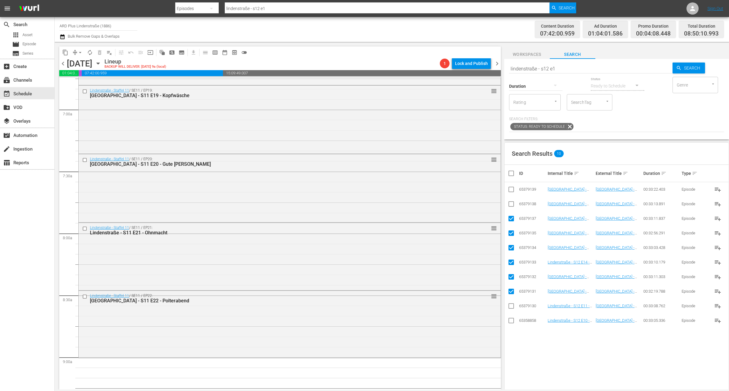
click at [511, 209] on input "checkbox" at bounding box center [510, 205] width 7 height 7
checkbox input "true"
click at [512, 190] on input "checkbox" at bounding box center [510, 190] width 7 height 7
checkbox input "true"
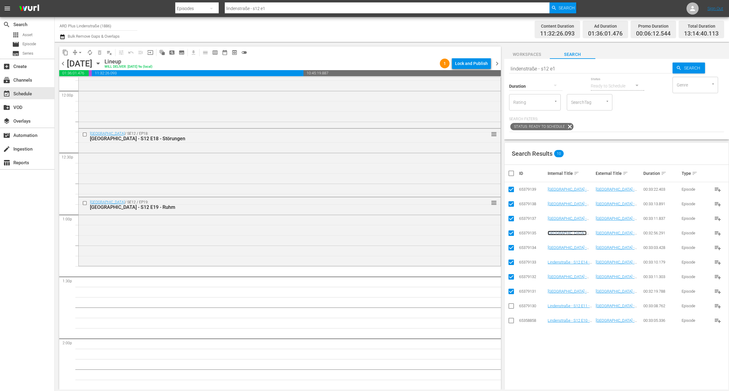
scroll to position [1480, 0]
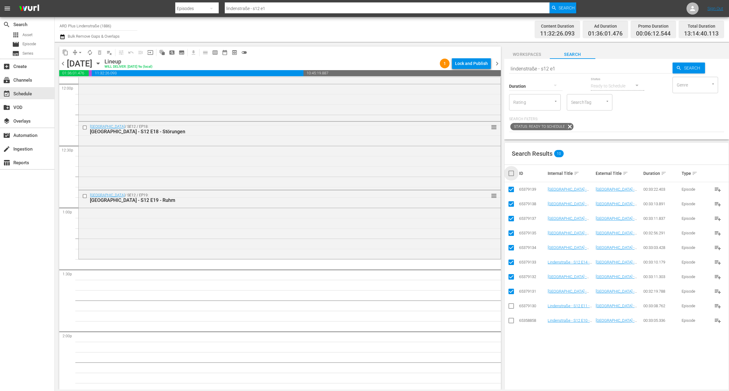
click at [512, 175] on input "checkbox" at bounding box center [513, 173] width 12 height 7
checkbox input "true"
click at [512, 175] on input "checkbox" at bounding box center [513, 173] width 12 height 7
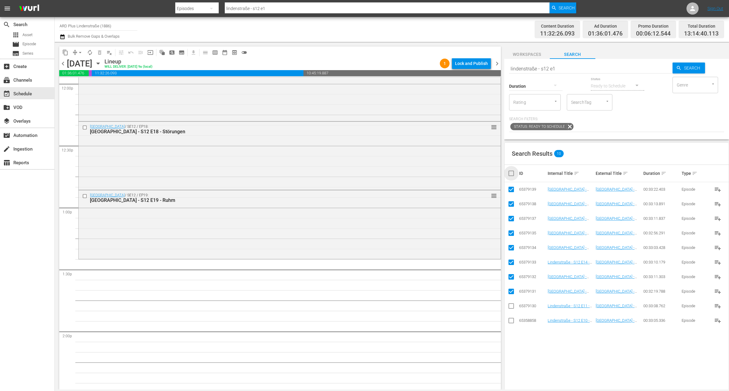
checkbox input "false"
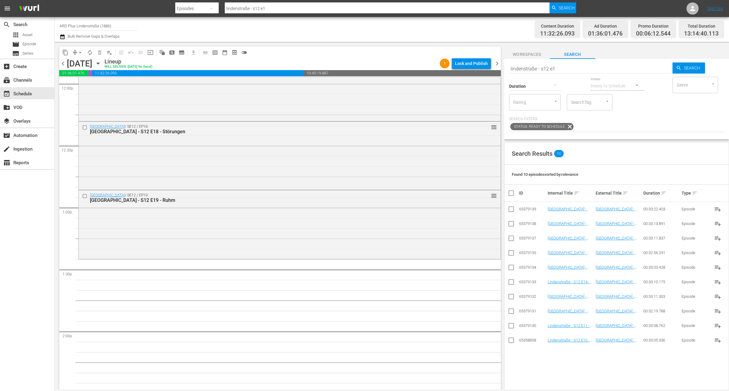
checkbox input "false"
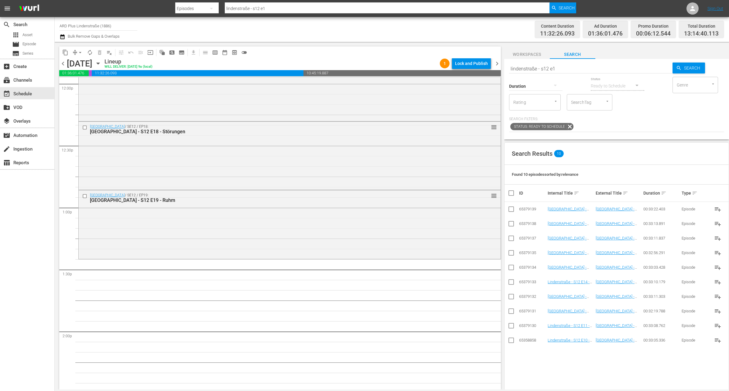
checkbox input "false"
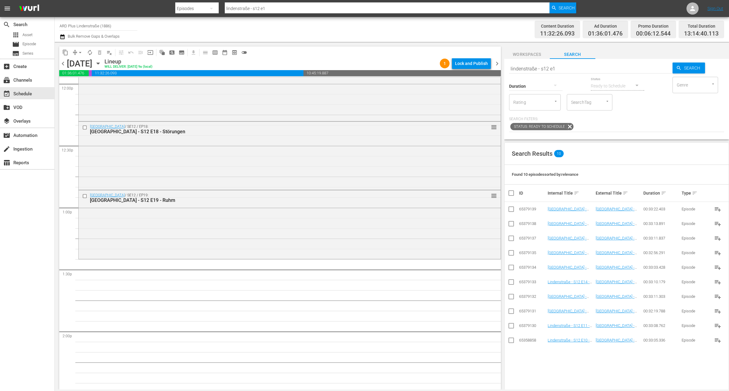
click at [567, 68] on input "lindenstraße - s12 e1" at bounding box center [590, 68] width 163 height 15
type input "lindenstraße - s12 e2"
click at [510, 341] on input "checkbox" at bounding box center [510, 341] width 7 height 7
checkbox input "true"
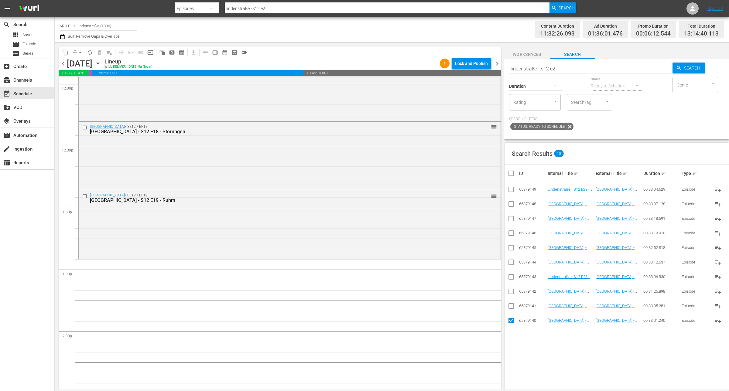
click at [509, 307] on input "checkbox" at bounding box center [510, 307] width 7 height 7
checkbox input "true"
click at [509, 294] on input "checkbox" at bounding box center [510, 292] width 7 height 7
checkbox input "true"
click at [575, 325] on td "[GEOGRAPHIC_DATA] - S12 E20 - Krähenflug" at bounding box center [570, 320] width 48 height 15
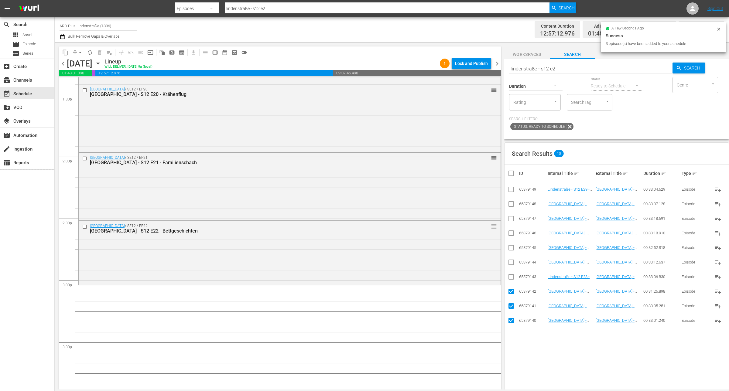
scroll to position [1670, 0]
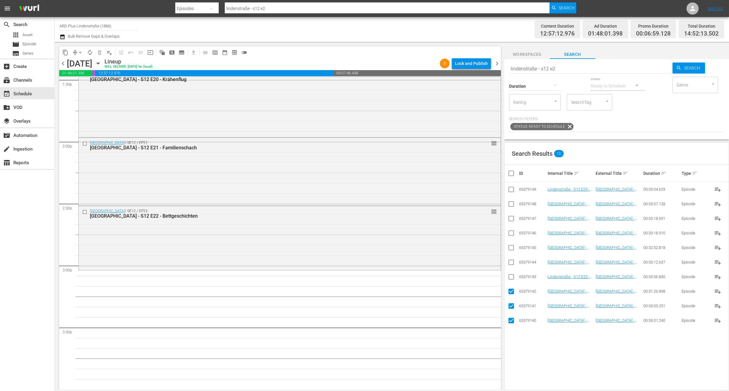
click at [512, 172] on input "checkbox" at bounding box center [513, 173] width 12 height 7
checkbox input "true"
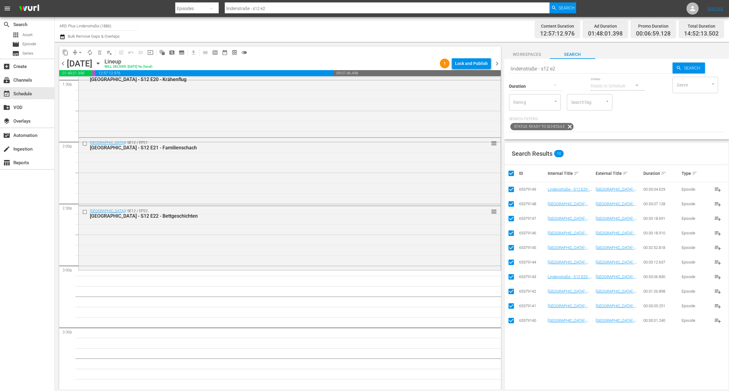
checkbox input "true"
click at [512, 172] on input "checkbox" at bounding box center [513, 173] width 12 height 7
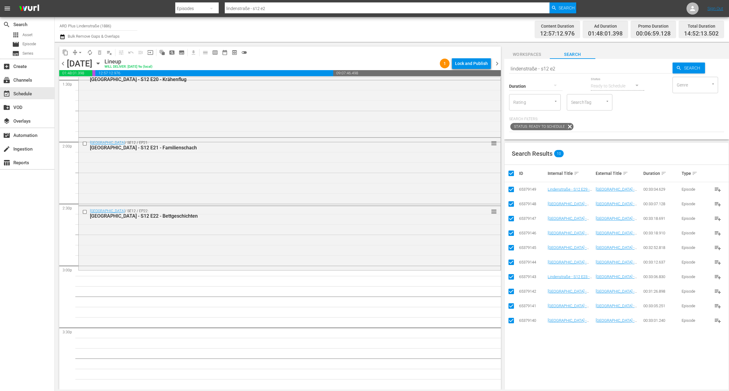
checkbox input "false"
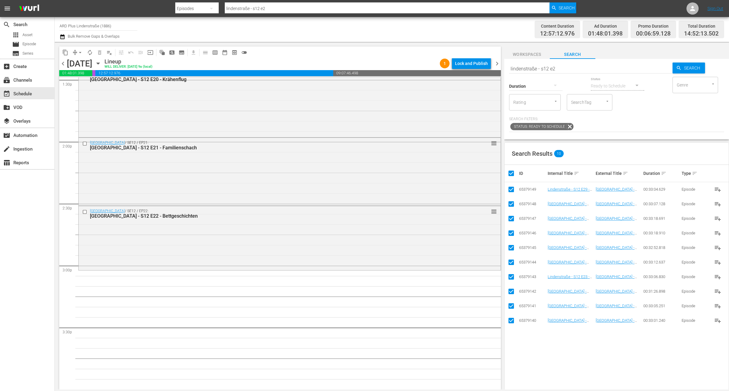
checkbox input "false"
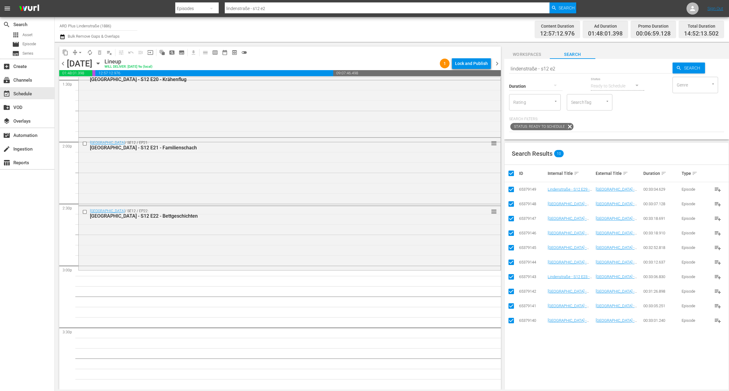
checkbox input "false"
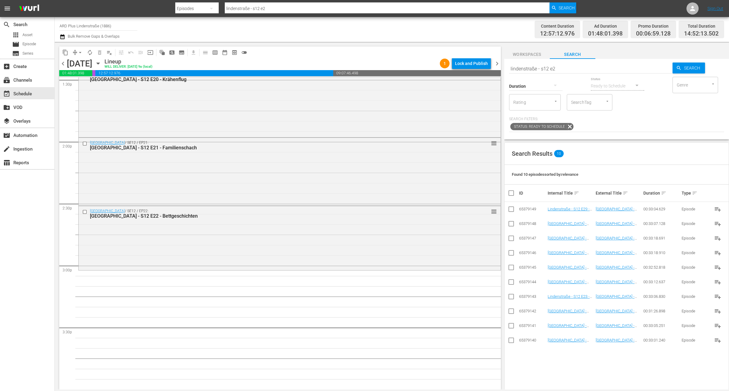
click at [563, 69] on input "lindenstraße - s12 e2" at bounding box center [590, 68] width 163 height 15
type input "lindenstraße - s13 e1"
click at [514, 329] on input "checkbox" at bounding box center [510, 326] width 7 height 7
checkbox input "true"
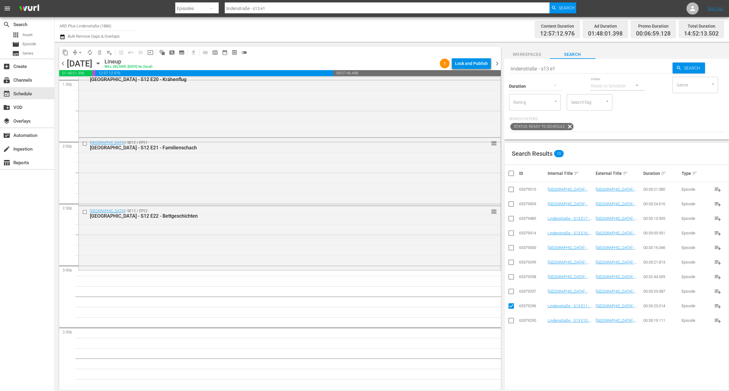
click at [509, 294] on input "checkbox" at bounding box center [510, 292] width 7 height 7
checkbox input "true"
click at [510, 281] on input "checkbox" at bounding box center [510, 277] width 7 height 7
checkbox input "true"
click at [512, 264] on input "checkbox" at bounding box center [510, 263] width 7 height 7
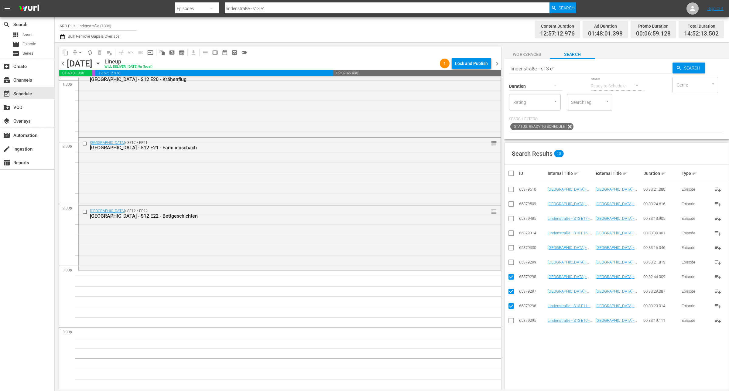
checkbox input "true"
click at [512, 247] on input "checkbox" at bounding box center [510, 248] width 7 height 7
checkbox input "true"
click at [509, 234] on input "checkbox" at bounding box center [510, 234] width 7 height 7
checkbox input "true"
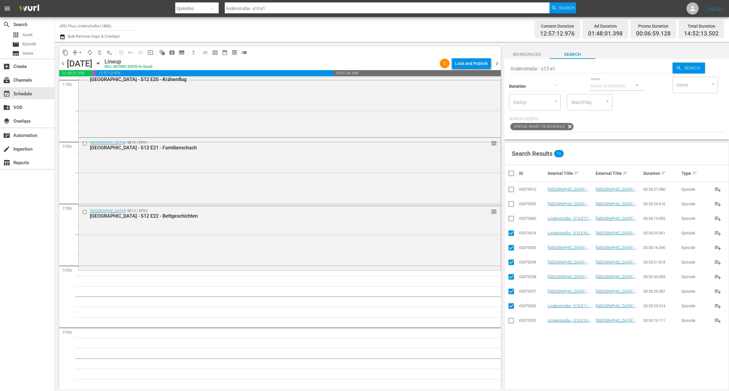
click at [509, 221] on input "checkbox" at bounding box center [510, 219] width 7 height 7
checkbox input "true"
click at [512, 203] on input "checkbox" at bounding box center [510, 205] width 7 height 7
checkbox input "true"
click at [511, 186] on icon at bounding box center [510, 189] width 7 height 7
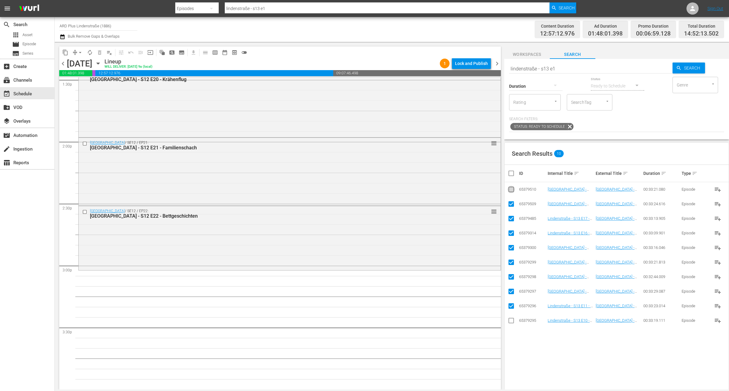
click at [509, 189] on input "checkbox" at bounding box center [510, 190] width 7 height 7
checkbox input "true"
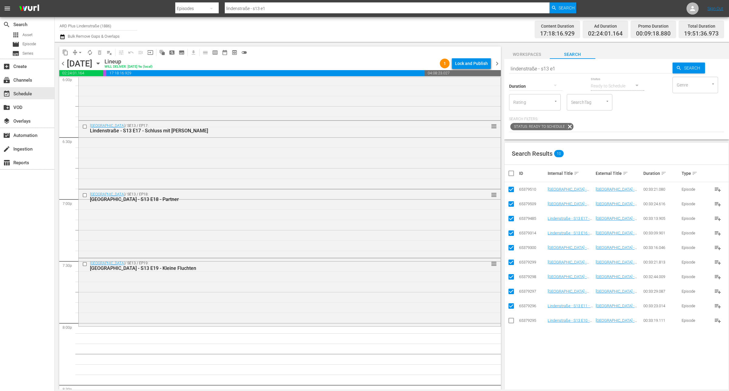
scroll to position [2239, 0]
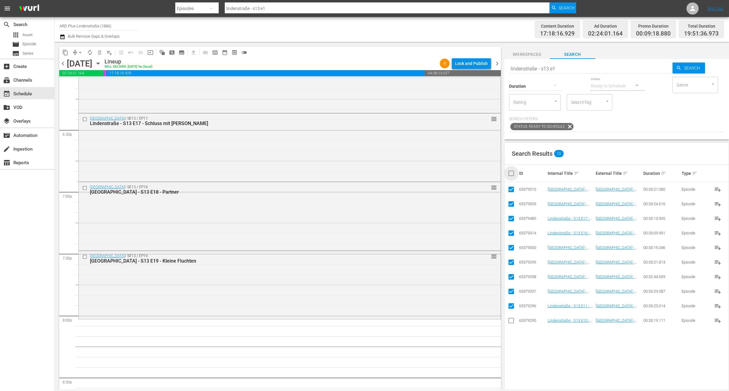
click at [508, 174] on input "checkbox" at bounding box center [513, 173] width 12 height 7
checkbox input "true"
click at [508, 174] on input "checkbox" at bounding box center [513, 173] width 12 height 7
checkbox input "false"
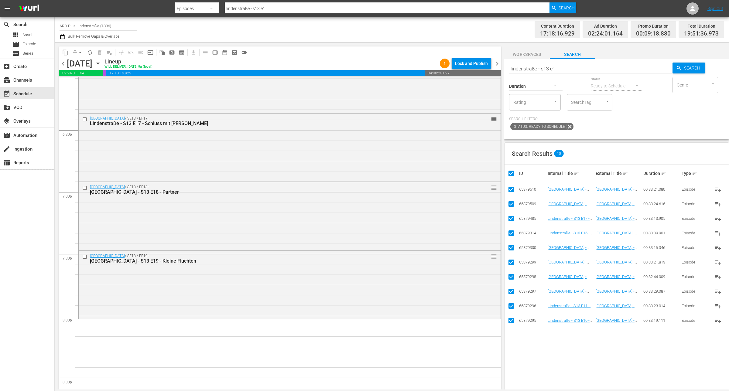
checkbox input "false"
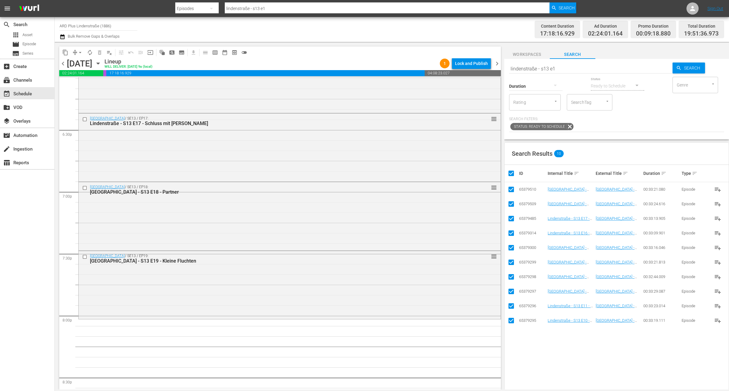
checkbox input "false"
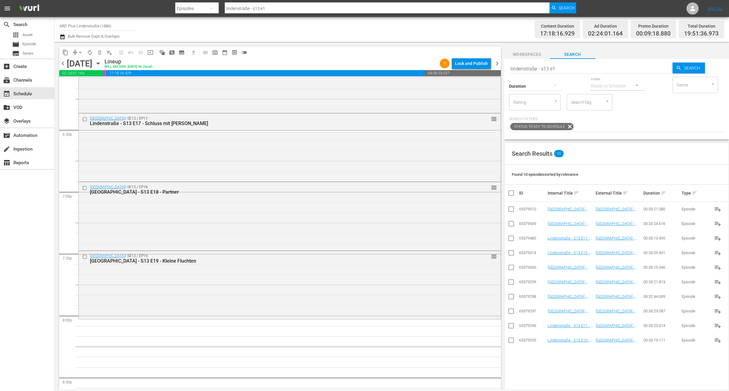
click at [586, 73] on input "lindenstraße - s13 e1" at bounding box center [590, 68] width 163 height 15
type input "lindenstraße - s13 e2"
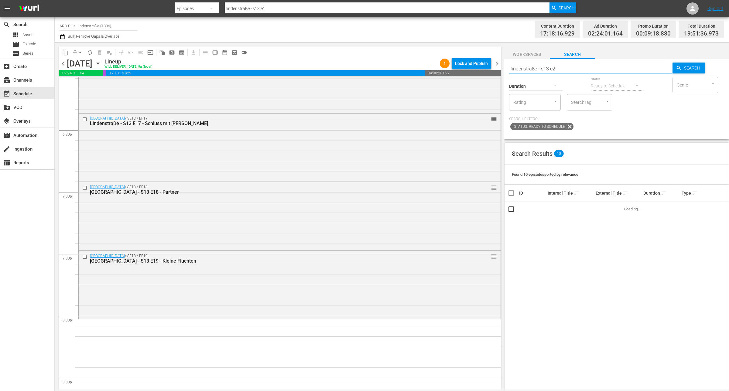
type input "lindenstraße - s13 e2"
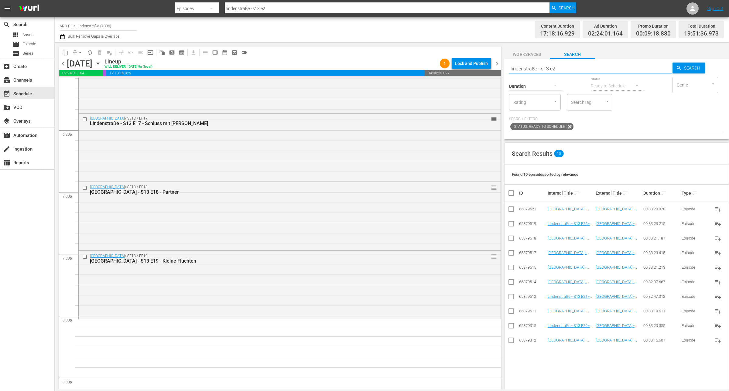
click at [512, 312] on input "checkbox" at bounding box center [510, 312] width 7 height 7
checkbox input "true"
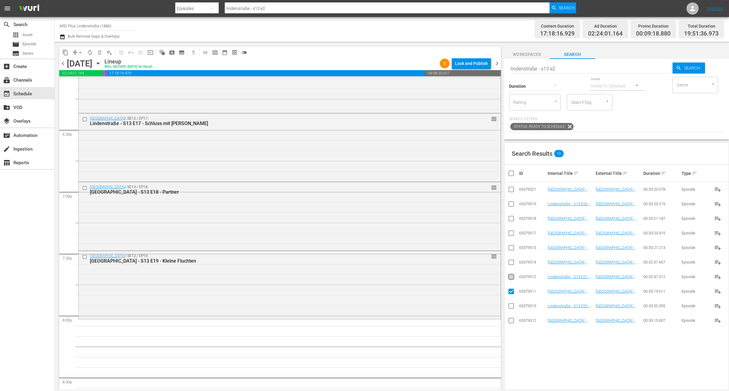
click at [512, 276] on input "checkbox" at bounding box center [510, 277] width 7 height 7
checkbox input "true"
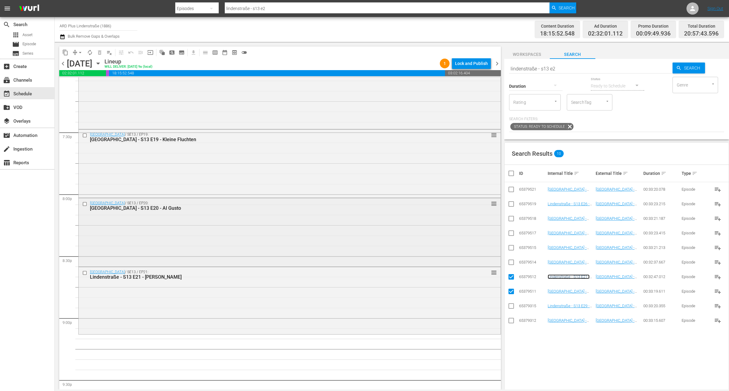
scroll to position [2391, 0]
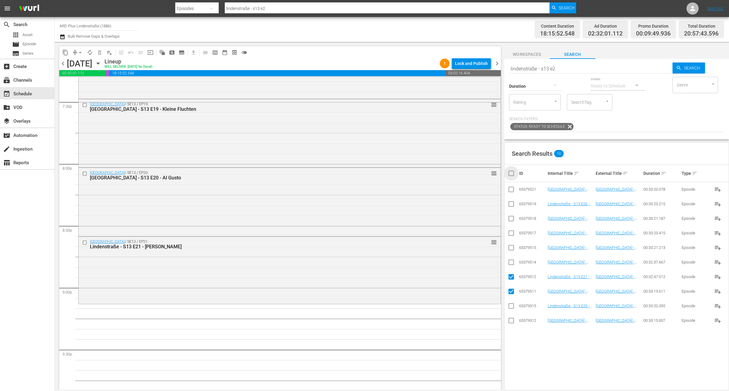
click at [514, 174] on input "checkbox" at bounding box center [513, 173] width 12 height 7
checkbox input "true"
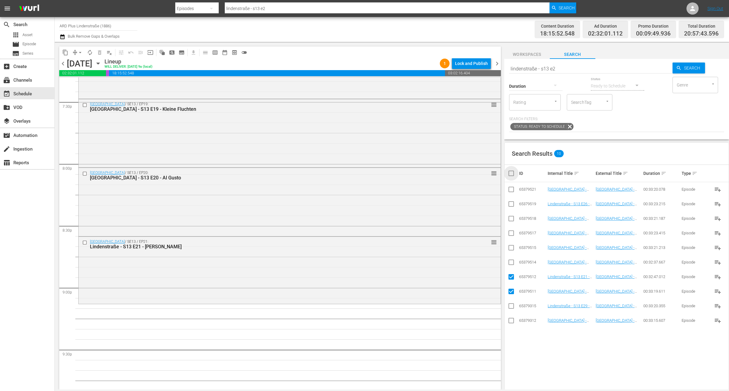
checkbox input "true"
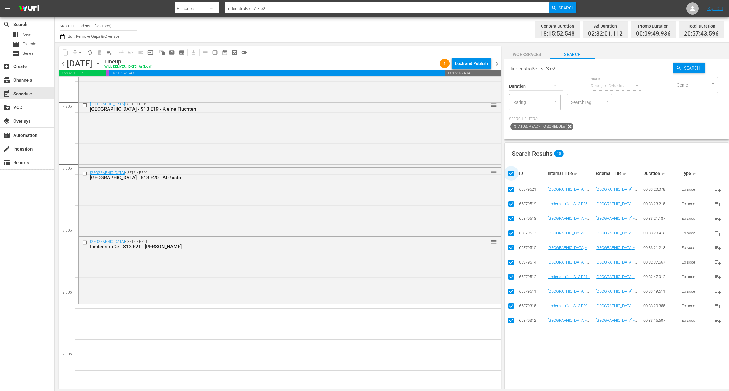
click at [514, 174] on input "checkbox" at bounding box center [513, 173] width 12 height 7
checkbox input "false"
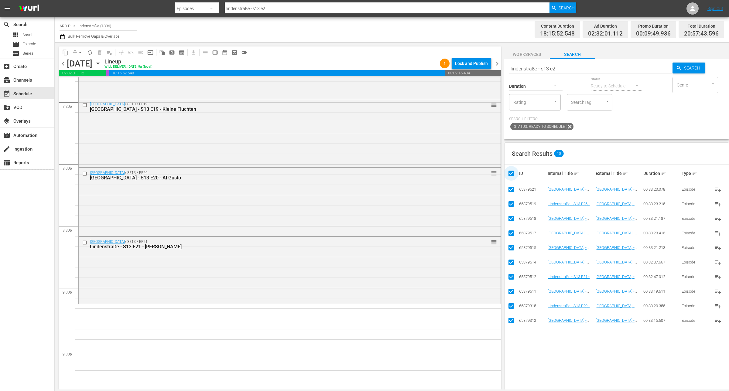
checkbox input "false"
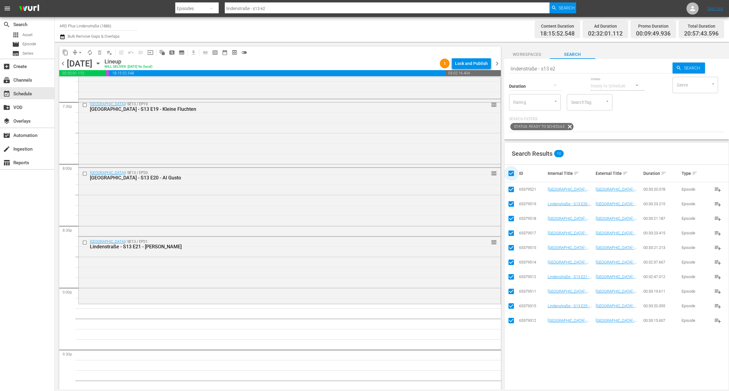
checkbox input "false"
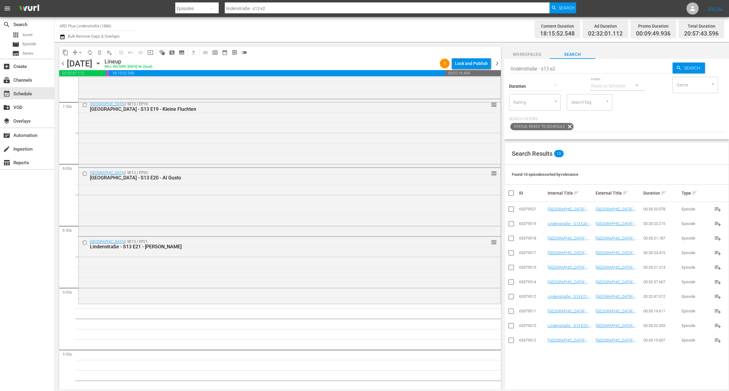
click at [572, 72] on input "lindenstraße - s13 e2" at bounding box center [590, 68] width 163 height 15
type input "lindenstraße - s13 e1"
drag, startPoint x: 511, startPoint y: 327, endPoint x: 512, endPoint y: 308, distance: 19.1
click at [511, 327] on input "checkbox" at bounding box center [510, 326] width 7 height 7
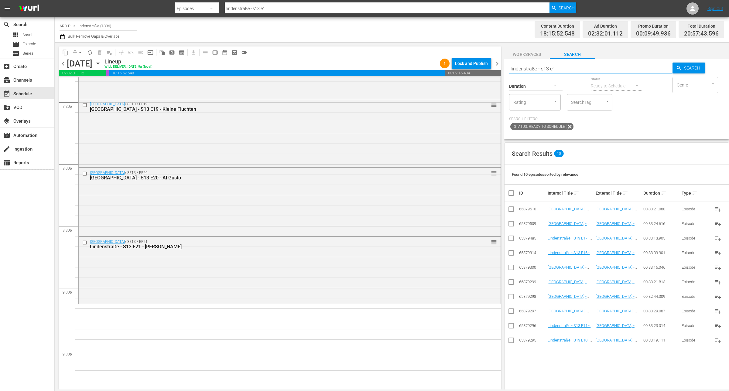
checkbox input "true"
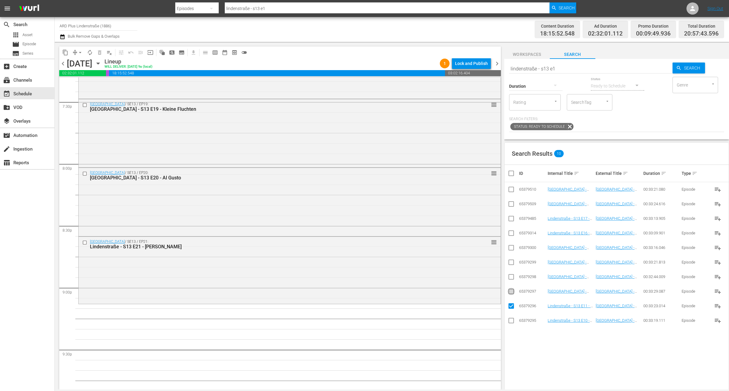
click at [511, 293] on input "checkbox" at bounding box center [510, 292] width 7 height 7
checkbox input "true"
click at [510, 279] on input "checkbox" at bounding box center [510, 277] width 7 height 7
checkbox input "true"
drag, startPoint x: 510, startPoint y: 263, endPoint x: 514, endPoint y: 256, distance: 8.0
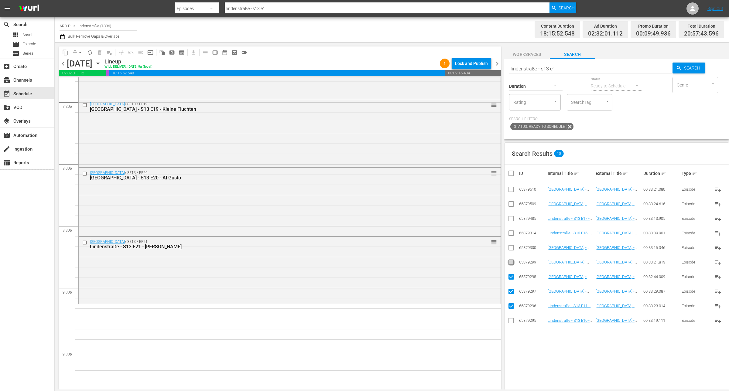
click at [511, 263] on input "checkbox" at bounding box center [510, 263] width 7 height 7
checkbox input "true"
click at [514, 248] on input "checkbox" at bounding box center [510, 248] width 7 height 7
checkbox input "true"
click at [510, 232] on input "checkbox" at bounding box center [510, 234] width 7 height 7
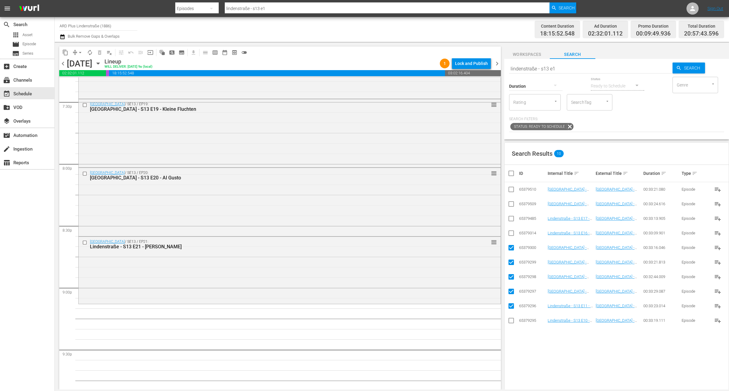
checkbox input "true"
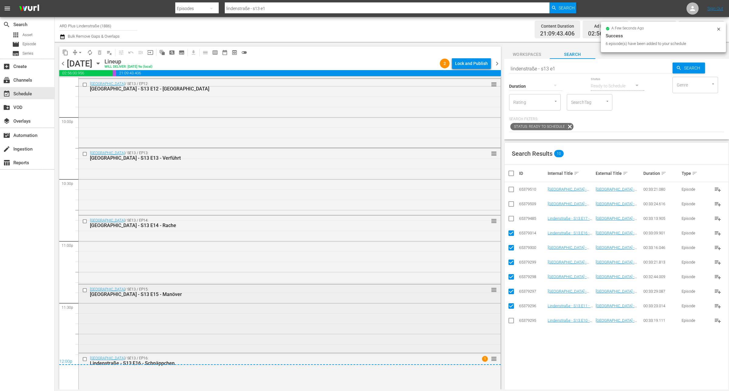
scroll to position [2717, 0]
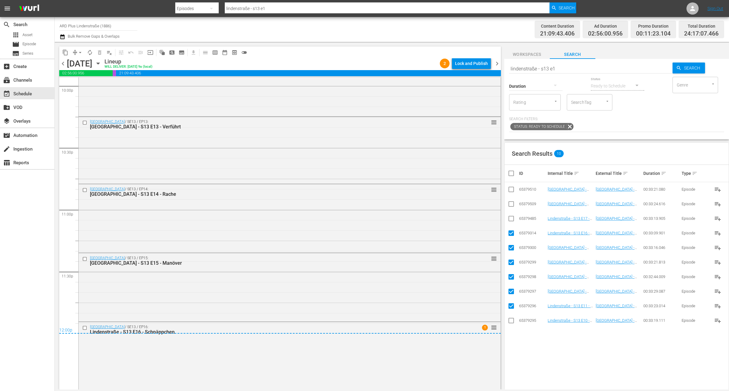
click at [77, 49] on button "arrow_drop_down" at bounding box center [80, 53] width 10 height 10
click at [87, 84] on li "Align to End of Previous Day" at bounding box center [81, 85] width 64 height 10
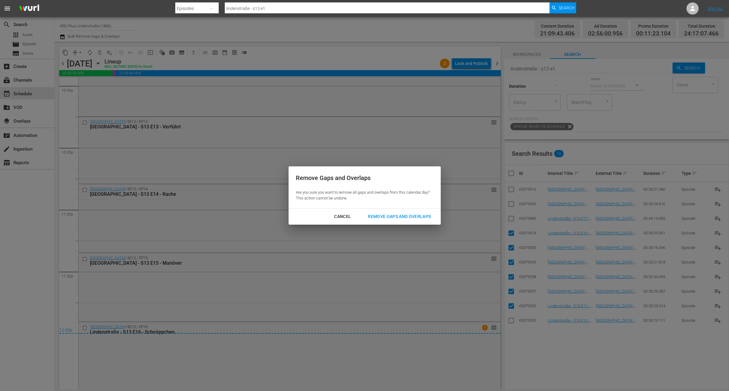
click at [418, 216] on div "Remove Gaps and Overlaps" at bounding box center [399, 217] width 73 height 8
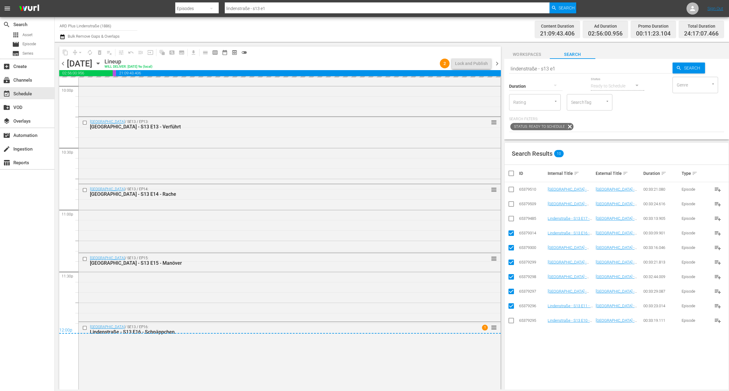
click at [509, 177] on input "checkbox" at bounding box center [513, 173] width 12 height 7
checkbox input "true"
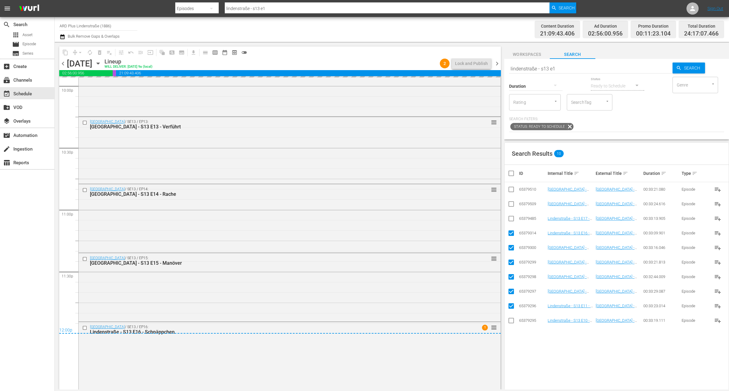
checkbox input "true"
click at [509, 176] on input "checkbox" at bounding box center [513, 173] width 12 height 7
checkbox input "false"
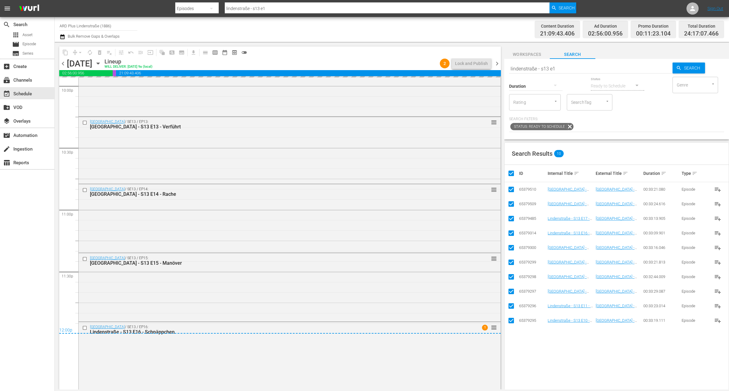
checkbox input "false"
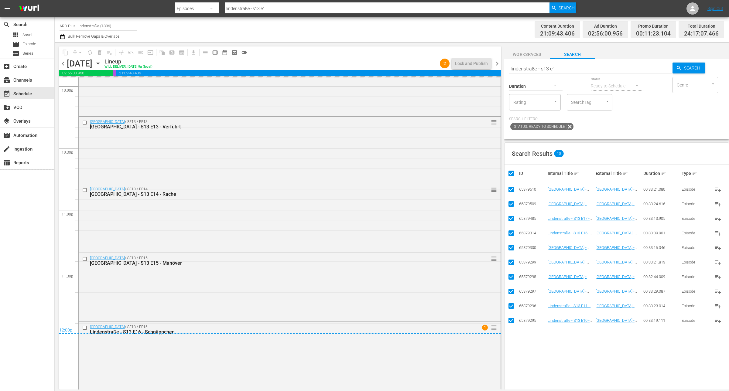
checkbox input "false"
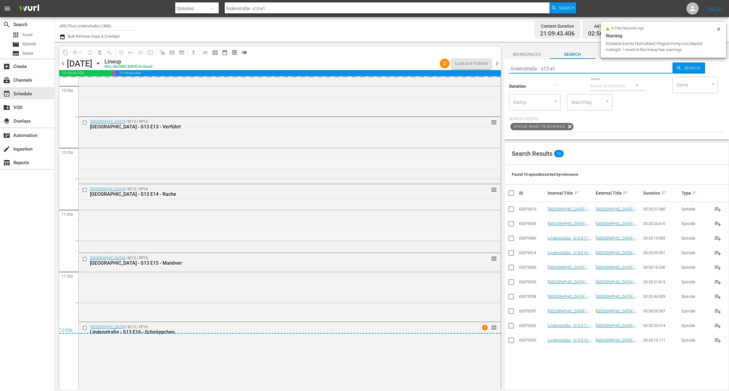
drag, startPoint x: 540, startPoint y: 69, endPoint x: 492, endPoint y: 69, distance: 48.0
click at [493, 69] on div "content_copy compress arrow_drop_down autorenew_outlined delete_forever_outline…" at bounding box center [392, 216] width 674 height 348
click at [496, 62] on span "chevron_right" at bounding box center [497, 64] width 8 height 8
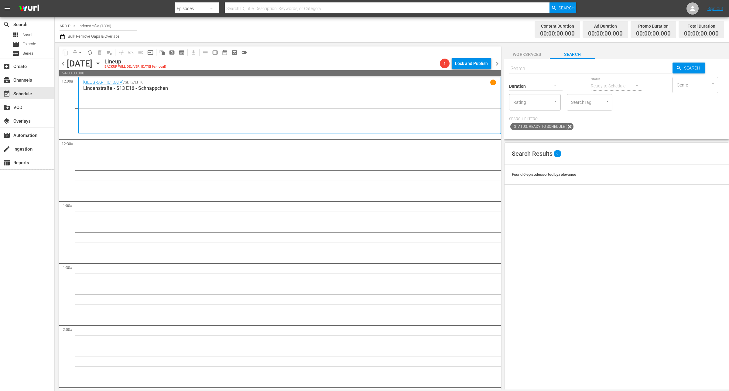
click at [518, 66] on input "text" at bounding box center [590, 68] width 163 height 15
paste input "lindenstraße - s13 e1"
type input "lindenstraße - s13 e1"
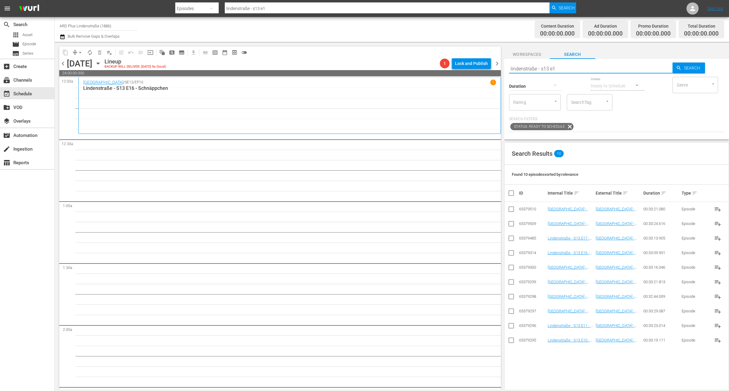
click at [510, 239] on input "checkbox" at bounding box center [510, 239] width 7 height 7
checkbox input "true"
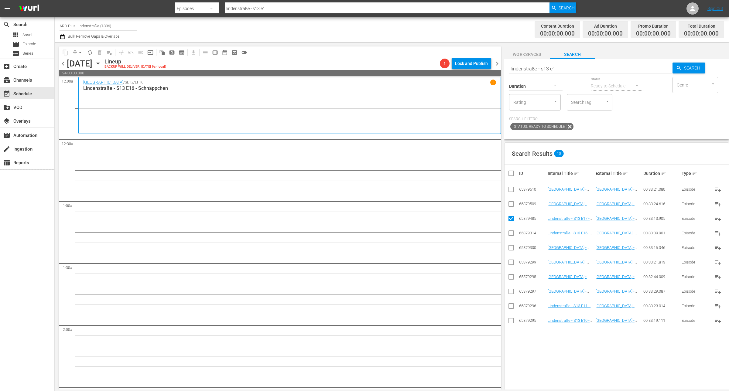
click at [512, 199] on td at bounding box center [511, 204] width 14 height 15
click at [512, 205] on input "checkbox" at bounding box center [510, 205] width 7 height 7
checkbox input "true"
click at [511, 189] on input "checkbox" at bounding box center [510, 190] width 7 height 7
checkbox input "true"
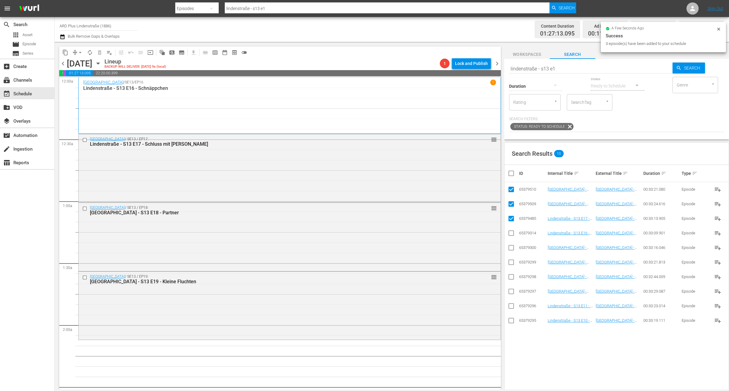
click at [507, 172] on input "checkbox" at bounding box center [513, 173] width 12 height 7
checkbox input "true"
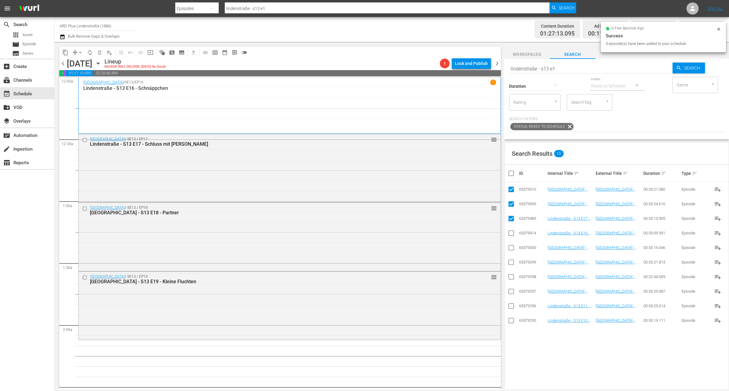
checkbox input "true"
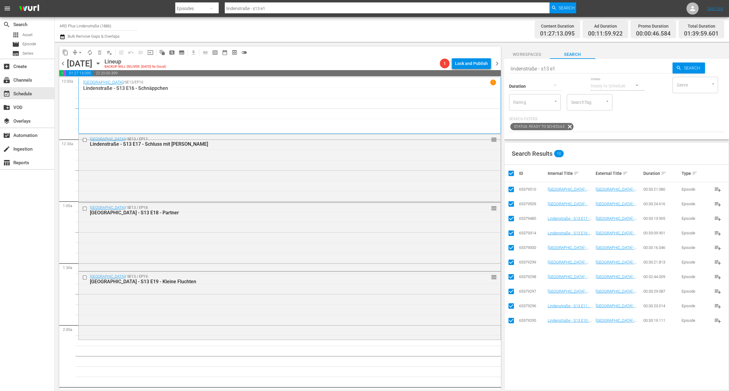
click at [507, 172] on input "checkbox" at bounding box center [513, 173] width 12 height 7
checkbox input "false"
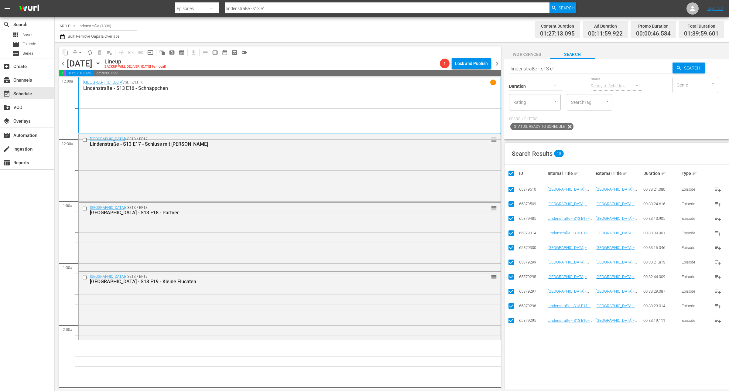
checkbox input "false"
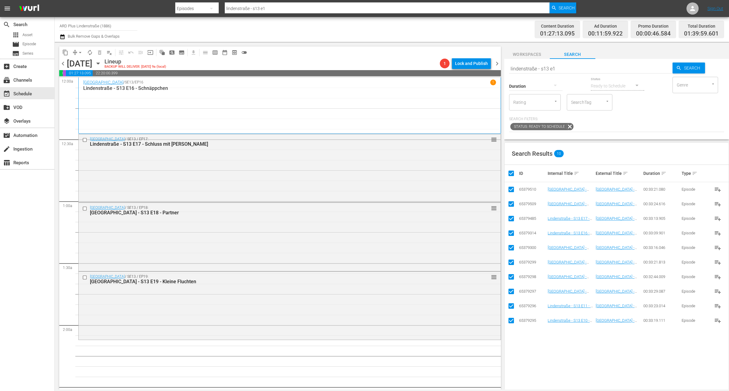
checkbox input "false"
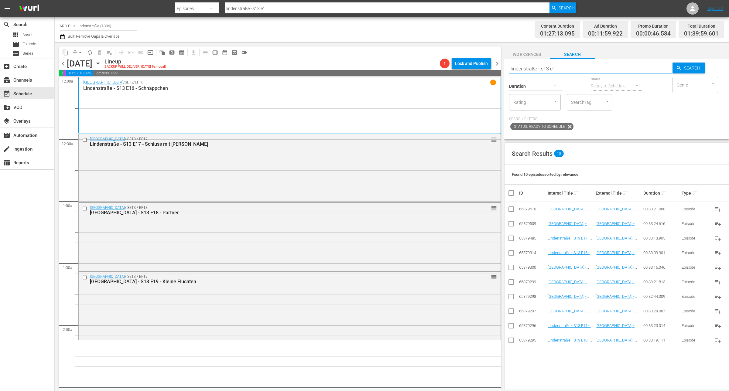
click at [571, 67] on input "lindenstraße - s13 e1" at bounding box center [590, 68] width 163 height 15
type input "lindenstraße - s13 e2"
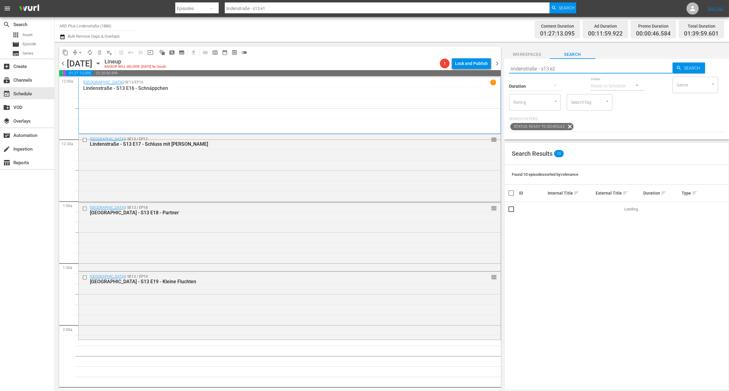
type input "lindenstraße - s13 e2"
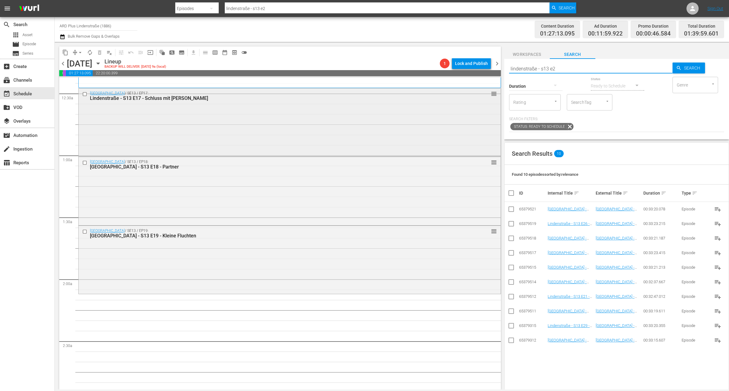
scroll to position [152, 0]
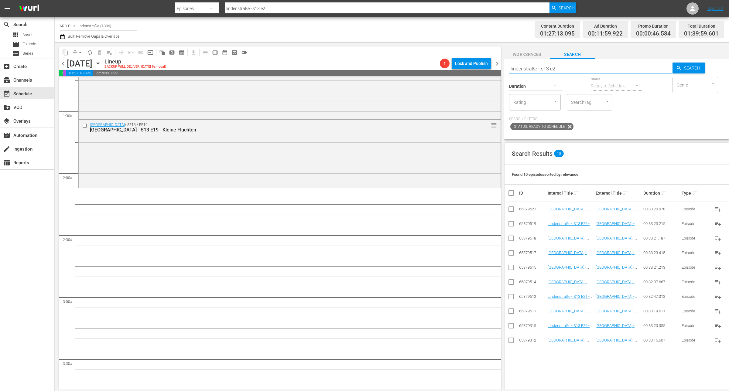
click at [511, 312] on input "checkbox" at bounding box center [510, 312] width 7 height 7
checkbox input "true"
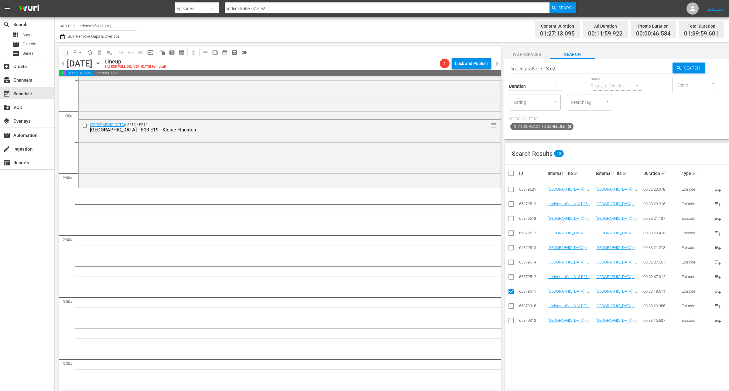
click at [514, 280] on input "checkbox" at bounding box center [510, 277] width 7 height 7
checkbox input "true"
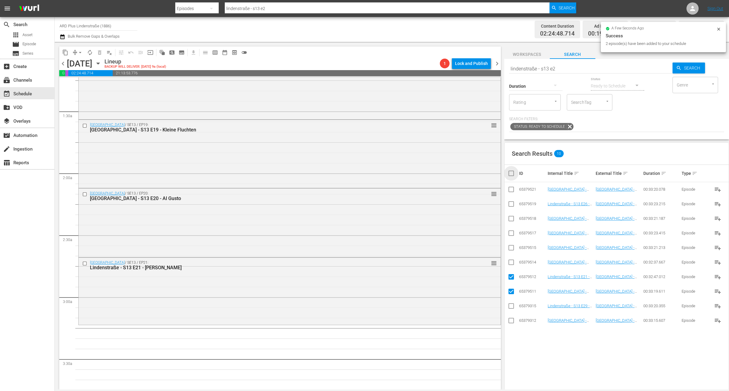
click at [512, 173] on input "checkbox" at bounding box center [513, 173] width 12 height 7
checkbox input "true"
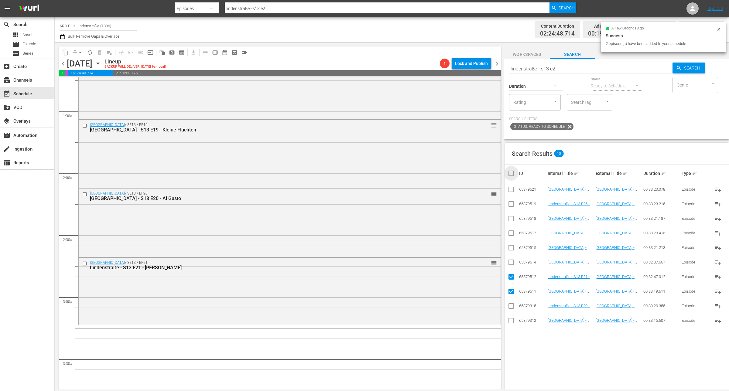
checkbox input "true"
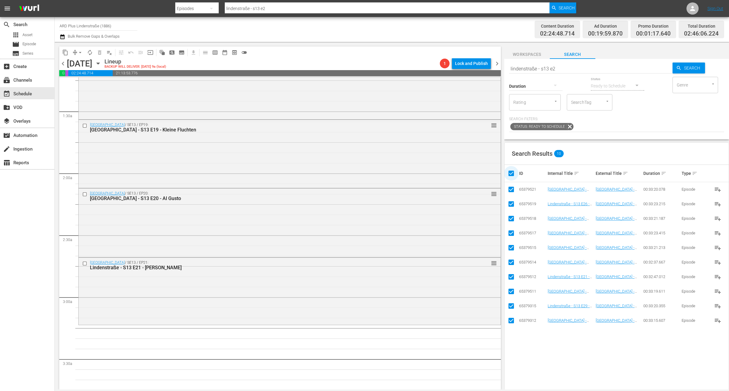
click at [512, 173] on input "checkbox" at bounding box center [513, 173] width 12 height 7
checkbox input "false"
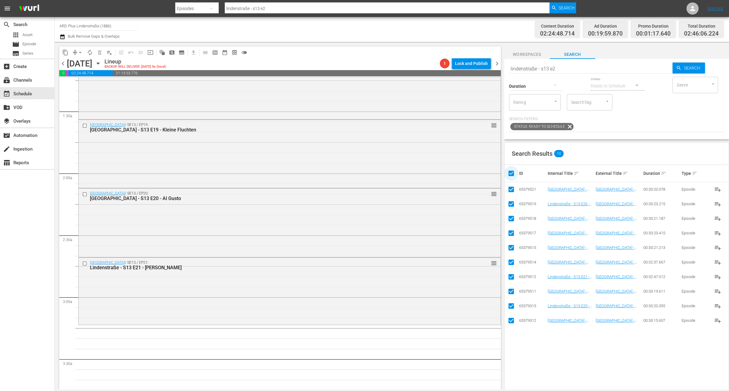
checkbox input "false"
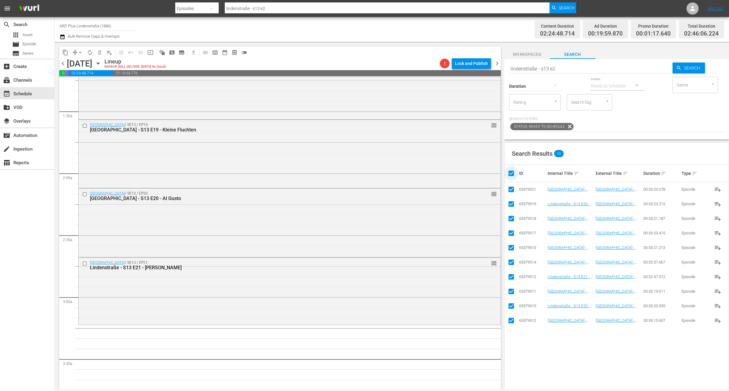
checkbox input "false"
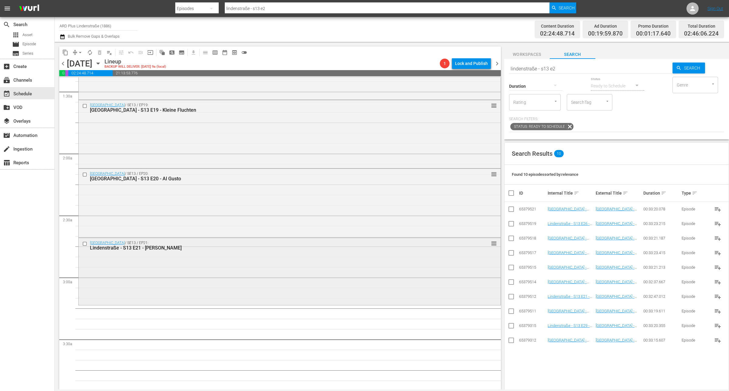
scroll to position [190, 0]
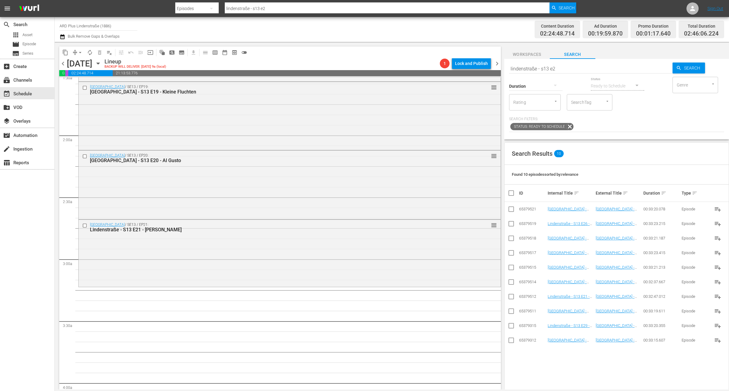
click at [546, 69] on input "lindenstraße - s13 e2" at bounding box center [590, 68] width 163 height 15
type input "lindenstraße - s11 e2"
click at [509, 295] on input "checkbox" at bounding box center [510, 297] width 7 height 7
checkbox input "true"
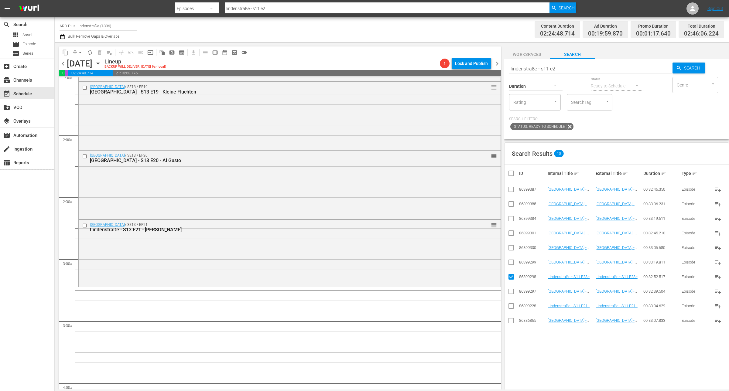
click at [510, 264] on input "checkbox" at bounding box center [510, 263] width 7 height 7
checkbox input "true"
click at [511, 245] on input "checkbox" at bounding box center [510, 248] width 7 height 7
checkbox input "true"
click at [509, 233] on input "checkbox" at bounding box center [510, 234] width 7 height 7
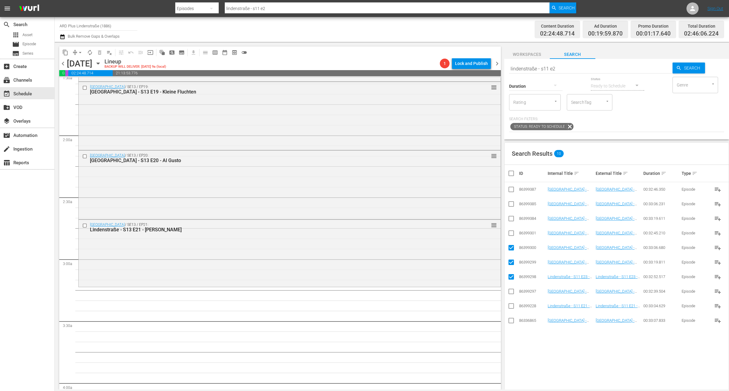
checkbox input "true"
click at [512, 219] on input "checkbox" at bounding box center [510, 219] width 7 height 7
checkbox input "true"
click at [514, 206] on input "checkbox" at bounding box center [510, 205] width 7 height 7
checkbox input "true"
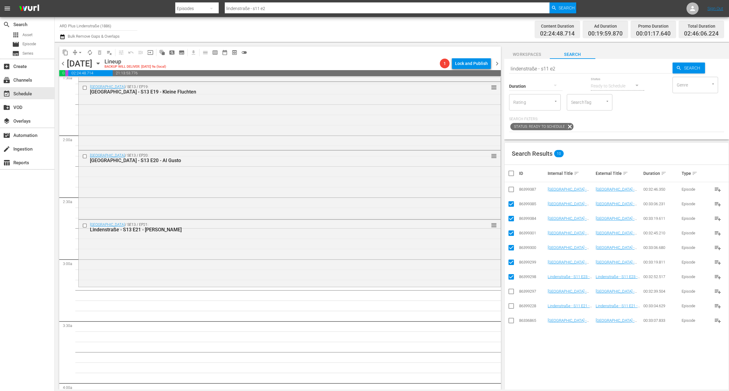
click at [509, 192] on input "checkbox" at bounding box center [510, 190] width 7 height 7
checkbox input "true"
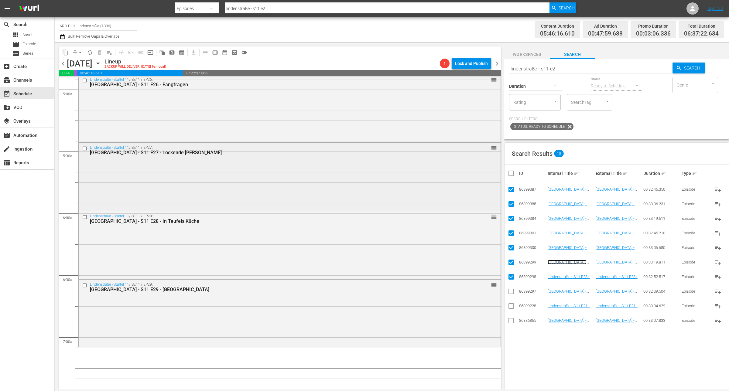
scroll to position [683, 0]
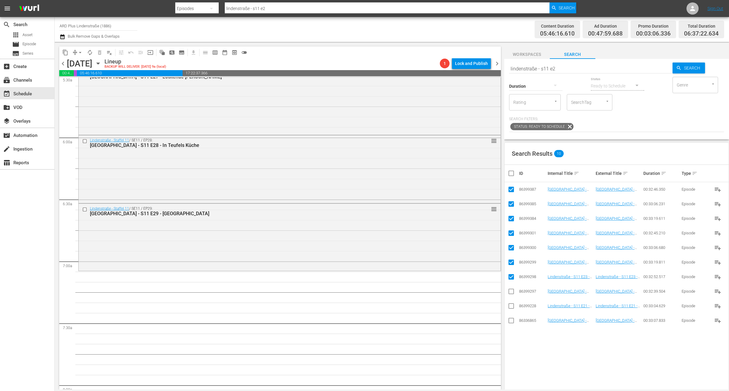
click at [510, 173] on input "checkbox" at bounding box center [513, 173] width 12 height 7
checkbox input "true"
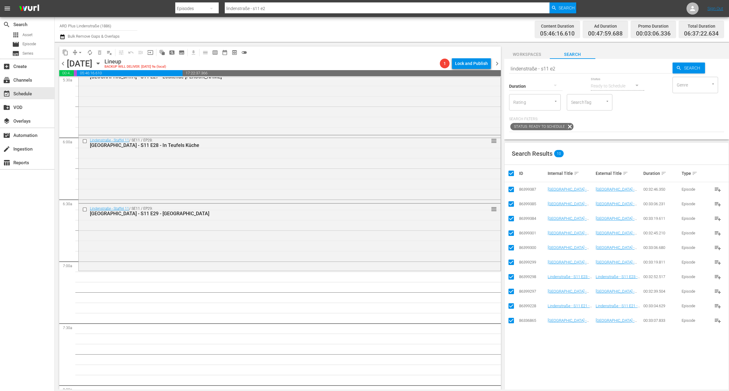
click at [510, 173] on input "checkbox" at bounding box center [513, 173] width 12 height 7
checkbox input "false"
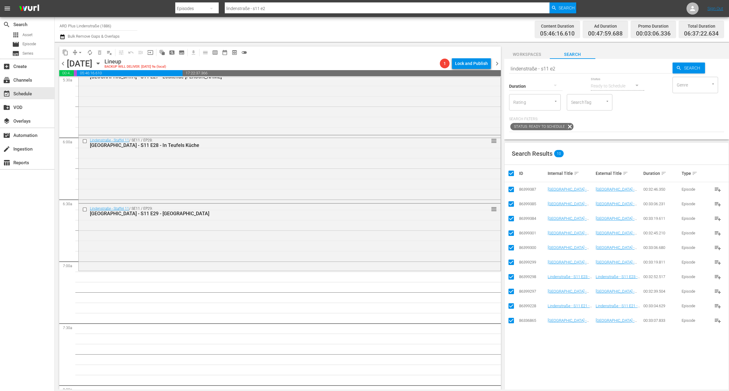
checkbox input "false"
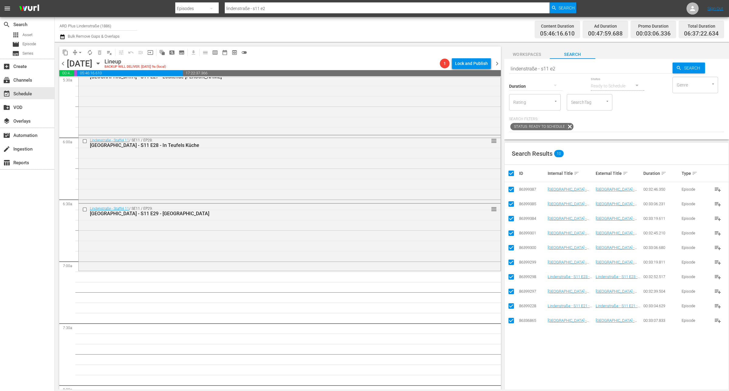
checkbox input "false"
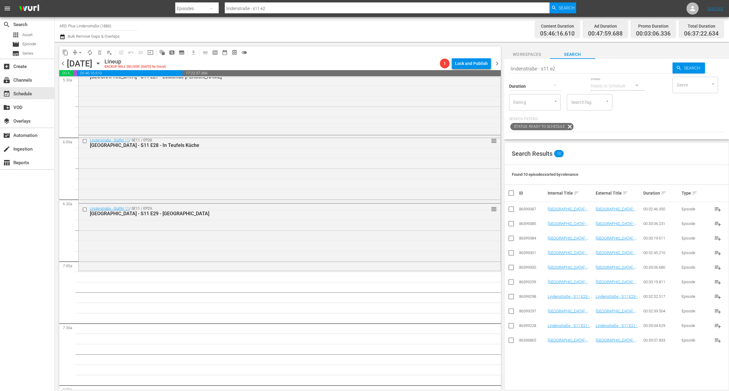
click at [562, 67] on input "lindenstraße - s11 e2" at bounding box center [590, 68] width 163 height 15
type input "lindenstraße - s11 e3"
click at [509, 325] on input "checkbox" at bounding box center [510, 326] width 7 height 7
checkbox input "true"
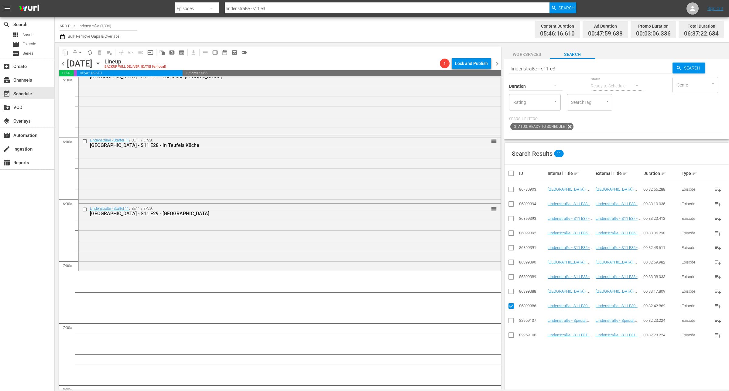
click at [512, 337] on input "checkbox" at bounding box center [510, 336] width 7 height 7
checkbox input "true"
click at [513, 291] on input "checkbox" at bounding box center [510, 292] width 7 height 7
checkbox input "true"
click at [515, 277] on input "checkbox" at bounding box center [510, 277] width 7 height 7
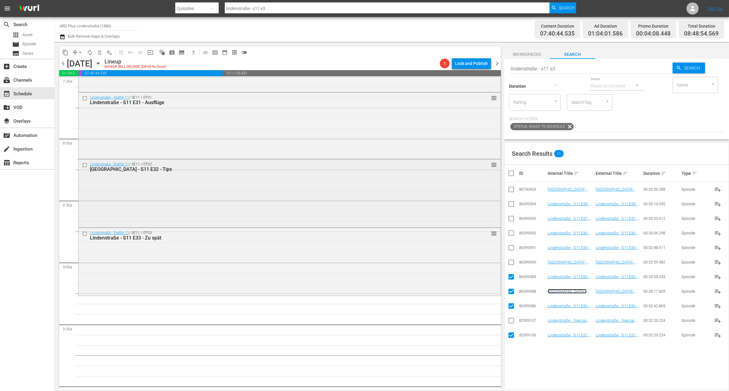
scroll to position [949, 0]
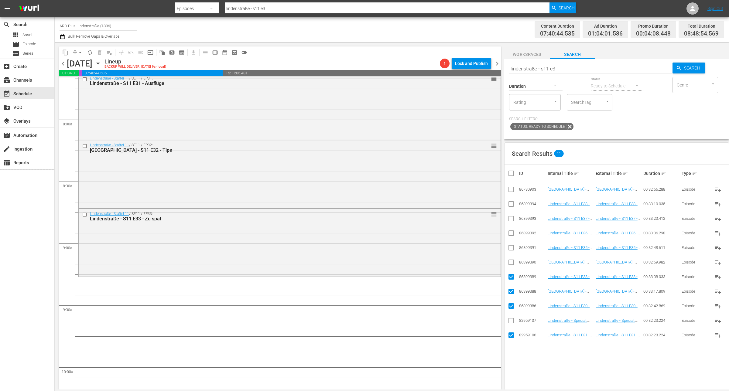
click at [512, 172] on input "checkbox" at bounding box center [513, 173] width 12 height 7
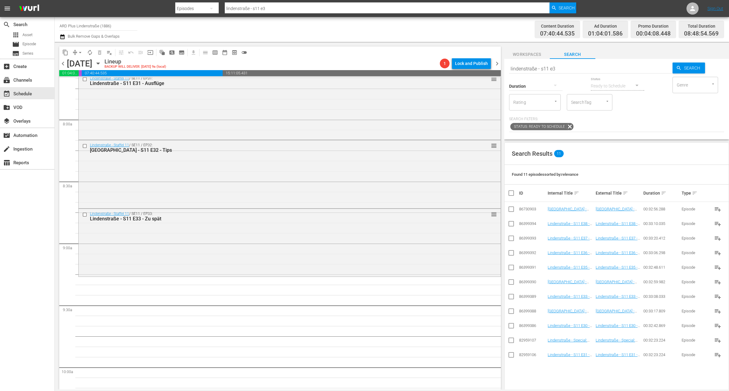
click at [563, 63] on input "lindenstraße - s11 e3" at bounding box center [590, 68] width 163 height 15
click at [509, 295] on input "checkbox" at bounding box center [510, 297] width 7 height 7
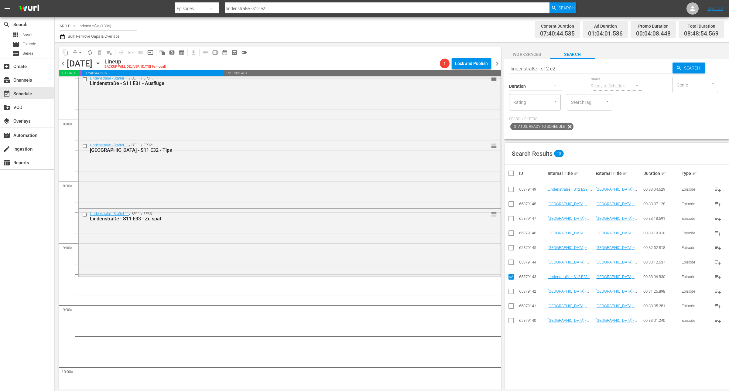
click at [514, 262] on input "checkbox" at bounding box center [510, 263] width 7 height 7
click at [512, 248] on input "checkbox" at bounding box center [510, 248] width 7 height 7
click at [512, 235] on input "checkbox" at bounding box center [510, 234] width 7 height 7
click at [514, 223] on input "checkbox" at bounding box center [510, 219] width 7 height 7
click at [509, 204] on input "checkbox" at bounding box center [510, 205] width 7 height 7
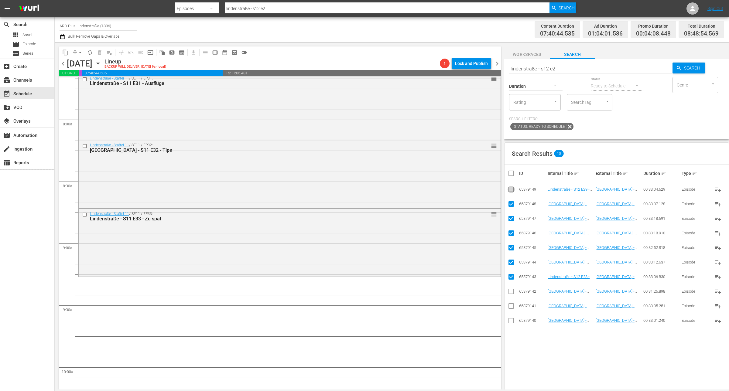
click at [509, 189] on input "checkbox" at bounding box center [510, 190] width 7 height 7
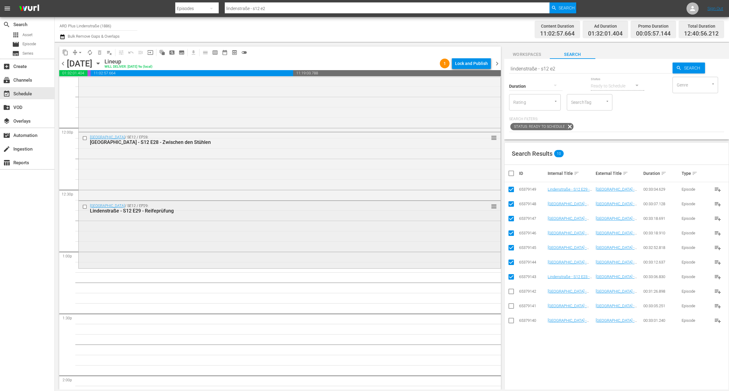
scroll to position [1442, 0]
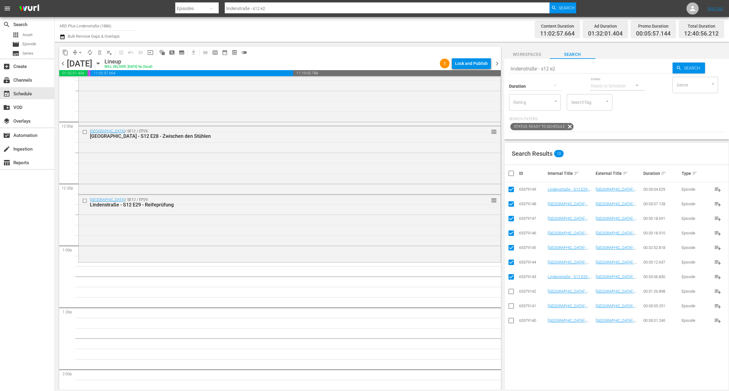
click at [509, 173] on input "checkbox" at bounding box center [513, 173] width 12 height 7
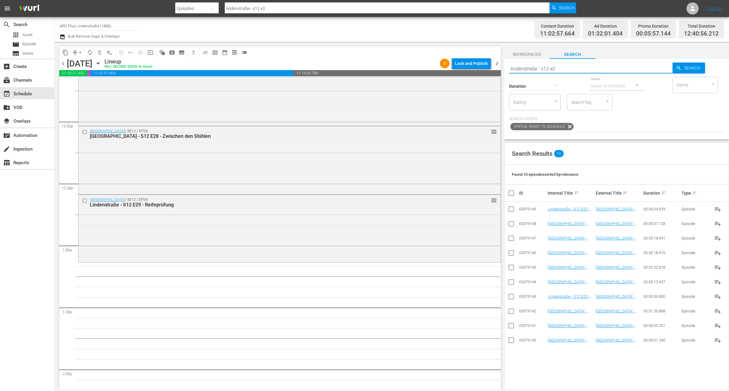
click at [573, 67] on input "lindenstraße - s12 e2" at bounding box center [590, 68] width 163 height 15
click at [512, 360] on input "checkbox" at bounding box center [510, 355] width 7 height 7
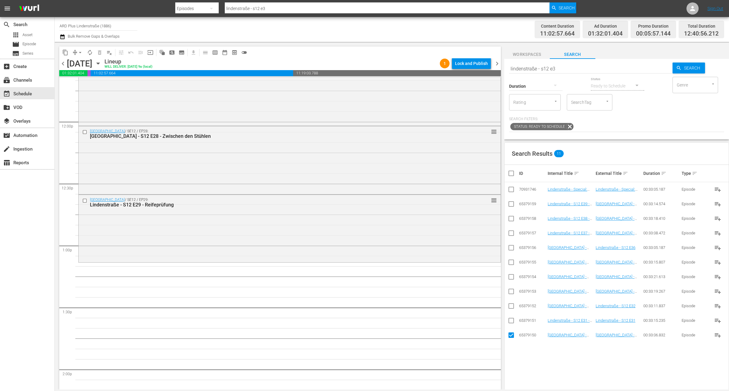
click at [512, 324] on input "checkbox" at bounding box center [510, 321] width 7 height 7
click at [511, 310] on input "checkbox" at bounding box center [510, 307] width 7 height 7
click at [512, 293] on input "checkbox" at bounding box center [510, 292] width 7 height 7
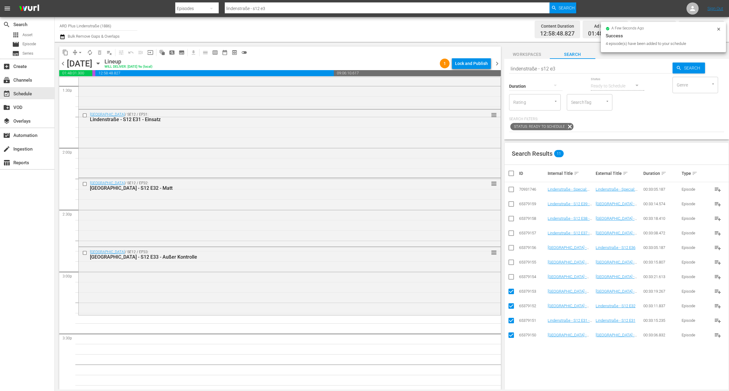
scroll to position [1708, 0]
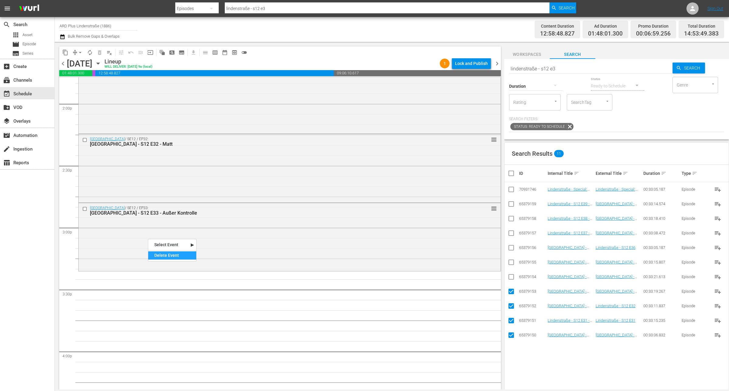
click at [165, 256] on div "Delete Event" at bounding box center [172, 255] width 48 height 8
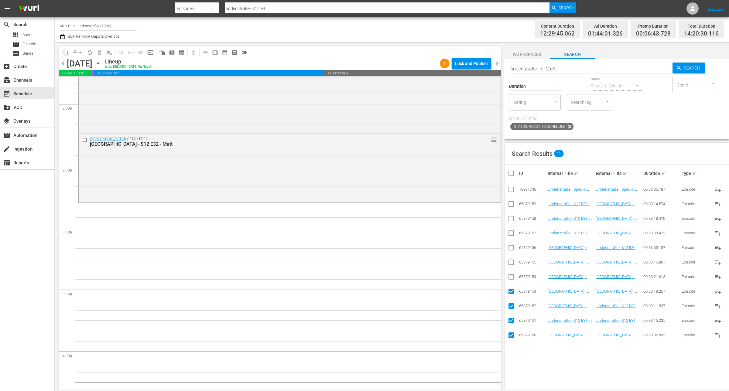
click at [514, 172] on input "checkbox" at bounding box center [513, 173] width 12 height 7
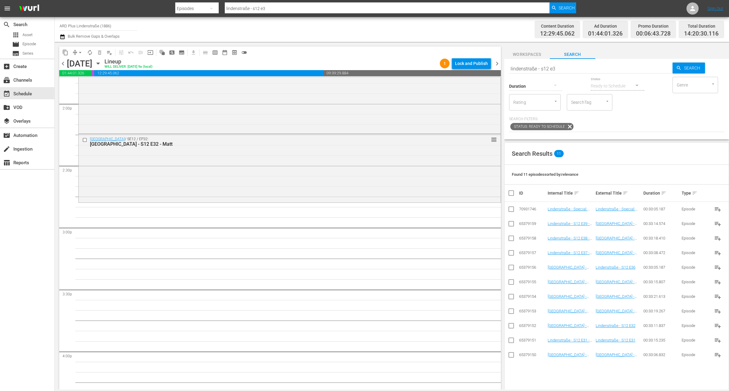
click at [561, 69] on input "lindenstraße - s12 e3" at bounding box center [590, 68] width 163 height 15
click at [510, 287] on input "checkbox" at bounding box center [510, 283] width 7 height 7
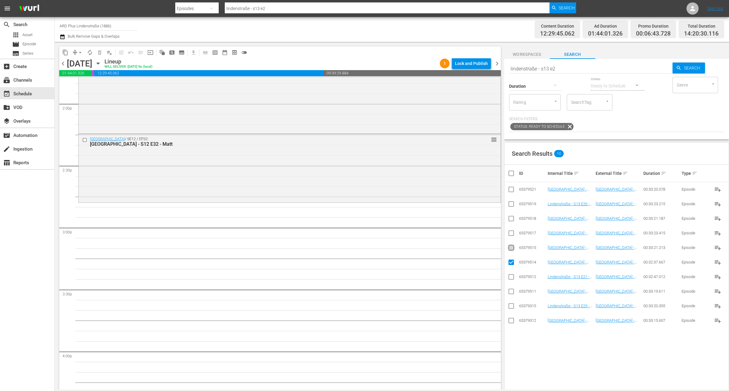
click at [510, 250] on input "checkbox" at bounding box center [510, 248] width 7 height 7
click at [509, 232] on input "checkbox" at bounding box center [510, 234] width 7 height 7
click at [510, 219] on input "checkbox" at bounding box center [510, 219] width 7 height 7
click at [515, 204] on input "checkbox" at bounding box center [510, 205] width 7 height 7
click at [510, 190] on input "checkbox" at bounding box center [510, 190] width 7 height 7
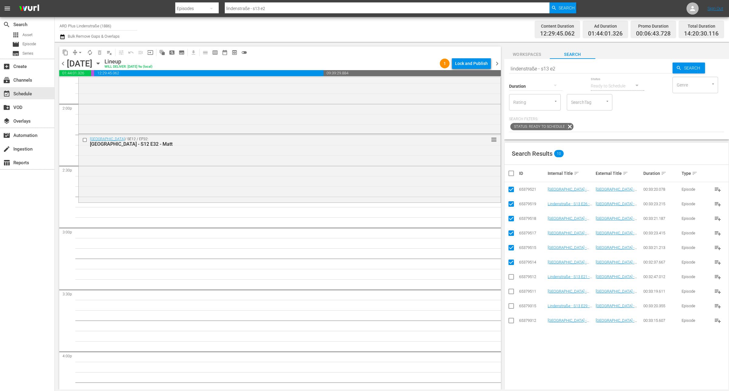
drag, startPoint x: 514, startPoint y: 321, endPoint x: 514, endPoint y: 311, distance: 10.0
click at [514, 321] on input "checkbox" at bounding box center [510, 321] width 7 height 7
click at [512, 306] on input "checkbox" at bounding box center [510, 307] width 7 height 7
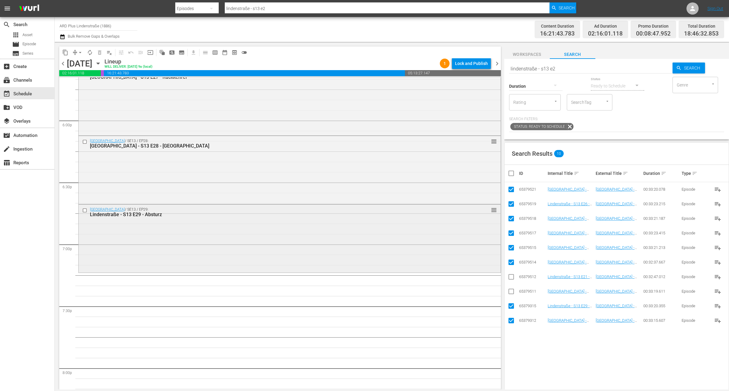
scroll to position [2201, 0]
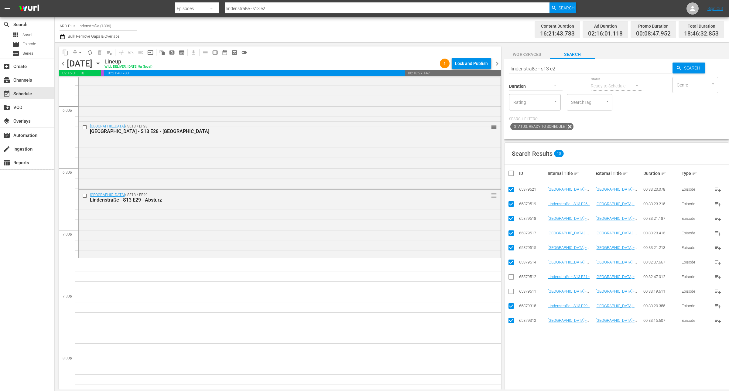
click at [513, 173] on input "checkbox" at bounding box center [513, 173] width 12 height 7
click at [512, 173] on input "checkbox" at bounding box center [513, 173] width 12 height 7
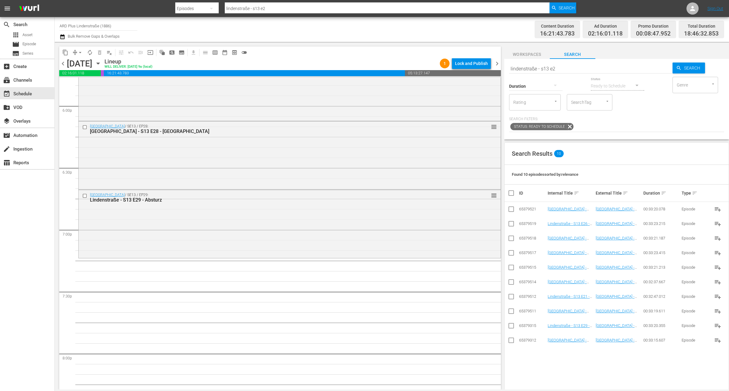
click at [571, 71] on input "lindenstraße - s13 e2" at bounding box center [590, 68] width 163 height 15
click at [512, 342] on input "checkbox" at bounding box center [510, 341] width 7 height 7
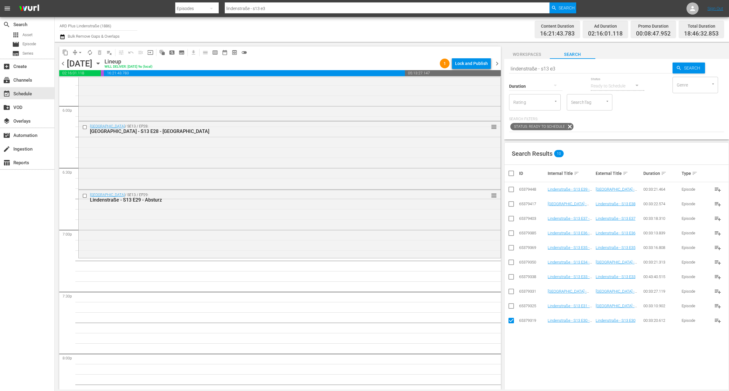
click at [512, 307] on input "checkbox" at bounding box center [510, 307] width 7 height 7
click at [512, 292] on input "checkbox" at bounding box center [510, 292] width 7 height 7
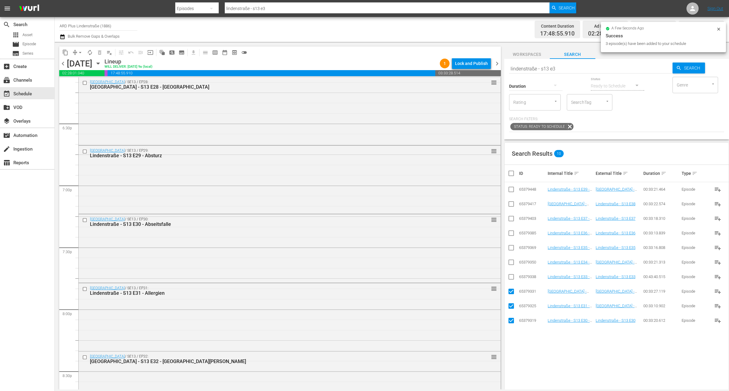
scroll to position [2391, 0]
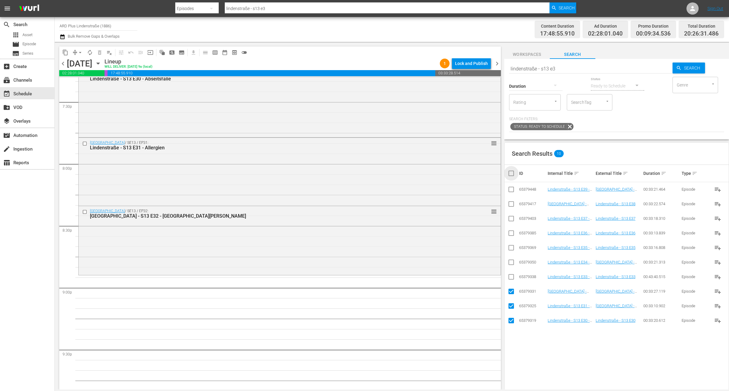
click at [512, 170] on input "checkbox" at bounding box center [513, 173] width 12 height 7
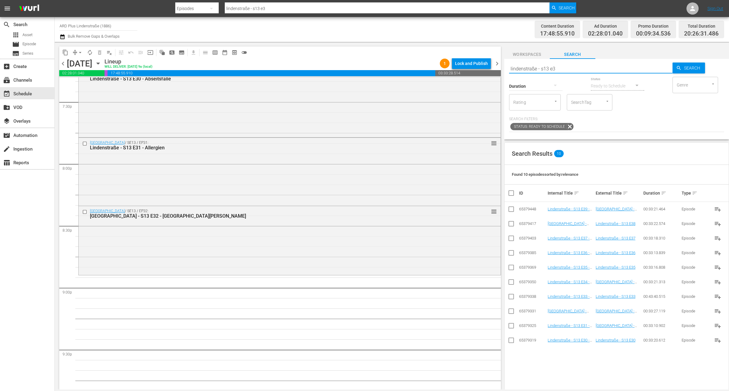
click at [573, 66] on input "lindenstraße - s13 e3" at bounding box center [590, 68] width 163 height 15
click at [509, 282] on input "checkbox" at bounding box center [510, 283] width 7 height 7
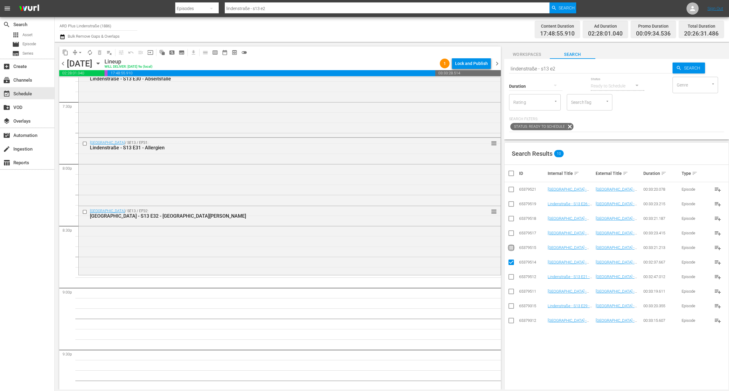
click at [512, 247] on input "checkbox" at bounding box center [510, 248] width 7 height 7
click at [512, 233] on input "checkbox" at bounding box center [510, 234] width 7 height 7
click at [512, 216] on icon at bounding box center [510, 218] width 7 height 7
drag, startPoint x: 513, startPoint y: 220, endPoint x: 512, endPoint y: 210, distance: 9.5
click at [513, 219] on input "checkbox" at bounding box center [510, 219] width 7 height 7
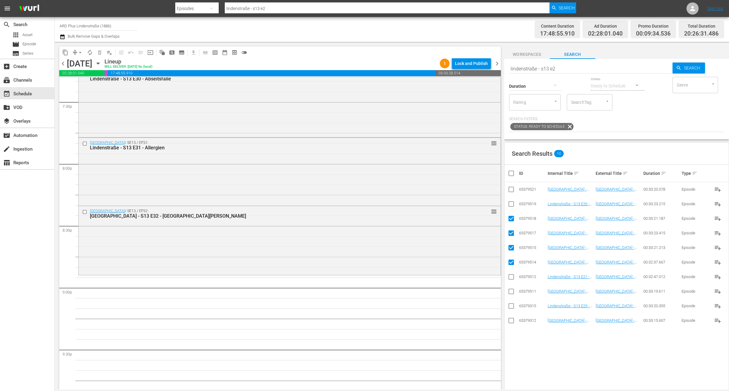
click at [512, 205] on input "checkbox" at bounding box center [510, 205] width 7 height 7
click at [510, 192] on input "checkbox" at bounding box center [510, 190] width 7 height 7
click at [514, 321] on input "checkbox" at bounding box center [510, 321] width 7 height 7
click at [510, 322] on input "checkbox" at bounding box center [510, 321] width 7 height 7
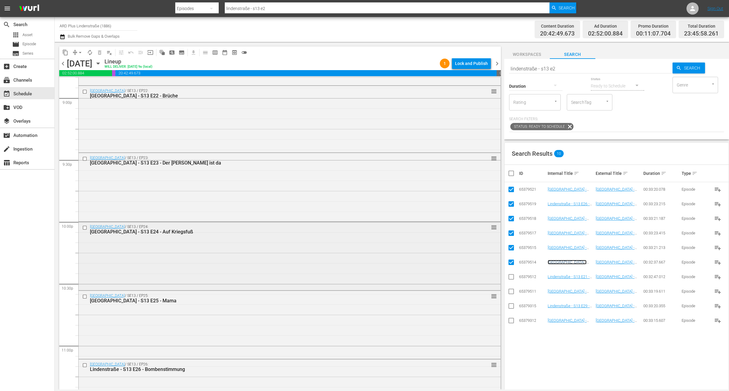
scroll to position [2688, 0]
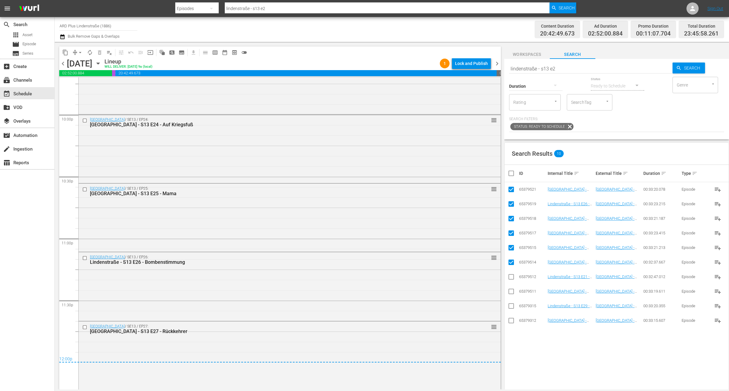
click at [511, 175] on input "checkbox" at bounding box center [513, 173] width 12 height 7
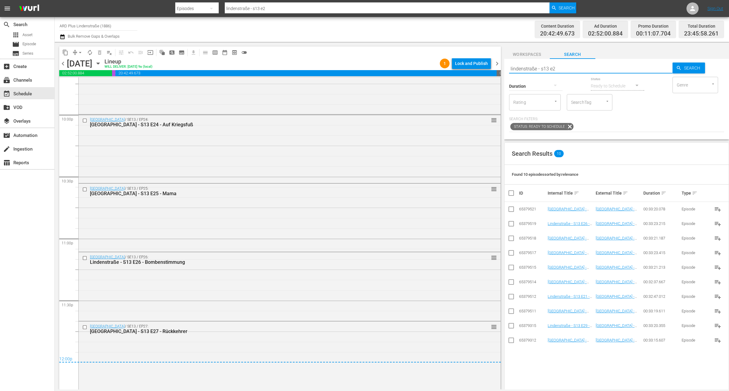
drag, startPoint x: 562, startPoint y: 67, endPoint x: 501, endPoint y: 64, distance: 61.1
click at [501, 64] on div "content_copy compress arrow_drop_down autorenew_outlined delete_forever_outline…" at bounding box center [392, 216] width 674 height 348
click at [79, 49] on span "arrow_drop_down" at bounding box center [80, 52] width 6 height 6
click at [85, 85] on li "Align to End of Previous Day" at bounding box center [81, 85] width 64 height 10
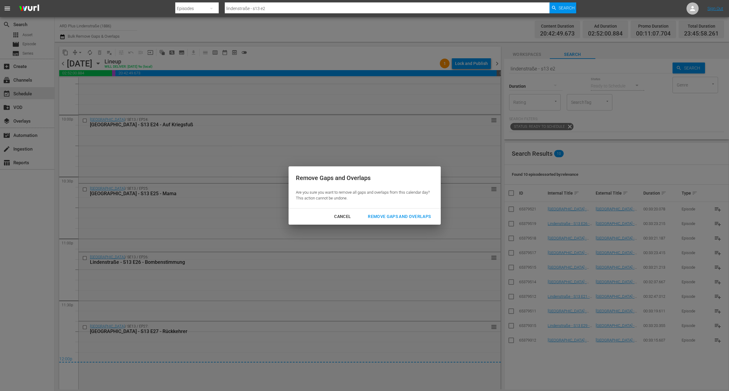
click at [401, 220] on div "Remove Gaps and Overlaps" at bounding box center [399, 217] width 73 height 8
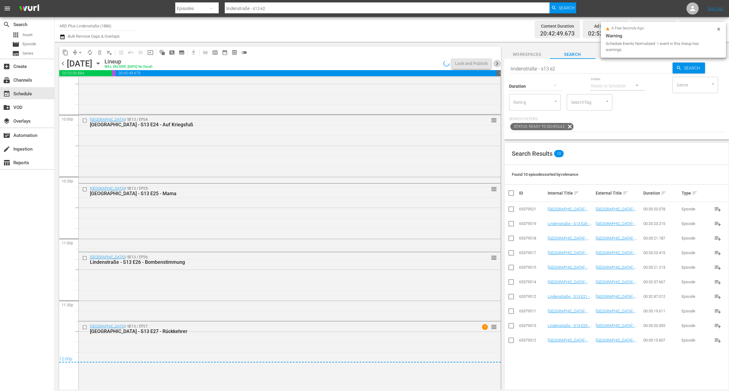
click at [495, 64] on span "chevron_right" at bounding box center [497, 64] width 8 height 8
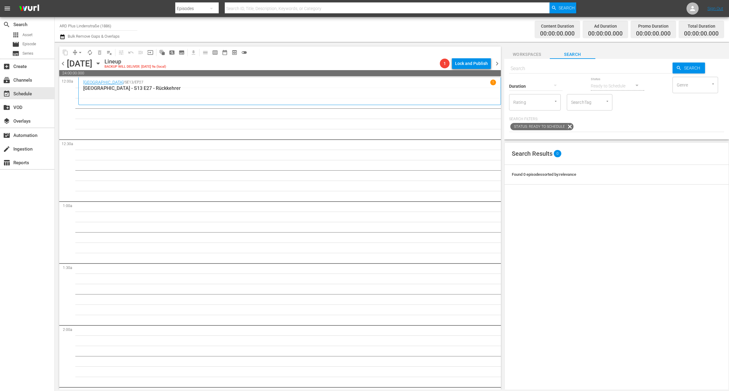
click at [575, 68] on input "text" at bounding box center [590, 68] width 163 height 15
paste input "lindenstraße - s13 e2"
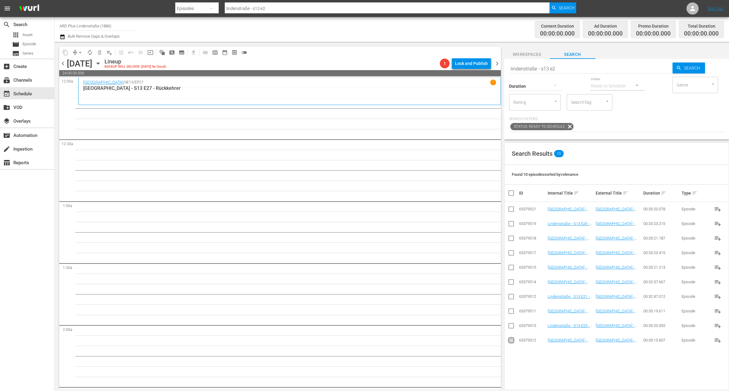
click at [511, 340] on input "checkbox" at bounding box center [510, 341] width 7 height 7
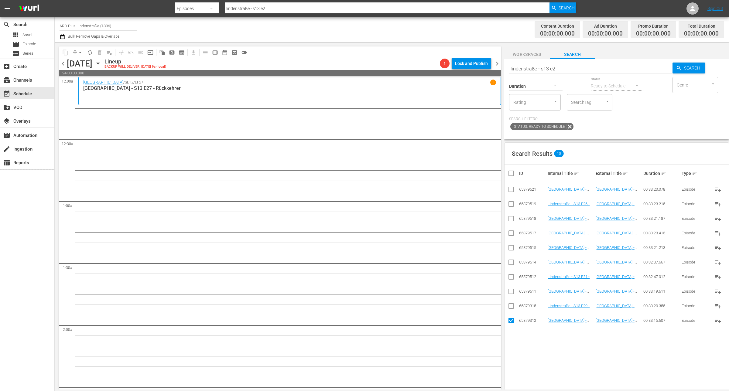
click at [510, 307] on input "checkbox" at bounding box center [510, 307] width 7 height 7
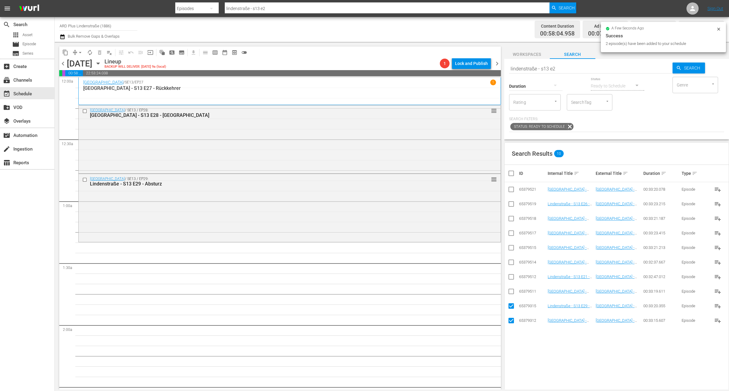
click at [509, 173] on input "checkbox" at bounding box center [513, 173] width 12 height 7
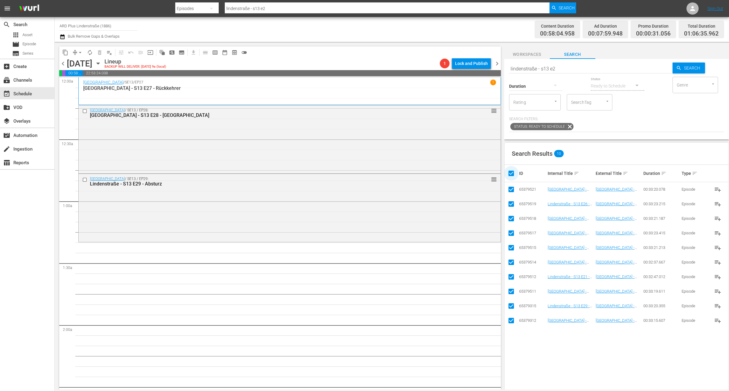
click at [509, 173] on input "checkbox" at bounding box center [513, 173] width 12 height 7
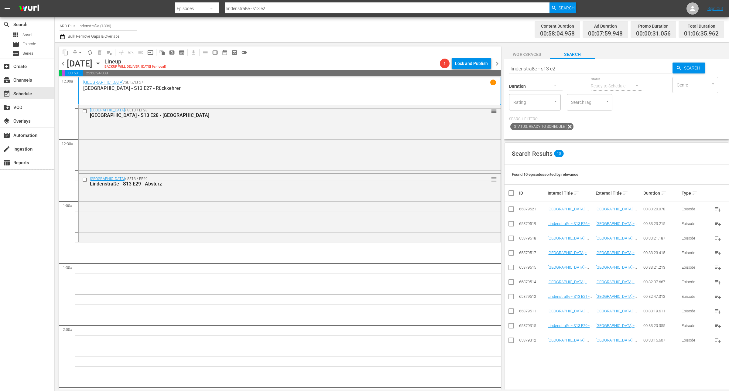
click at [580, 72] on input "lindenstraße - s13 e2" at bounding box center [590, 68] width 163 height 15
click at [507, 342] on input "checkbox" at bounding box center [510, 341] width 7 height 7
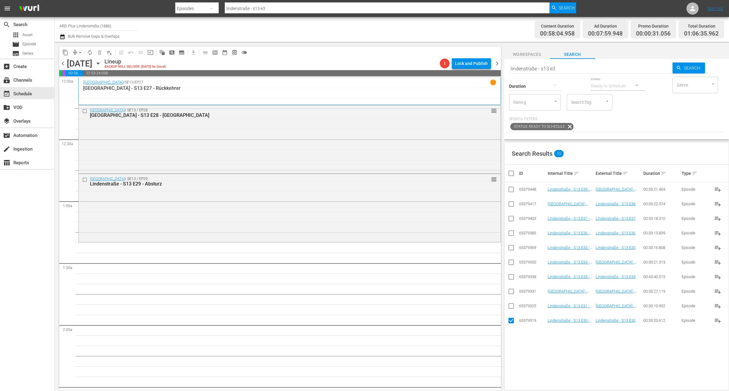
click at [511, 307] on input "checkbox" at bounding box center [510, 307] width 7 height 7
click at [515, 290] on td at bounding box center [511, 291] width 14 height 15
click at [512, 293] on input "checkbox" at bounding box center [510, 292] width 7 height 7
click at [510, 278] on input "checkbox" at bounding box center [510, 277] width 7 height 7
click at [514, 264] on input "checkbox" at bounding box center [510, 263] width 7 height 7
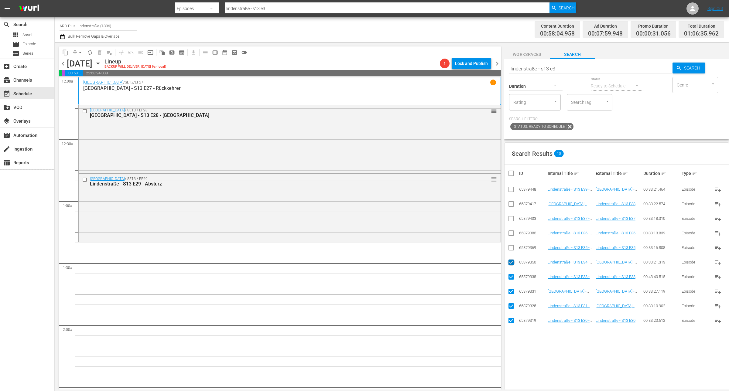
click at [509, 266] on input "checkbox" at bounding box center [510, 263] width 7 height 7
click at [512, 277] on input "checkbox" at bounding box center [510, 277] width 7 height 7
click at [514, 293] on input "checkbox" at bounding box center [510, 292] width 7 height 7
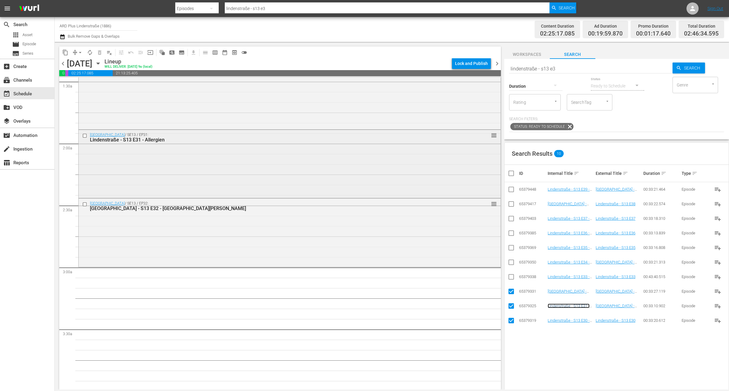
scroll to position [190, 0]
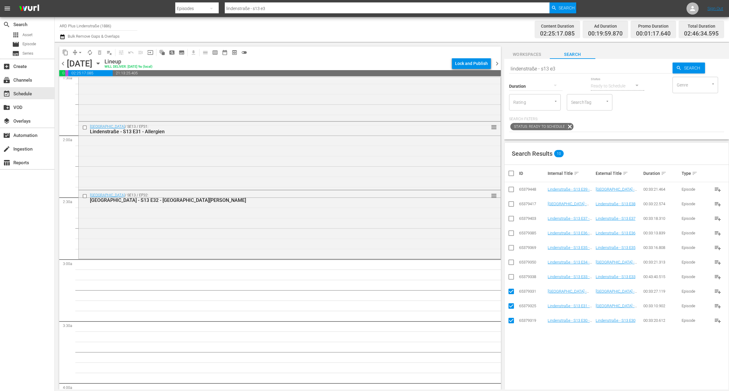
click at [513, 175] on input "checkbox" at bounding box center [513, 173] width 12 height 7
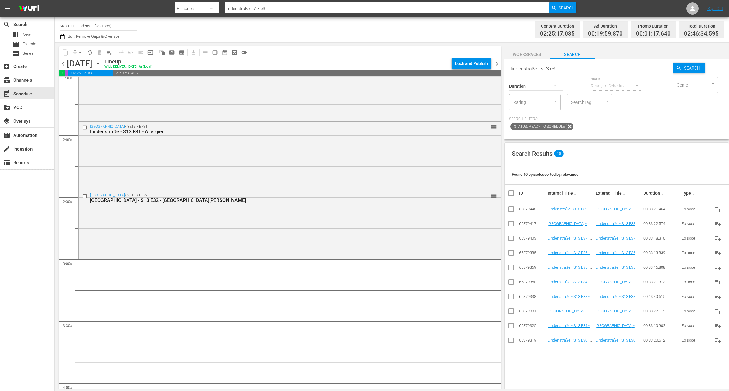
drag, startPoint x: 548, startPoint y: 68, endPoint x: 547, endPoint y: 99, distance: 30.4
click at [548, 68] on input "lindenstraße - s13 e3" at bounding box center [590, 68] width 163 height 15
click at [512, 283] on input "checkbox" at bounding box center [510, 283] width 7 height 7
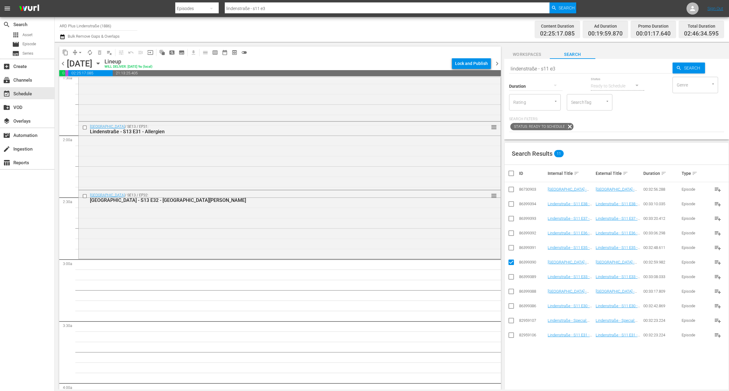
click at [510, 245] on icon at bounding box center [510, 247] width 7 height 7
click at [515, 251] on td at bounding box center [511, 247] width 14 height 15
click at [512, 247] on input "checkbox" at bounding box center [510, 248] width 7 height 7
click at [512, 233] on input "checkbox" at bounding box center [510, 234] width 7 height 7
click at [509, 220] on input "checkbox" at bounding box center [510, 219] width 7 height 7
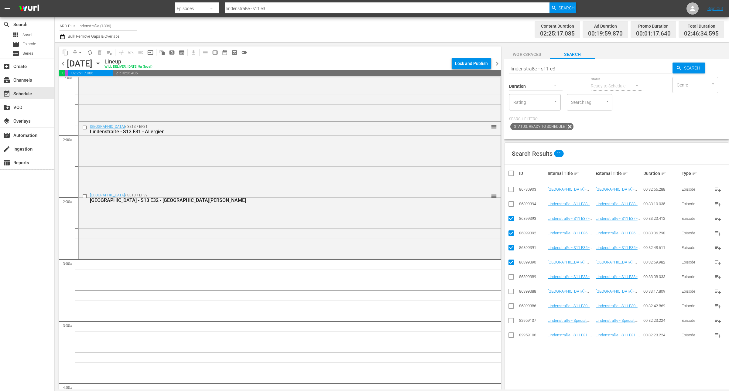
click at [514, 207] on input "checkbox" at bounding box center [510, 205] width 7 height 7
click at [510, 191] on input "checkbox" at bounding box center [510, 190] width 7 height 7
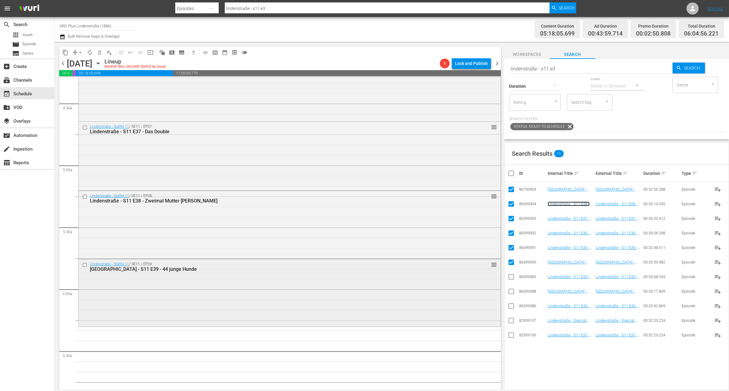
scroll to position [569, 0]
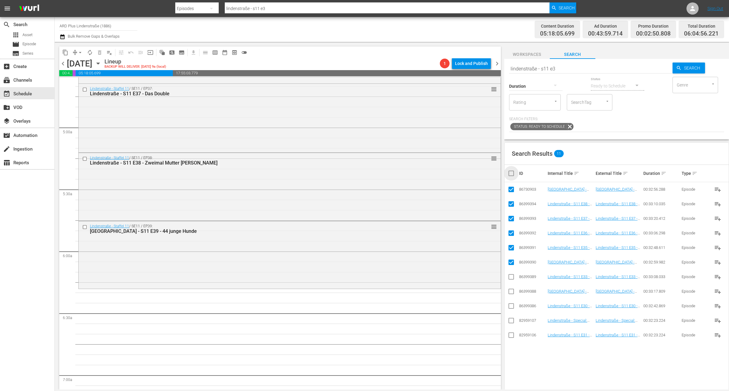
click at [512, 173] on input "checkbox" at bounding box center [513, 173] width 12 height 7
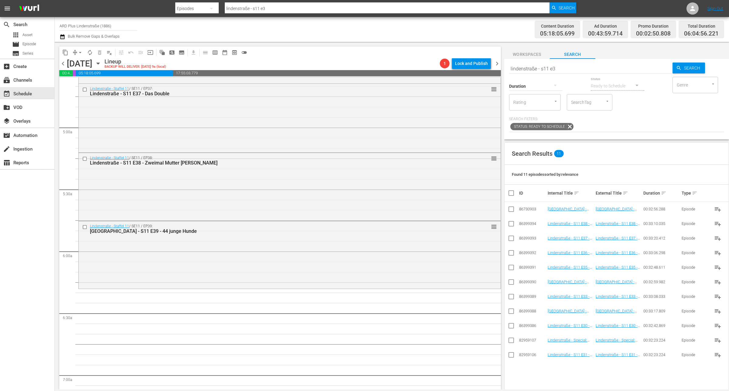
click at [562, 71] on div "Search lindenstraße - s11 e3 Search Duration Status Ready to Schedule Genre Gen…" at bounding box center [616, 99] width 225 height 80
click at [568, 72] on input "lindenstraße - s11 e3" at bounding box center [590, 68] width 163 height 15
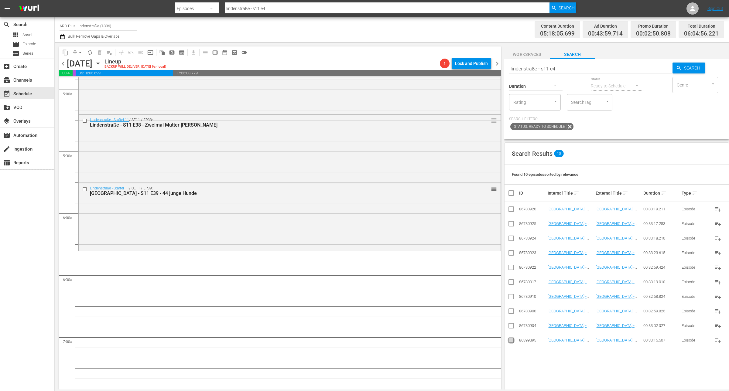
click at [509, 341] on input "checkbox" at bounding box center [510, 341] width 7 height 7
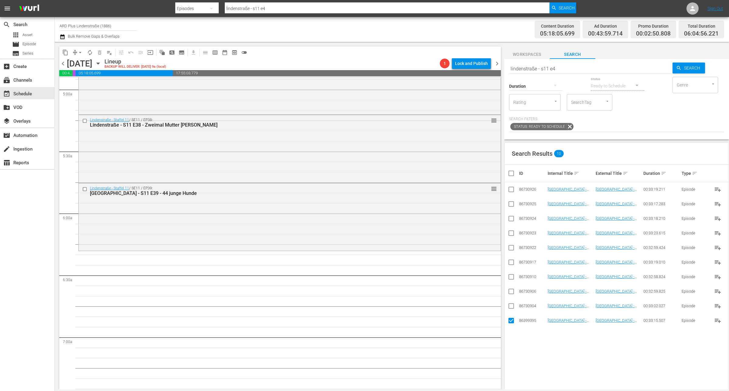
click at [512, 307] on input "checkbox" at bounding box center [510, 307] width 7 height 7
click at [512, 289] on input "checkbox" at bounding box center [510, 292] width 7 height 7
click at [511, 295] on input "checkbox" at bounding box center [510, 292] width 7 height 7
click at [511, 293] on input "checkbox" at bounding box center [510, 292] width 7 height 7
click at [511, 277] on input "checkbox" at bounding box center [510, 277] width 7 height 7
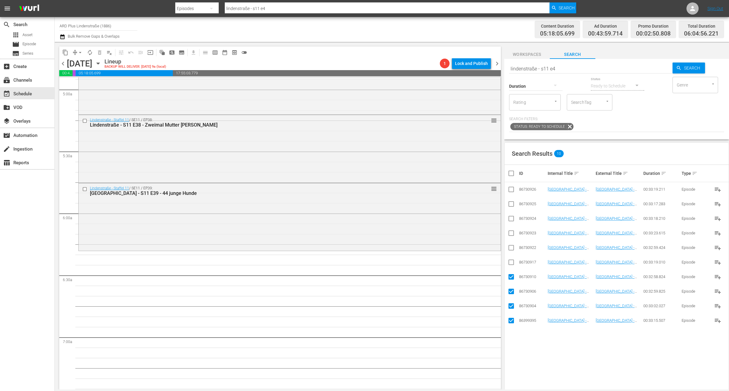
click at [509, 264] on input "checkbox" at bounding box center [510, 263] width 7 height 7
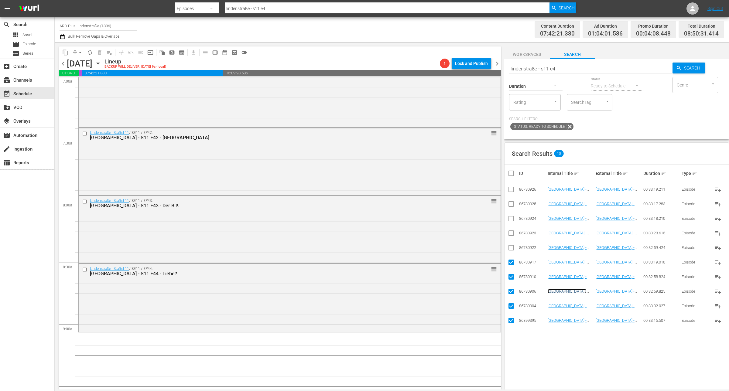
scroll to position [911, 0]
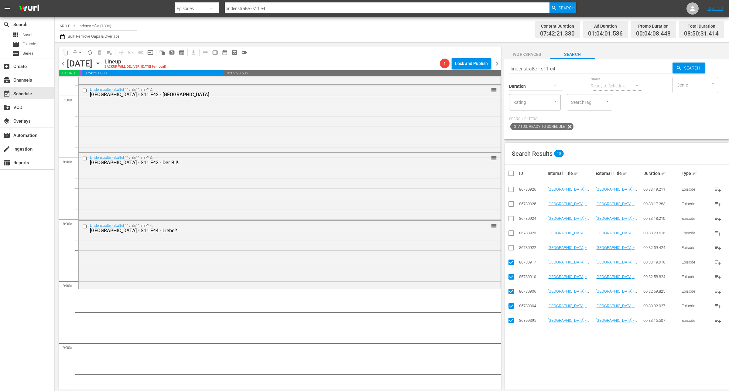
click at [509, 173] on input "checkbox" at bounding box center [513, 173] width 12 height 7
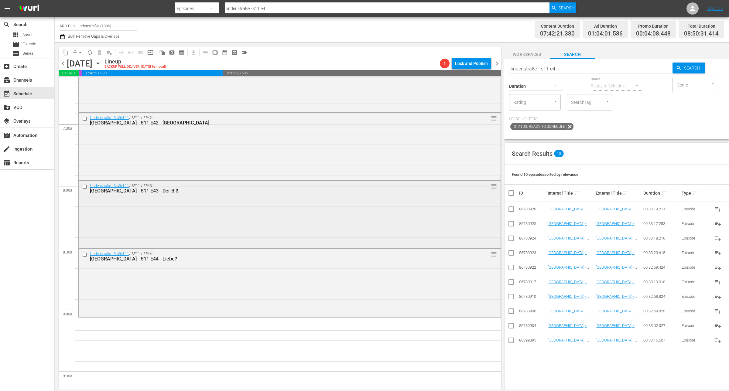
scroll to position [987, 0]
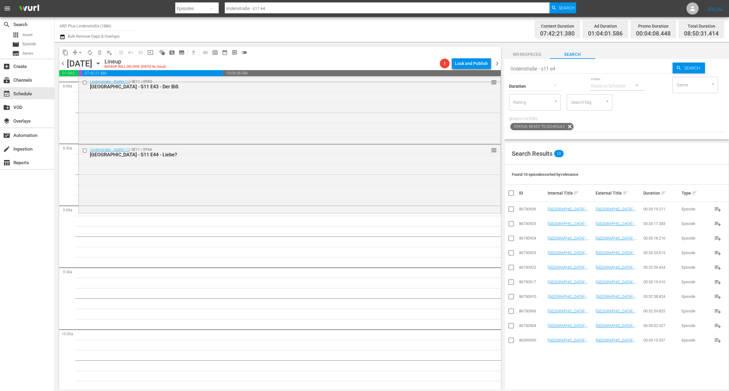
click at [564, 66] on input "lindenstraße - s11 e4" at bounding box center [590, 68] width 163 height 15
click at [508, 311] on input "checkbox" at bounding box center [510, 312] width 7 height 7
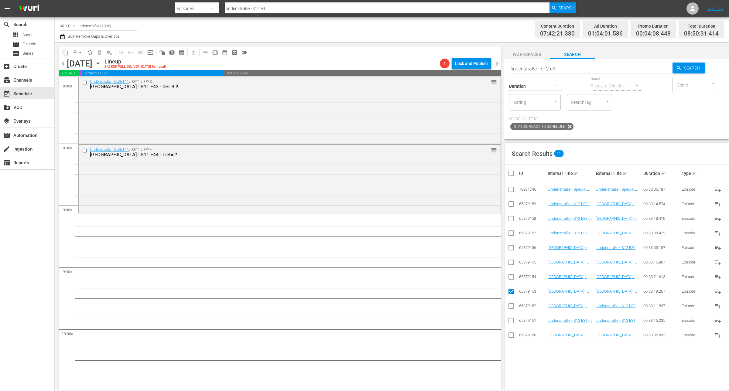
click at [512, 276] on input "checkbox" at bounding box center [510, 277] width 7 height 7
click at [514, 260] on input "checkbox" at bounding box center [510, 263] width 7 height 7
click at [509, 243] on td at bounding box center [511, 247] width 14 height 15
click at [509, 247] on input "checkbox" at bounding box center [510, 248] width 7 height 7
click at [510, 234] on input "checkbox" at bounding box center [510, 234] width 7 height 7
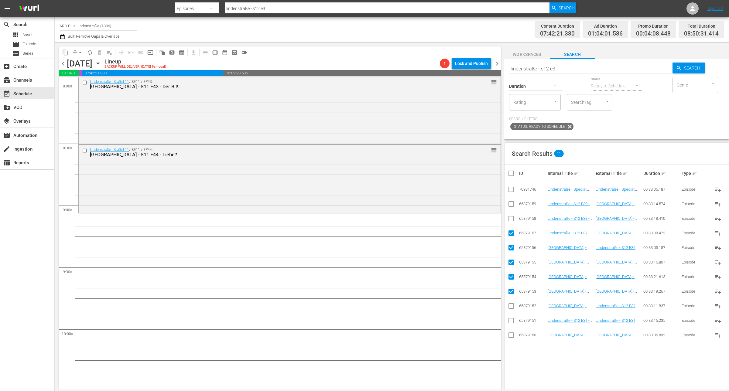
click at [512, 222] on input "checkbox" at bounding box center [510, 219] width 7 height 7
click at [509, 205] on input "checkbox" at bounding box center [510, 205] width 7 height 7
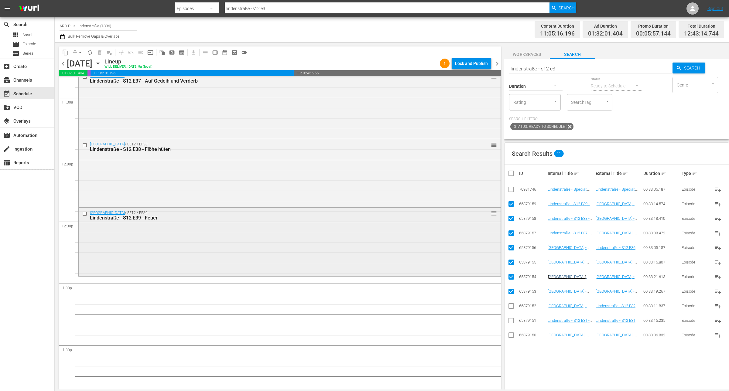
scroll to position [1442, 0]
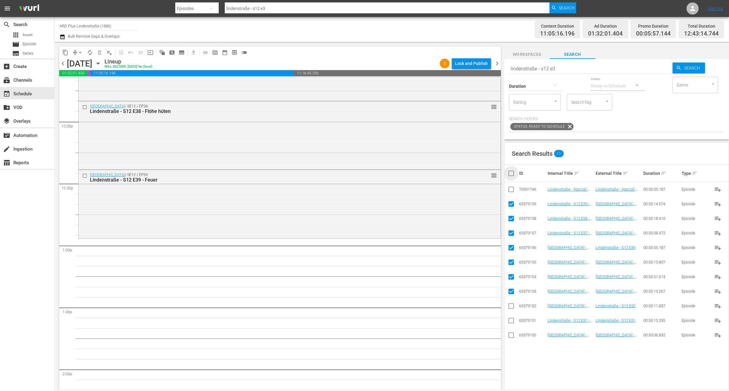
click at [510, 174] on input "checkbox" at bounding box center [513, 173] width 12 height 7
click at [509, 174] on input "checkbox" at bounding box center [513, 173] width 12 height 7
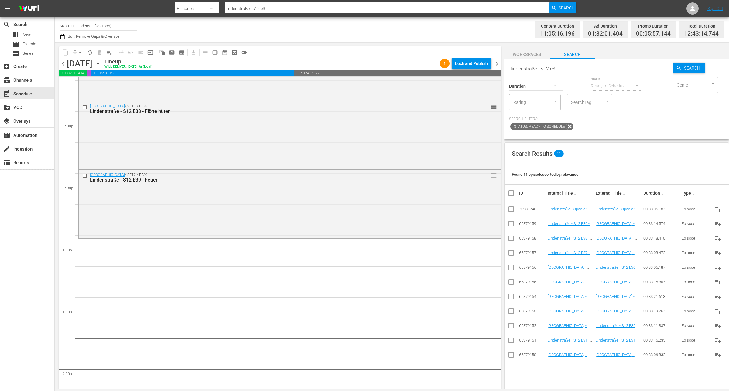
click at [580, 67] on input "lindenstraße - s12 e3" at bounding box center [590, 68] width 163 height 15
click at [511, 211] on input "checkbox" at bounding box center [510, 210] width 7 height 7
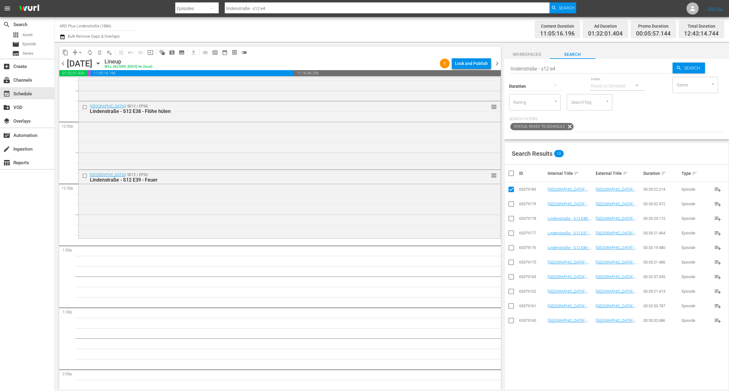
click at [509, 321] on input "checkbox" at bounding box center [510, 321] width 7 height 7
click at [512, 305] on input "checkbox" at bounding box center [510, 307] width 7 height 7
click at [510, 295] on input "checkbox" at bounding box center [510, 292] width 7 height 7
click at [512, 274] on icon at bounding box center [510, 276] width 7 height 7
click at [512, 278] on input "checkbox" at bounding box center [510, 277] width 7 height 7
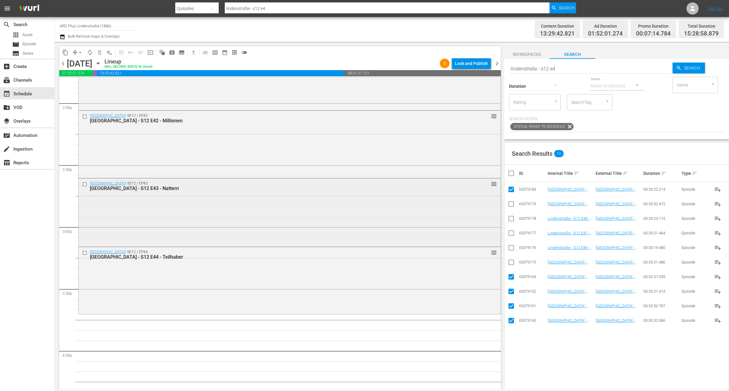
scroll to position [1708, 0]
click at [162, 297] on div "Delete Event" at bounding box center [174, 297] width 48 height 8
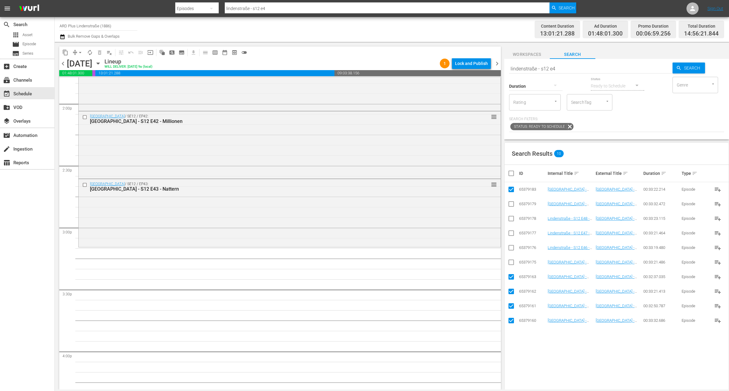
click at [511, 170] on input "checkbox" at bounding box center [513, 173] width 12 height 7
click at [512, 172] on input "checkbox" at bounding box center [513, 173] width 12 height 7
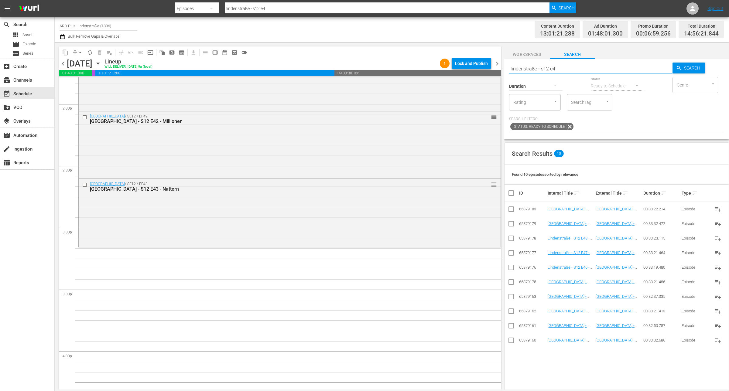
click at [560, 69] on input "lindenstraße - s12 e4" at bounding box center [590, 68] width 163 height 15
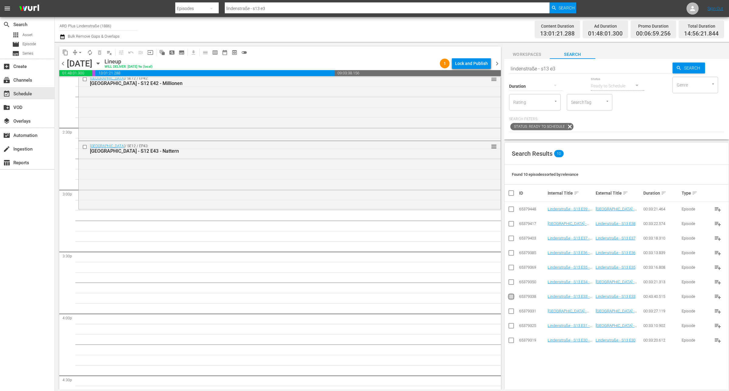
click at [511, 299] on input "checkbox" at bounding box center [510, 297] width 7 height 7
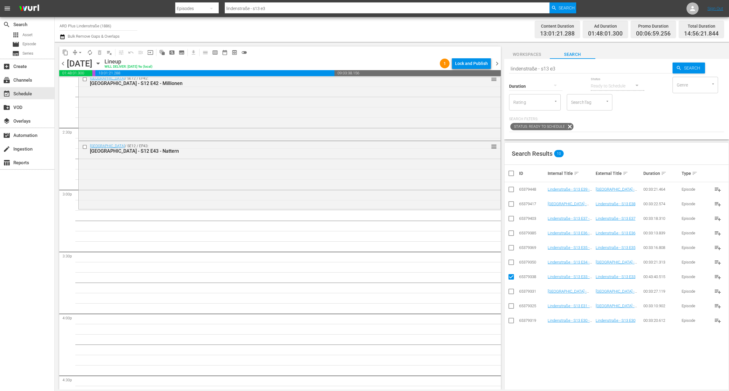
click at [511, 266] on input "checkbox" at bounding box center [510, 263] width 7 height 7
click at [514, 253] on input "checkbox" at bounding box center [510, 248] width 7 height 7
click at [512, 234] on input "checkbox" at bounding box center [510, 234] width 7 height 7
click at [510, 221] on input "checkbox" at bounding box center [510, 219] width 7 height 7
drag, startPoint x: 508, startPoint y: 203, endPoint x: 514, endPoint y: 204, distance: 6.1
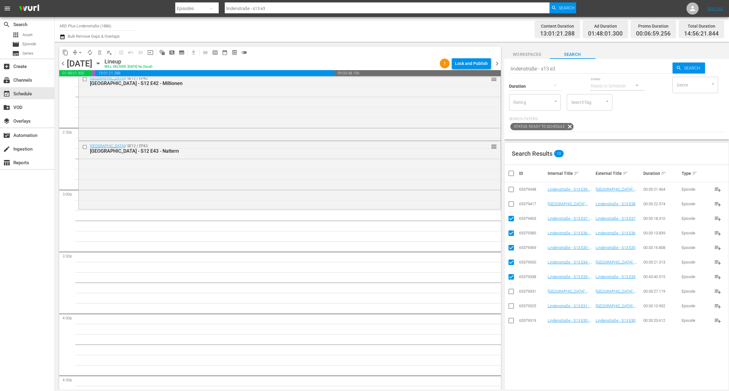
click at [508, 203] on input "checkbox" at bounding box center [510, 205] width 7 height 7
click at [511, 188] on input "checkbox" at bounding box center [510, 190] width 7 height 7
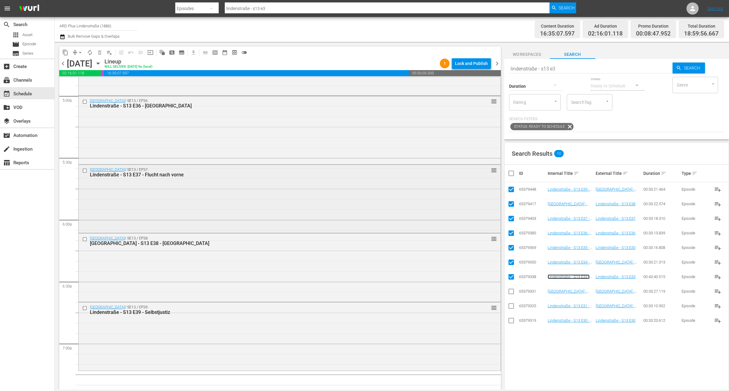
scroll to position [2201, 0]
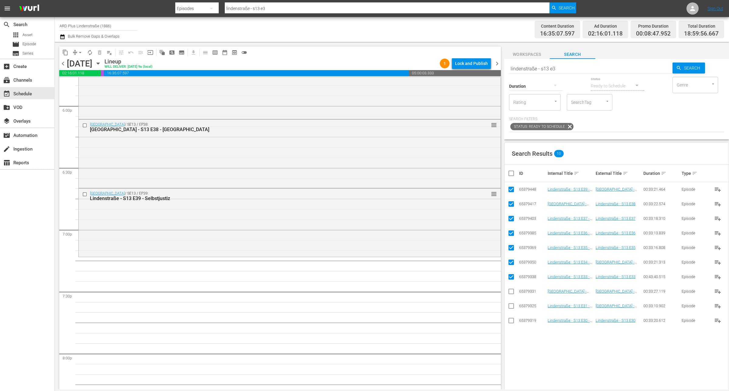
click at [509, 175] on input "checkbox" at bounding box center [513, 173] width 12 height 7
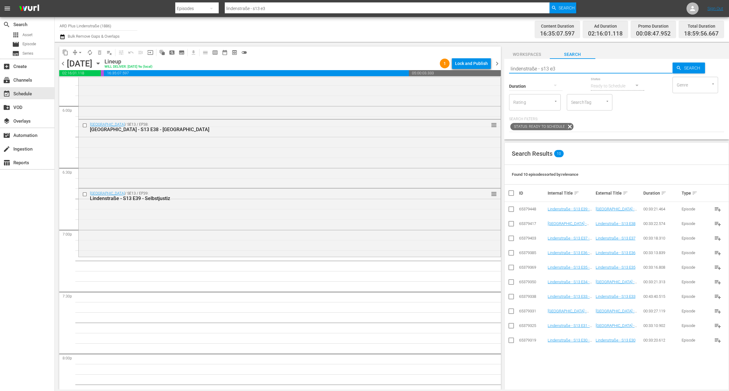
click at [561, 65] on input "lindenstraße - s13 e3" at bounding box center [590, 68] width 163 height 15
click at [512, 368] on input "checkbox" at bounding box center [510, 370] width 7 height 7
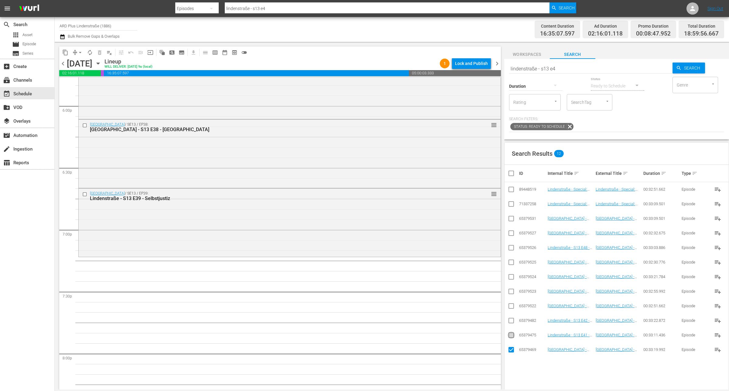
drag, startPoint x: 511, startPoint y: 337, endPoint x: 514, endPoint y: 334, distance: 4.1
click at [511, 336] on input "checkbox" at bounding box center [510, 336] width 7 height 7
click at [514, 322] on input "checkbox" at bounding box center [510, 321] width 7 height 7
click at [510, 305] on input "checkbox" at bounding box center [510, 307] width 7 height 7
click at [510, 307] on input "checkbox" at bounding box center [510, 307] width 7 height 7
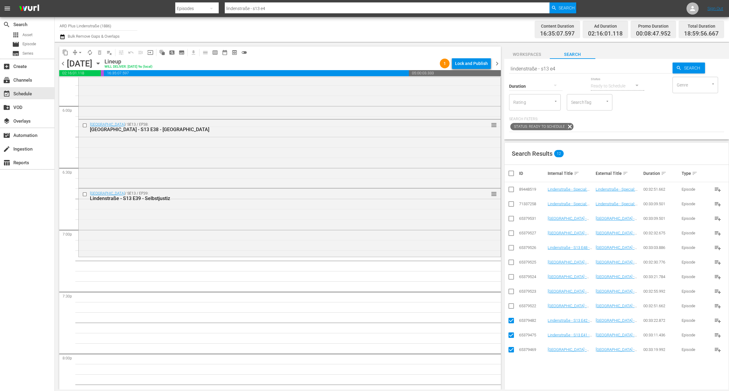
click at [514, 216] on input "checkbox" at bounding box center [510, 219] width 7 height 7
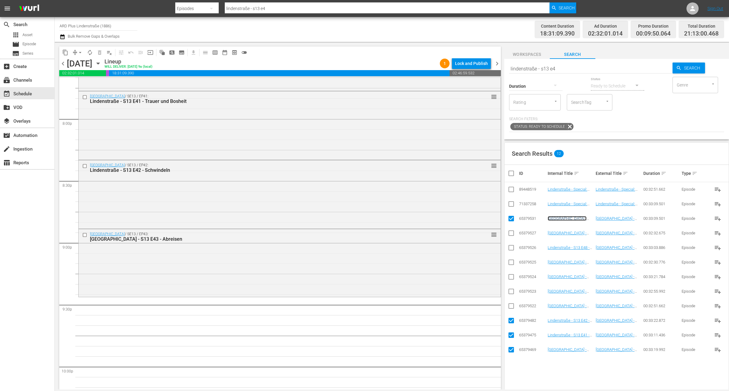
scroll to position [2467, 0]
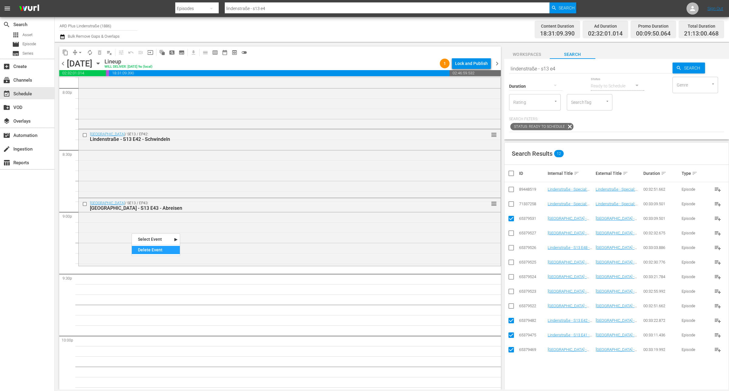
click at [138, 251] on div "Delete Event" at bounding box center [156, 250] width 48 height 8
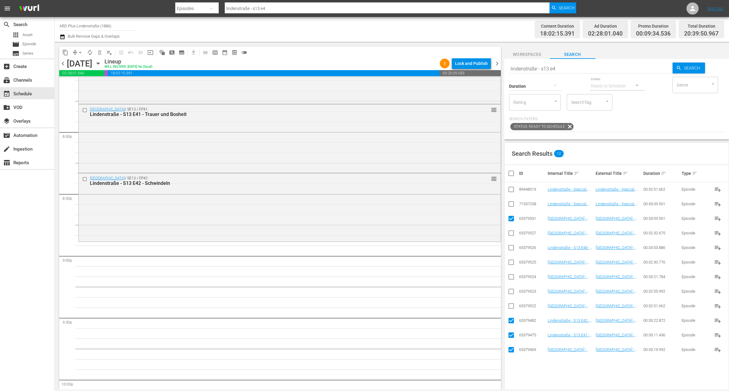
scroll to position [2429, 0]
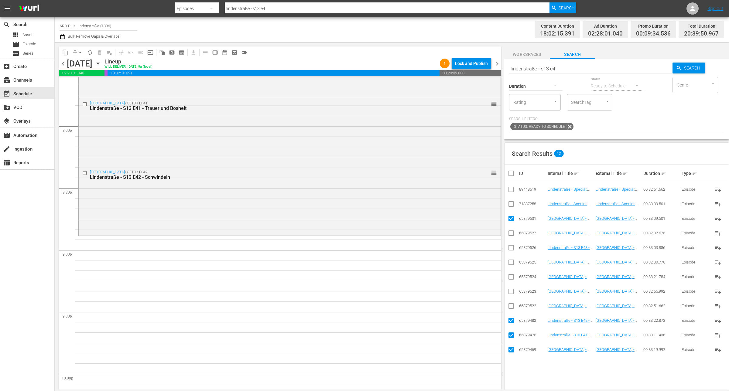
click at [512, 172] on input "checkbox" at bounding box center [513, 173] width 12 height 7
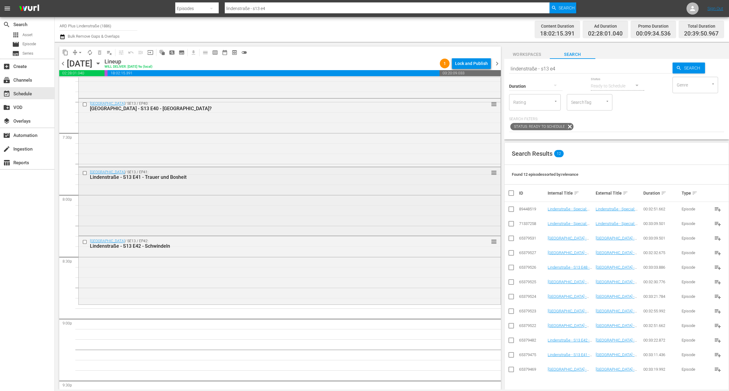
scroll to position [2467, 0]
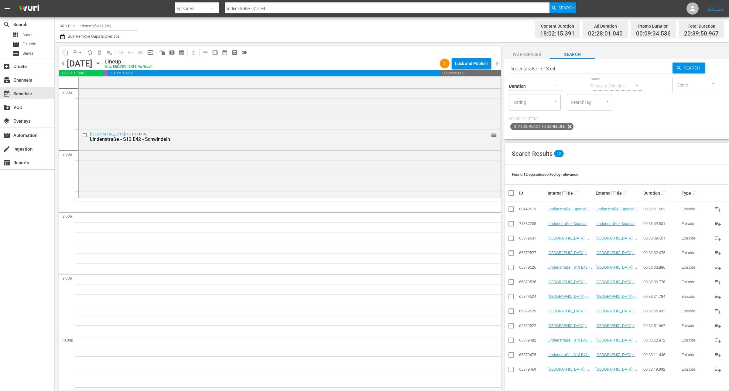
click at [585, 69] on input "lindenstraße - s13 e4" at bounding box center [590, 68] width 163 height 15
click at [511, 298] on input "checkbox" at bounding box center [510, 297] width 7 height 7
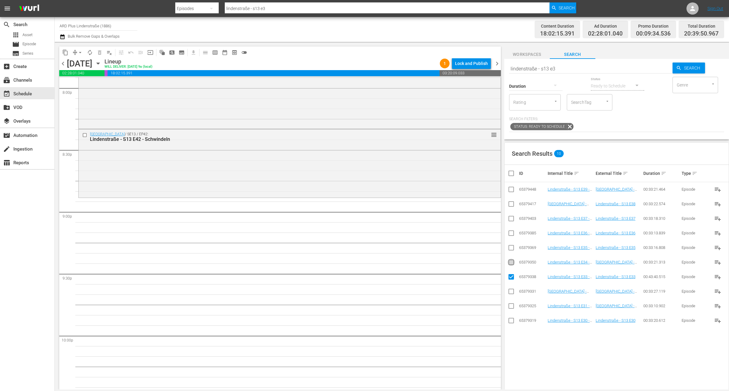
click at [508, 263] on input "checkbox" at bounding box center [510, 263] width 7 height 7
click at [509, 253] on input "checkbox" at bounding box center [510, 248] width 7 height 7
click at [512, 236] on input "checkbox" at bounding box center [510, 234] width 7 height 7
click at [509, 222] on input "checkbox" at bounding box center [510, 219] width 7 height 7
click at [512, 205] on input "checkbox" at bounding box center [510, 205] width 7 height 7
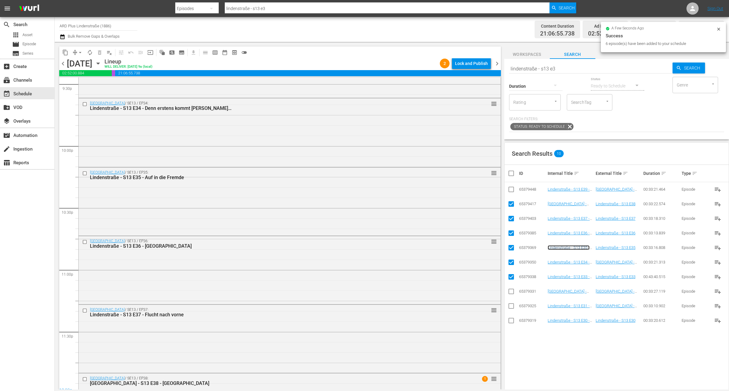
scroll to position [2709, 0]
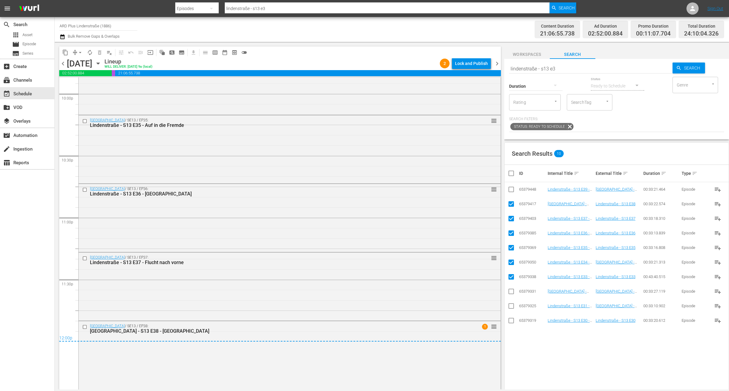
click at [511, 171] on input "checkbox" at bounding box center [513, 173] width 12 height 7
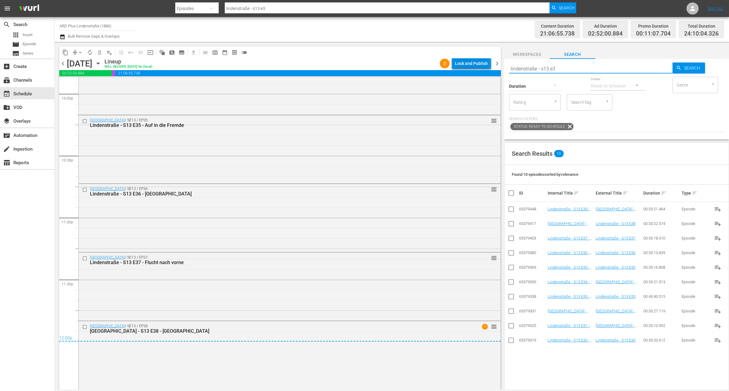
drag, startPoint x: 578, startPoint y: 69, endPoint x: 487, endPoint y: 63, distance: 91.9
click at [487, 63] on div "content_copy compress arrow_drop_down autorenew_outlined delete_forever_outline…" at bounding box center [392, 216] width 674 height 348
click at [80, 50] on span "arrow_drop_down" at bounding box center [80, 52] width 6 height 6
click at [88, 83] on li "Align to End of Previous Day" at bounding box center [81, 85] width 64 height 10
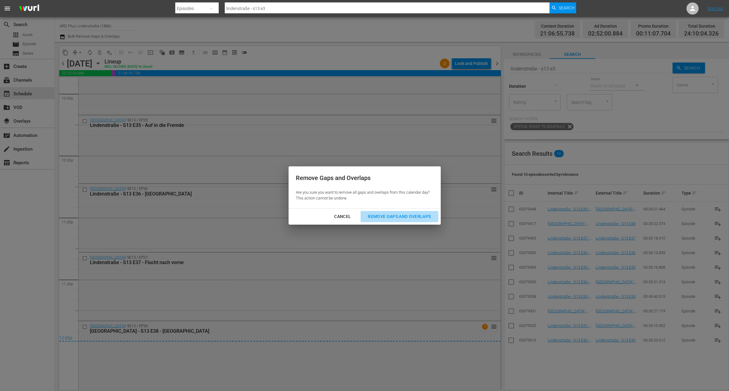
click at [389, 219] on div "Remove Gaps and Overlaps" at bounding box center [399, 217] width 73 height 8
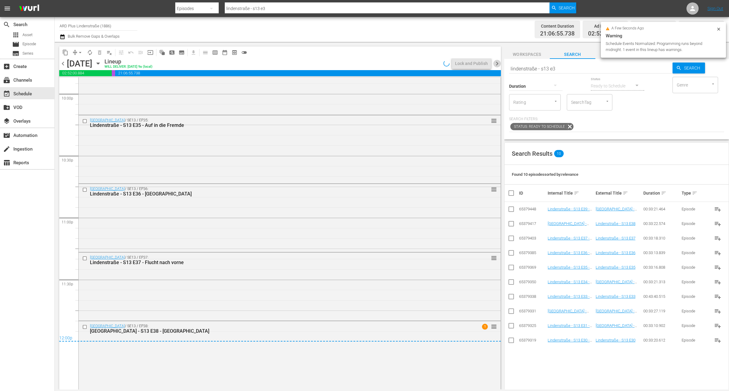
click at [497, 63] on span "chevron_right" at bounding box center [497, 64] width 8 height 8
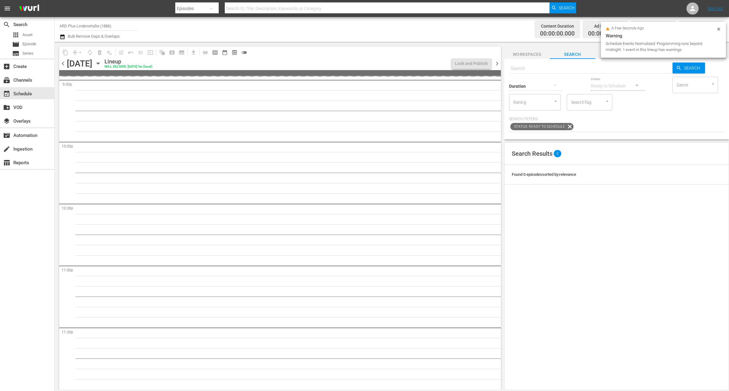
scroll to position [2661, 0]
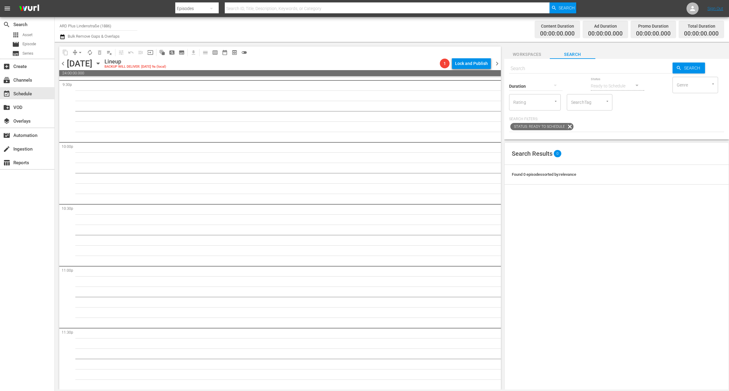
click at [544, 67] on input "text" at bounding box center [590, 68] width 163 height 15
paste input "lindenstraße - s13 e3"
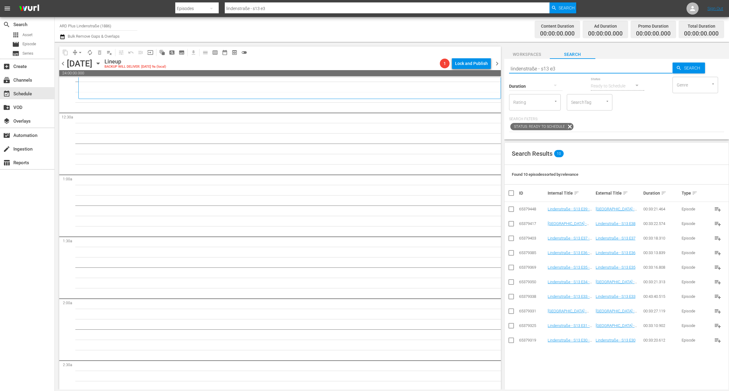
scroll to position [0, 0]
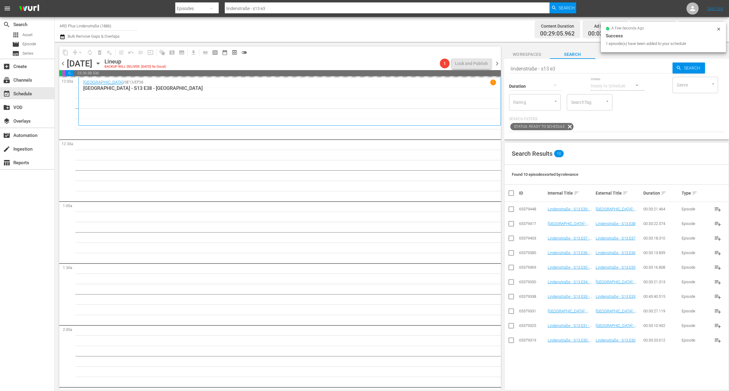
click at [568, 66] on input "lindenstraße - s13 e3" at bounding box center [590, 68] width 163 height 15
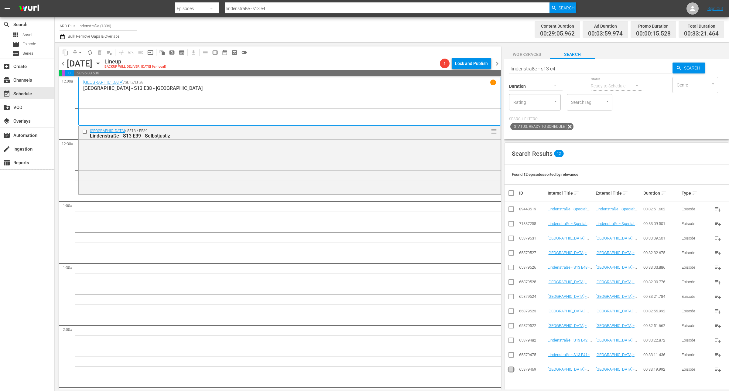
click at [512, 370] on input "checkbox" at bounding box center [510, 370] width 7 height 7
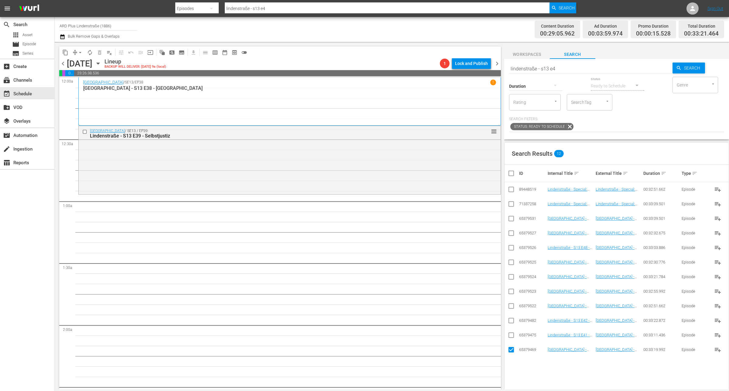
click at [506, 334] on td at bounding box center [511, 335] width 14 height 15
click at [513, 339] on input "checkbox" at bounding box center [510, 336] width 7 height 7
click at [511, 323] on input "checkbox" at bounding box center [510, 321] width 7 height 7
click at [512, 216] on icon at bounding box center [510, 218] width 7 height 7
click at [509, 222] on input "checkbox" at bounding box center [510, 219] width 7 height 7
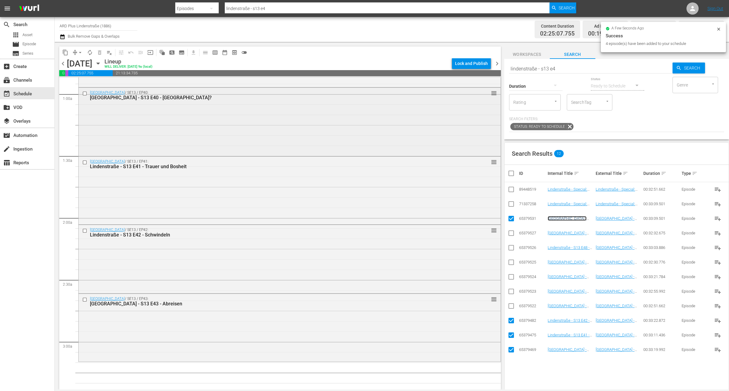
scroll to position [152, 0]
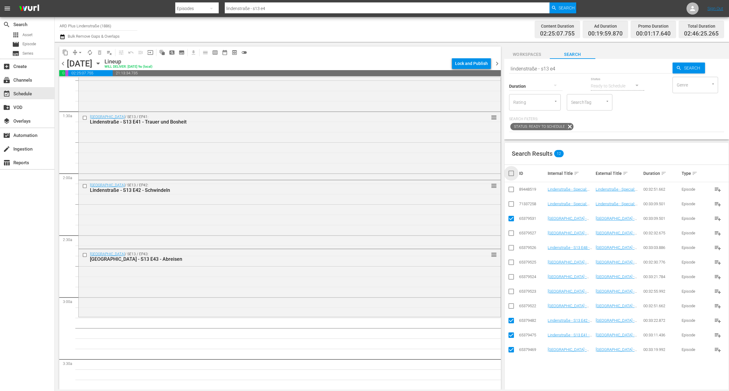
click at [511, 172] on input "checkbox" at bounding box center [513, 173] width 12 height 7
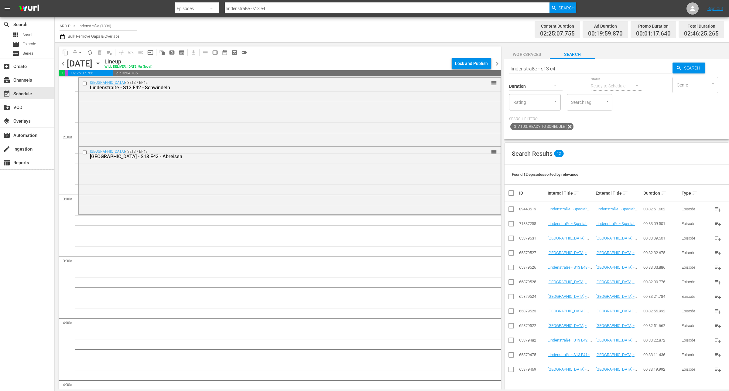
scroll to position [266, 0]
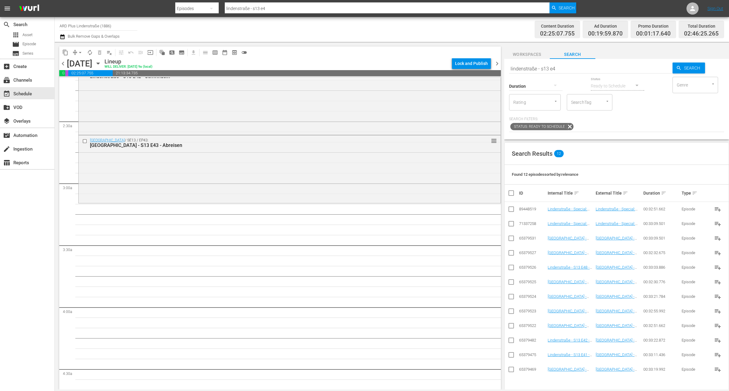
drag, startPoint x: 548, startPoint y: 66, endPoint x: 548, endPoint y: 74, distance: 7.6
click at [548, 66] on input "lindenstraße - s13 e4" at bounding box center [590, 68] width 163 height 15
click at [511, 268] on input "checkbox" at bounding box center [510, 268] width 7 height 7
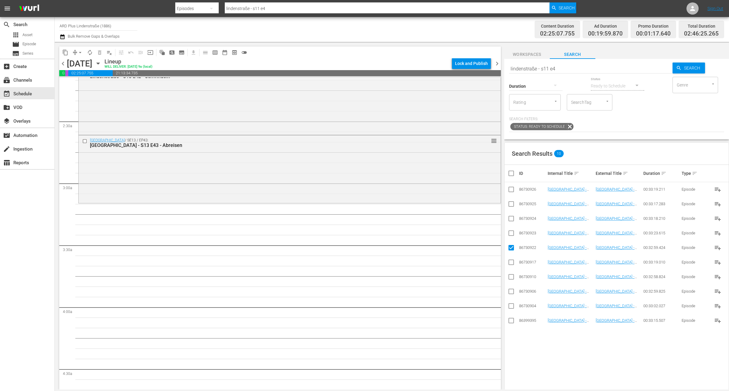
click at [513, 233] on input "checkbox" at bounding box center [510, 234] width 7 height 7
click at [510, 219] on input "checkbox" at bounding box center [510, 219] width 7 height 7
click at [512, 203] on input "checkbox" at bounding box center [510, 205] width 7 height 7
click at [513, 192] on input "checkbox" at bounding box center [510, 190] width 7 height 7
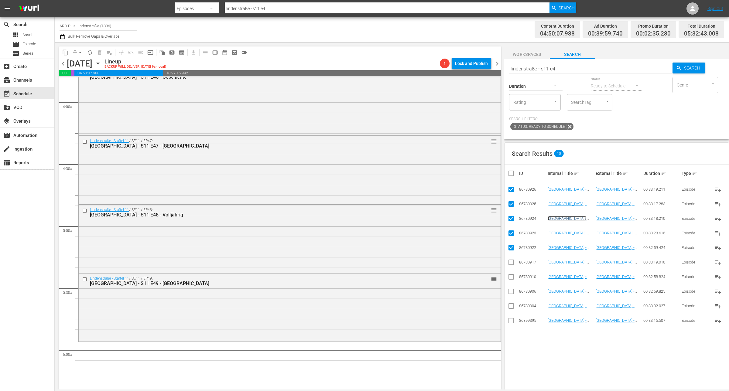
scroll to position [569, 0]
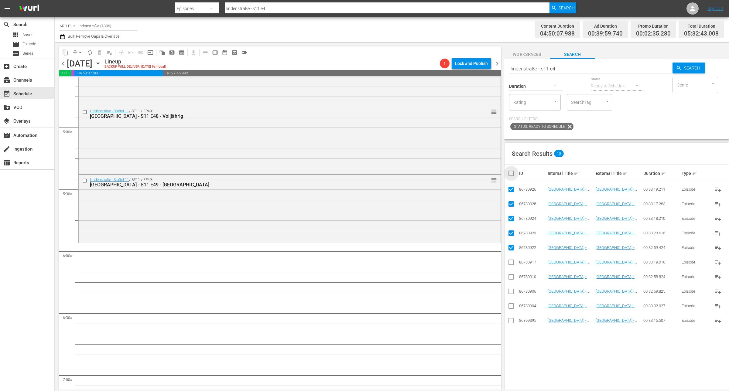
click at [512, 172] on input "checkbox" at bounding box center [513, 173] width 12 height 7
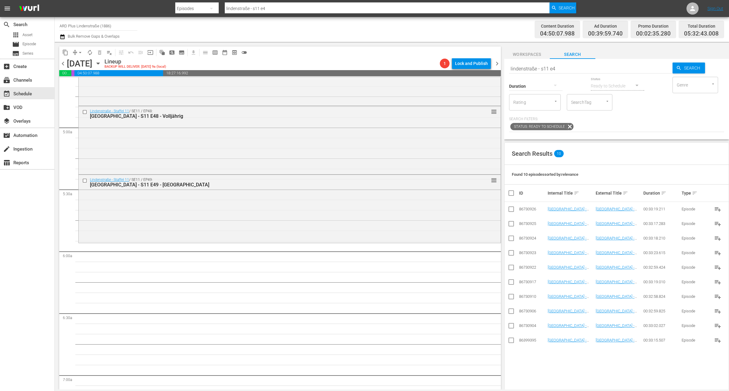
click at [589, 68] on input "lindenstraße - s11 e4" at bounding box center [590, 68] width 163 height 15
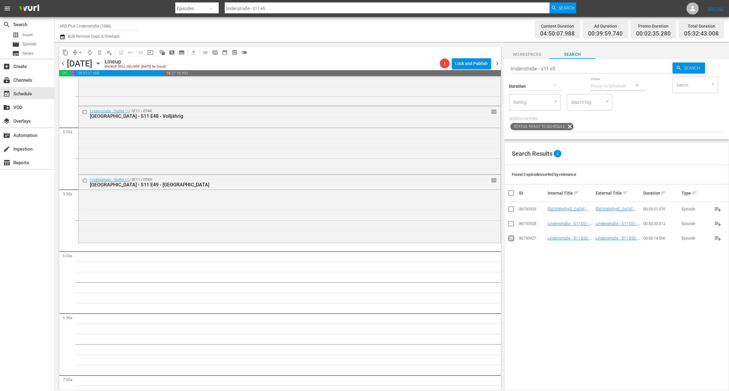
click at [510, 237] on input "checkbox" at bounding box center [510, 239] width 7 height 7
drag, startPoint x: 512, startPoint y: 207, endPoint x: 512, endPoint y: 203, distance: 4.6
click at [512, 207] on input "checkbox" at bounding box center [510, 205] width 7 height 7
click at [512, 190] on input "checkbox" at bounding box center [510, 190] width 7 height 7
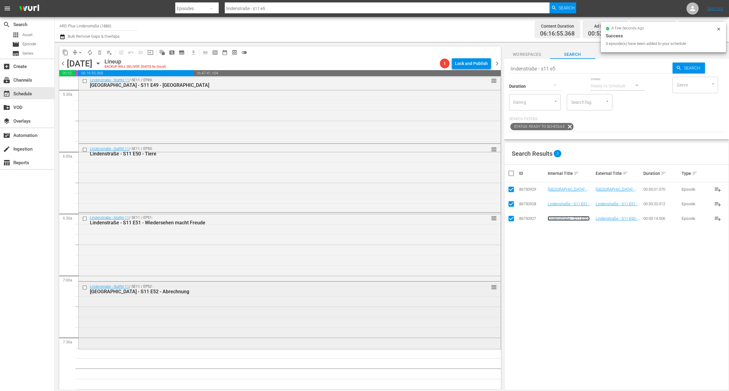
scroll to position [683, 0]
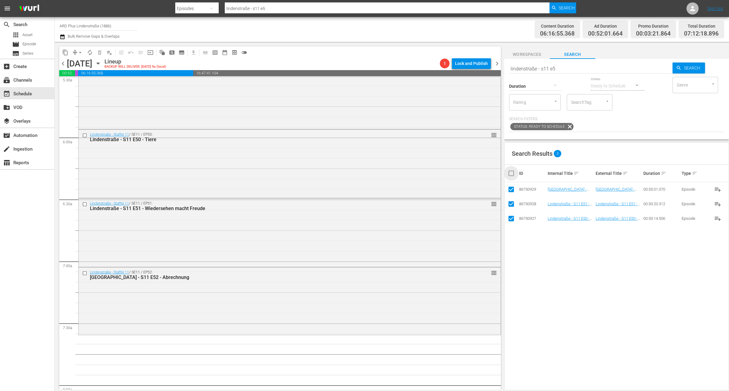
click at [512, 173] on input "checkbox" at bounding box center [513, 173] width 12 height 7
click at [514, 173] on input "checkbox" at bounding box center [513, 173] width 12 height 7
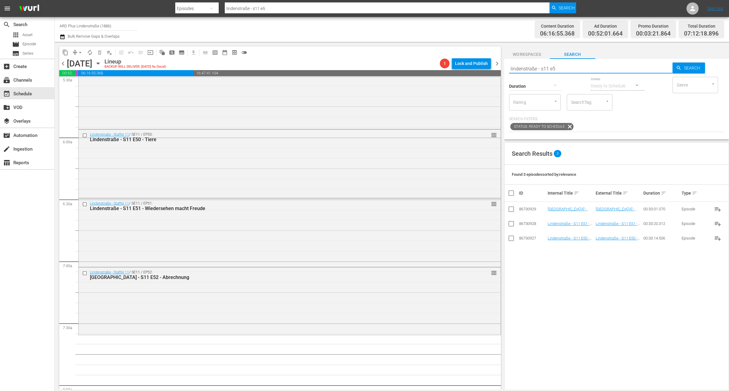
click at [565, 70] on input "lindenstraße - s11 e5" at bounding box center [590, 68] width 163 height 15
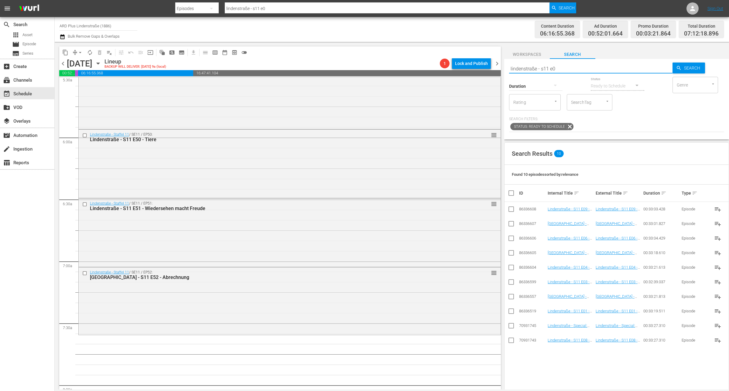
click at [511, 308] on icon at bounding box center [510, 311] width 7 height 7
click at [513, 316] on input "checkbox" at bounding box center [510, 312] width 7 height 7
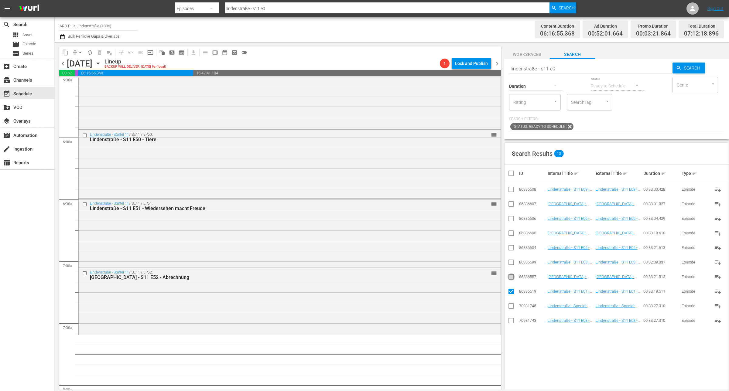
click at [512, 278] on input "checkbox" at bounding box center [510, 277] width 7 height 7
click at [511, 265] on input "checkbox" at bounding box center [510, 263] width 7 height 7
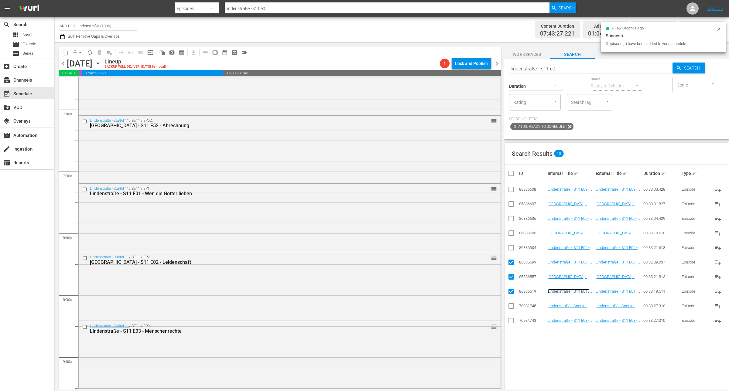
scroll to position [949, 0]
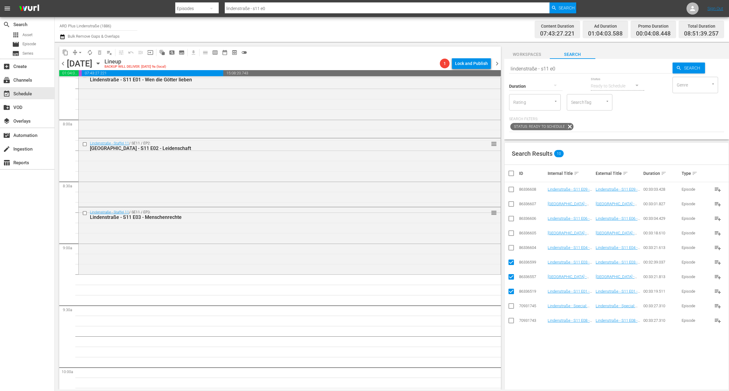
click at [515, 172] on input "checkbox" at bounding box center [513, 173] width 12 height 7
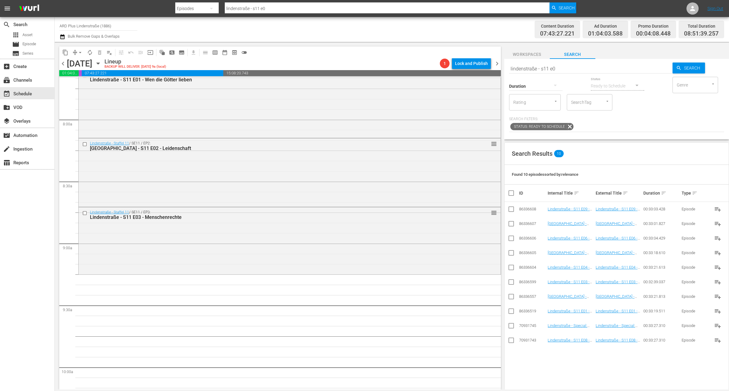
click at [564, 73] on hr at bounding box center [590, 73] width 163 height 0
click at [566, 70] on input "lindenstraße - s11 e0" at bounding box center [590, 68] width 163 height 15
click at [508, 297] on input "checkbox" at bounding box center [510, 297] width 7 height 7
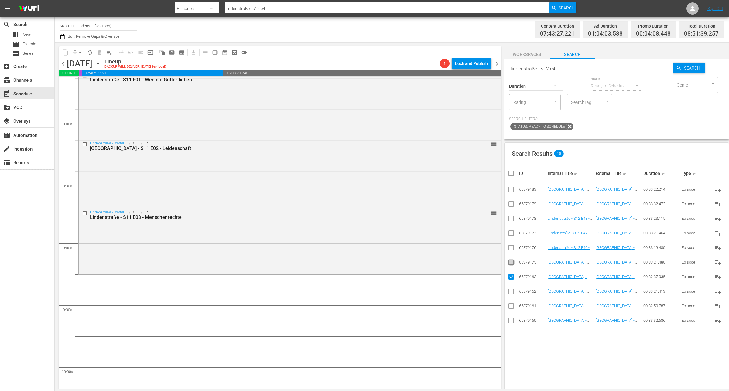
click at [513, 261] on input "checkbox" at bounding box center [510, 263] width 7 height 7
click at [512, 250] on input "checkbox" at bounding box center [510, 248] width 7 height 7
click at [511, 234] on input "checkbox" at bounding box center [510, 234] width 7 height 7
click at [510, 220] on input "checkbox" at bounding box center [510, 219] width 7 height 7
click at [512, 206] on input "checkbox" at bounding box center [510, 205] width 7 height 7
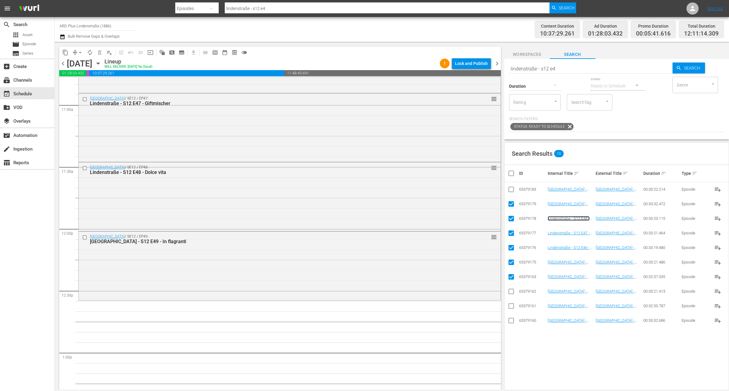
scroll to position [1366, 0]
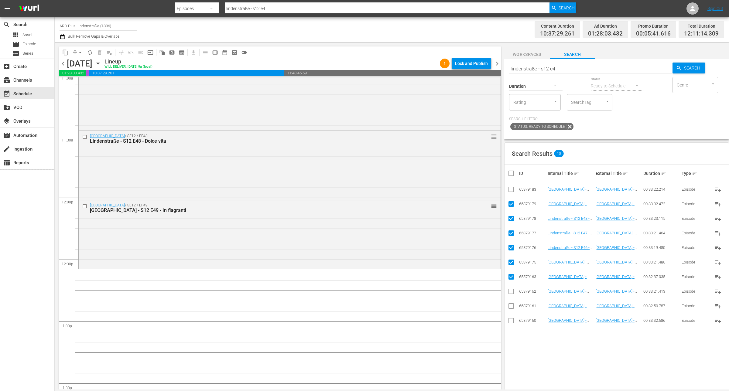
click at [509, 172] on input "checkbox" at bounding box center [513, 173] width 12 height 7
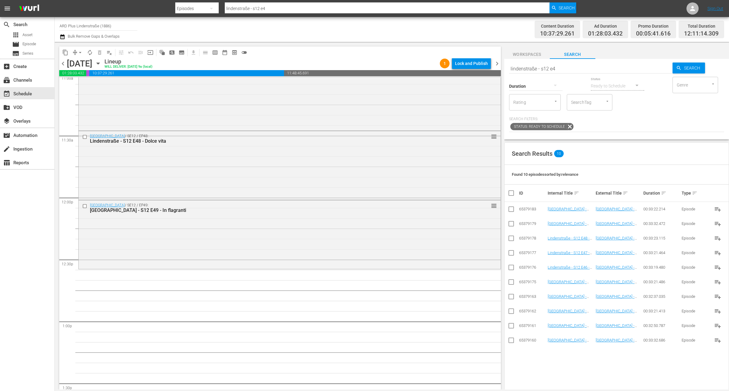
click at [579, 69] on input "lindenstraße - s12 e4" at bounding box center [590, 68] width 163 height 15
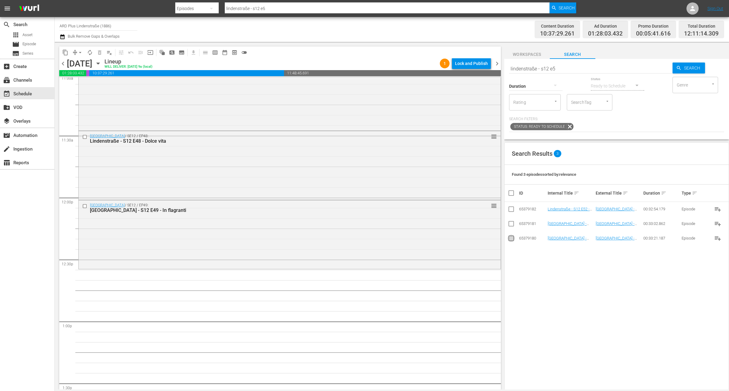
click at [509, 241] on input "checkbox" at bounding box center [510, 239] width 7 height 7
click at [508, 206] on input "checkbox" at bounding box center [510, 205] width 7 height 7
click at [509, 196] on td at bounding box center [511, 189] width 14 height 15
click at [512, 193] on input "checkbox" at bounding box center [510, 190] width 7 height 7
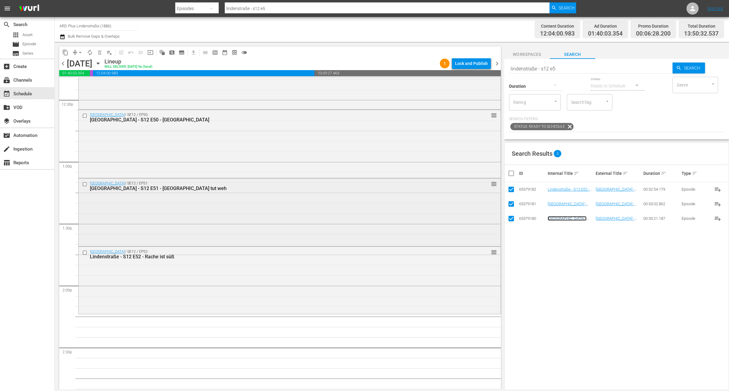
scroll to position [1594, 0]
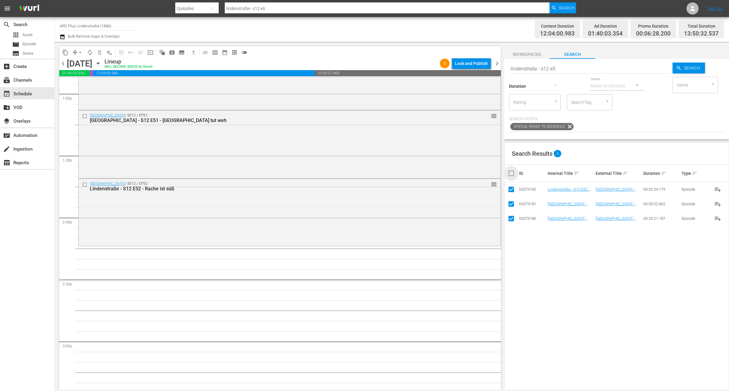
click at [515, 175] on input "checkbox" at bounding box center [513, 173] width 12 height 7
click at [579, 64] on input "lindenstraße - s12 e5" at bounding box center [590, 68] width 163 height 15
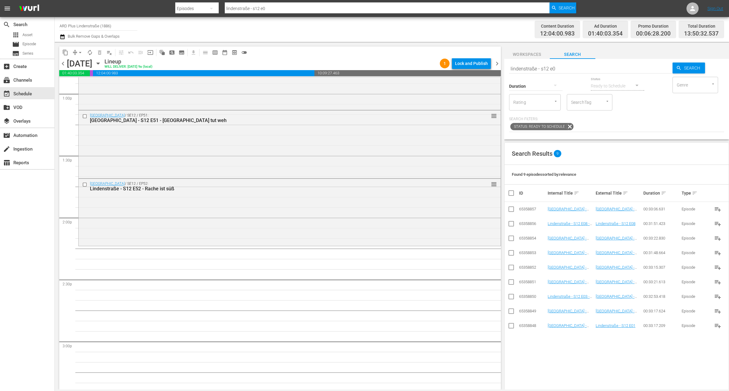
click at [506, 325] on td at bounding box center [511, 325] width 14 height 15
click at [506, 329] on td at bounding box center [511, 325] width 14 height 15
click at [510, 327] on input "checkbox" at bounding box center [510, 326] width 7 height 7
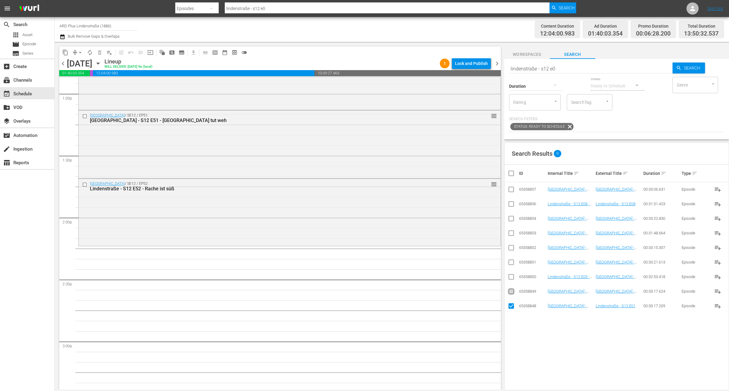
click at [512, 296] on input "checkbox" at bounding box center [510, 292] width 7 height 7
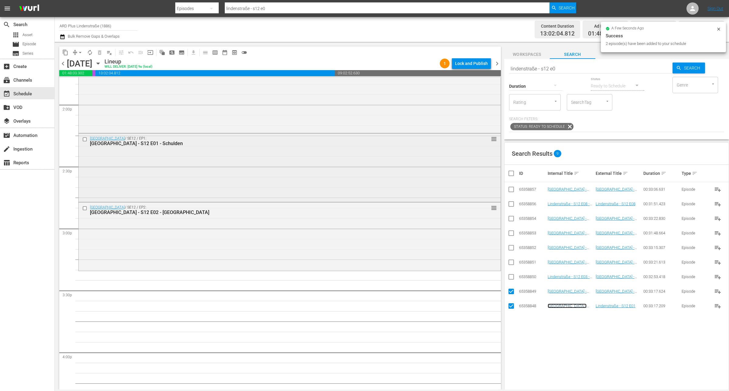
scroll to position [1708, 0]
drag, startPoint x: 560, startPoint y: 307, endPoint x: 175, endPoint y: 233, distance: 392.0
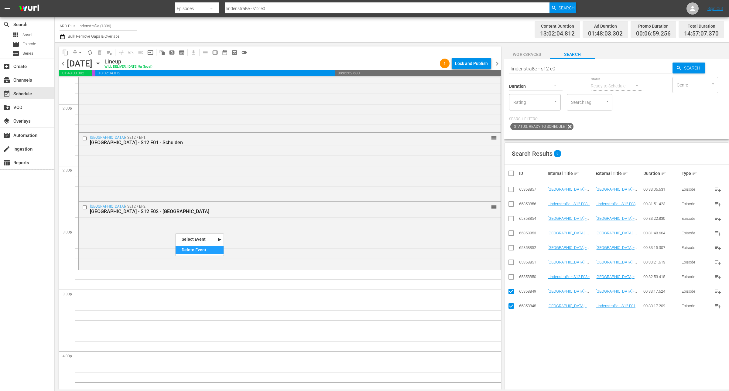
click at [196, 248] on div "Delete Event" at bounding box center [199, 250] width 48 height 8
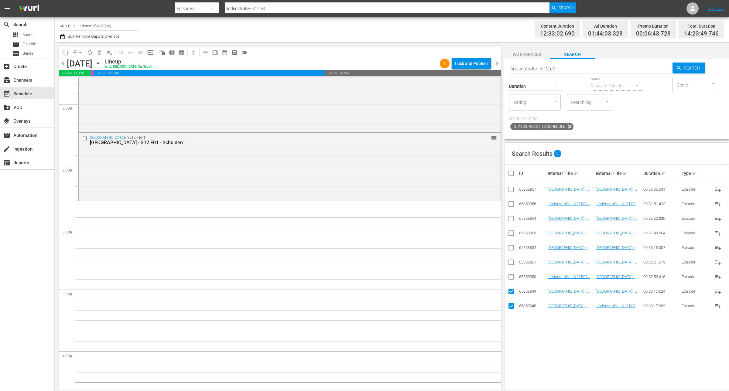
click at [509, 173] on input "checkbox" at bounding box center [513, 173] width 12 height 7
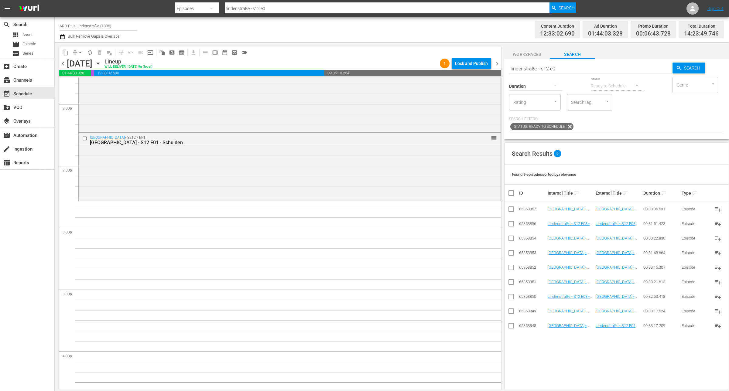
click at [581, 70] on input "lindenstraße - s12 e0" at bounding box center [590, 68] width 163 height 15
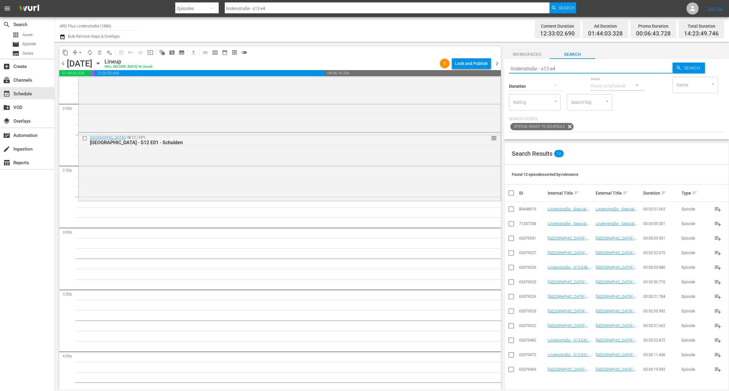
click at [509, 236] on input "checkbox" at bounding box center [510, 239] width 7 height 7
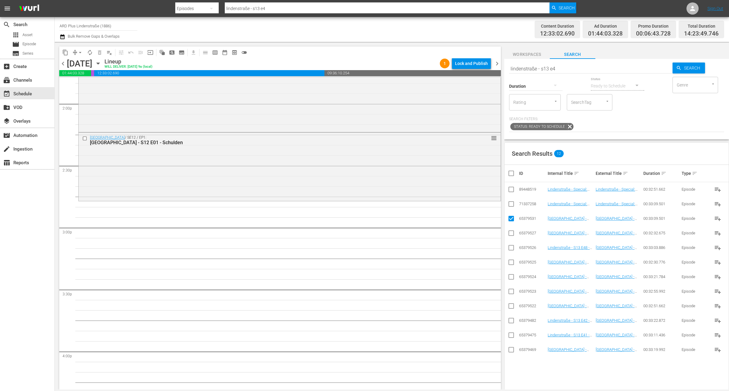
click at [509, 309] on input "checkbox" at bounding box center [510, 307] width 7 height 7
click at [512, 290] on input "checkbox" at bounding box center [510, 292] width 7 height 7
click at [513, 279] on input "checkbox" at bounding box center [510, 277] width 7 height 7
click at [512, 263] on input "checkbox" at bounding box center [510, 263] width 7 height 7
click at [511, 249] on input "checkbox" at bounding box center [510, 248] width 7 height 7
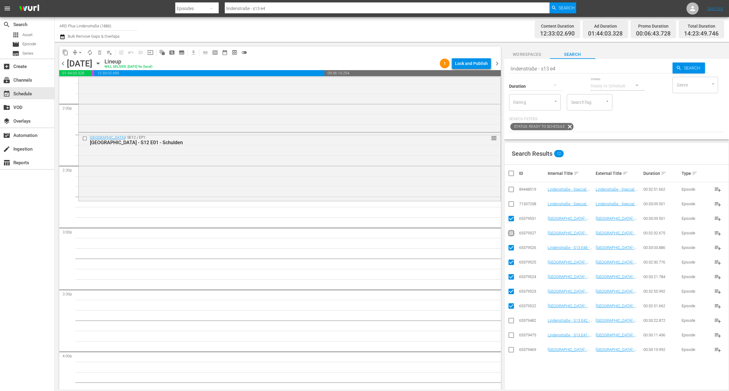
click at [509, 232] on input "checkbox" at bounding box center [510, 234] width 7 height 7
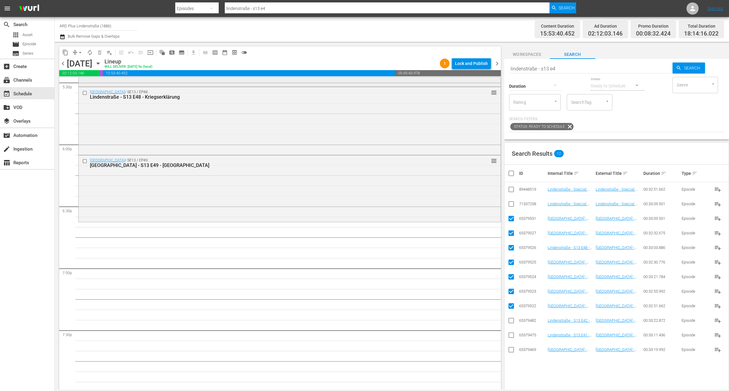
scroll to position [2163, 0]
click at [509, 175] on input "checkbox" at bounding box center [513, 173] width 12 height 7
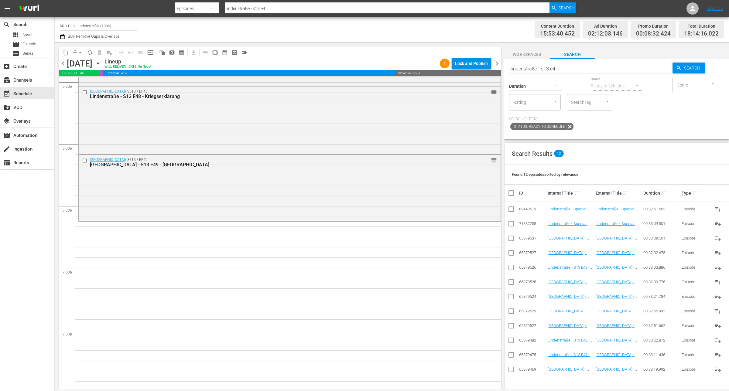
click at [566, 71] on input "lindenstraße - s13 e4" at bounding box center [590, 68] width 163 height 15
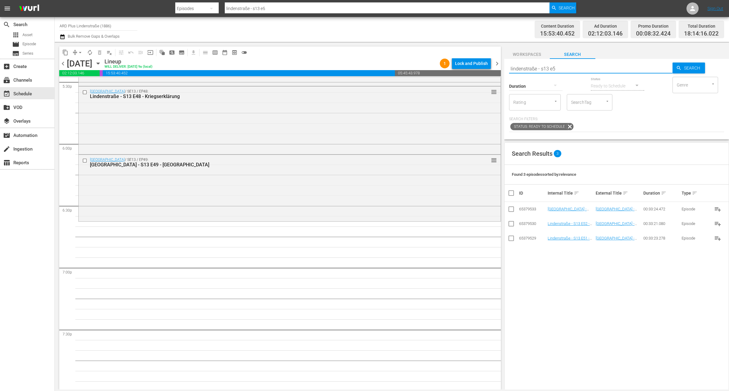
click at [514, 209] on input "checkbox" at bounding box center [510, 210] width 7 height 7
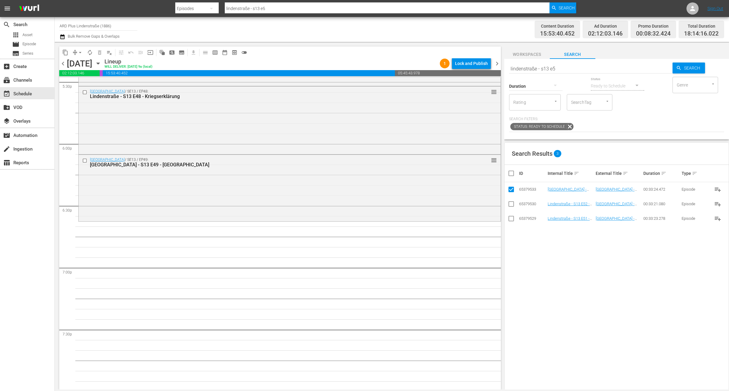
click at [512, 219] on input "checkbox" at bounding box center [510, 219] width 7 height 7
click at [510, 203] on input "checkbox" at bounding box center [510, 205] width 7 height 7
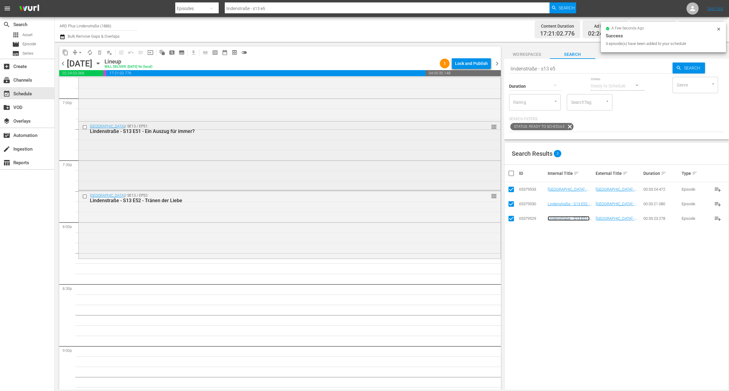
scroll to position [2353, 0]
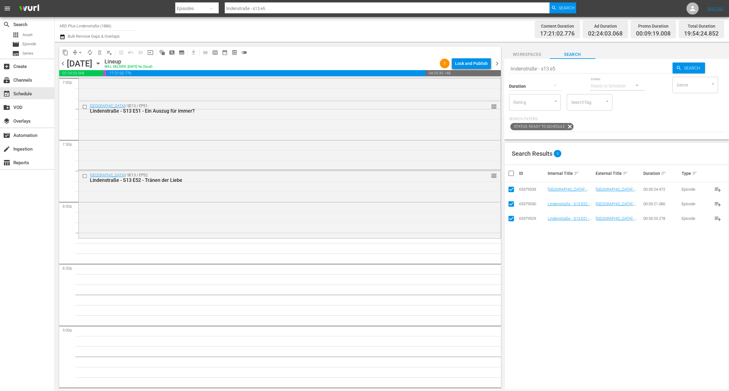
click at [509, 174] on input "checkbox" at bounding box center [513, 173] width 12 height 7
click at [568, 66] on input "lindenstraße - s13 e5" at bounding box center [590, 68] width 163 height 15
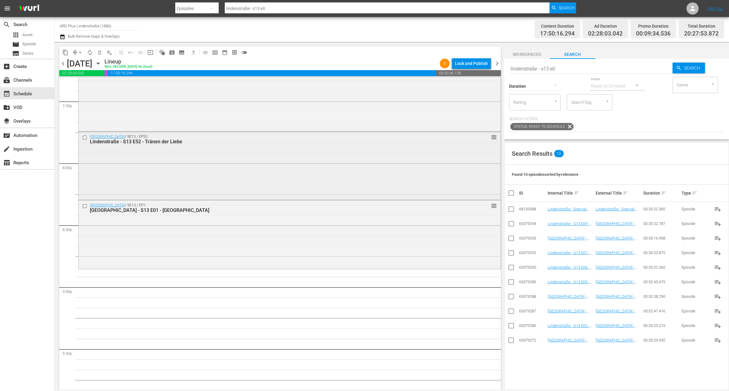
scroll to position [2470, 0]
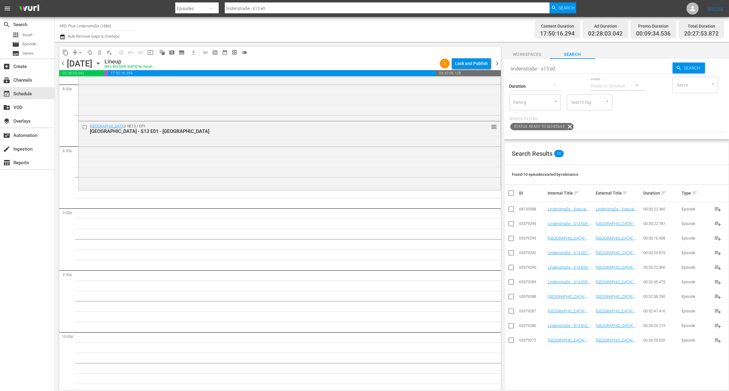
click at [577, 65] on input "lindenstraße - s13 e0" at bounding box center [590, 68] width 163 height 15
click at [509, 241] on input "checkbox" at bounding box center [510, 239] width 7 height 7
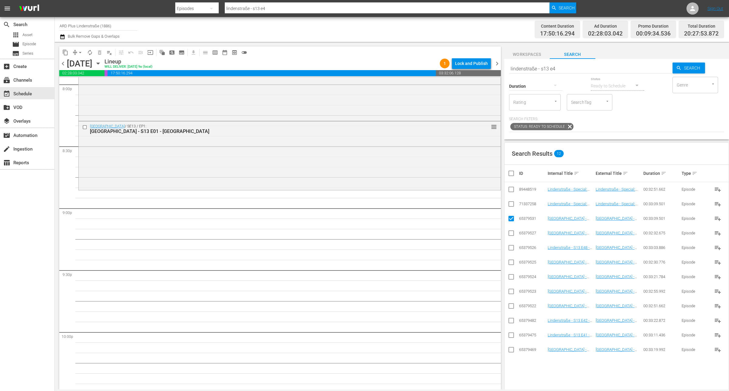
click at [513, 307] on input "checkbox" at bounding box center [510, 307] width 7 height 7
click at [512, 293] on input "checkbox" at bounding box center [510, 292] width 7 height 7
click at [511, 280] on input "checkbox" at bounding box center [510, 277] width 7 height 7
click at [515, 264] on input "checkbox" at bounding box center [510, 263] width 7 height 7
click at [511, 247] on input "checkbox" at bounding box center [510, 248] width 7 height 7
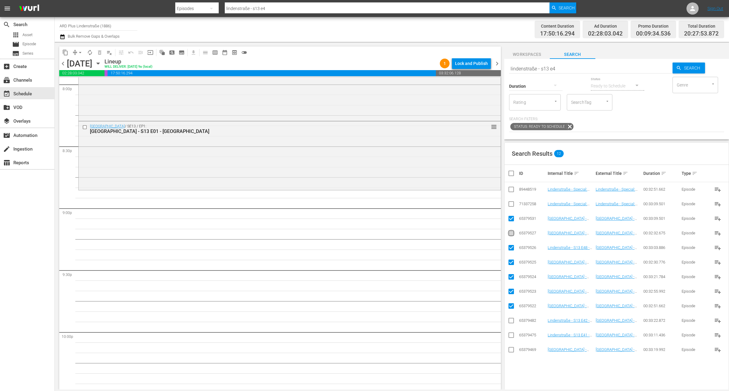
click at [511, 235] on input "checkbox" at bounding box center [510, 234] width 7 height 7
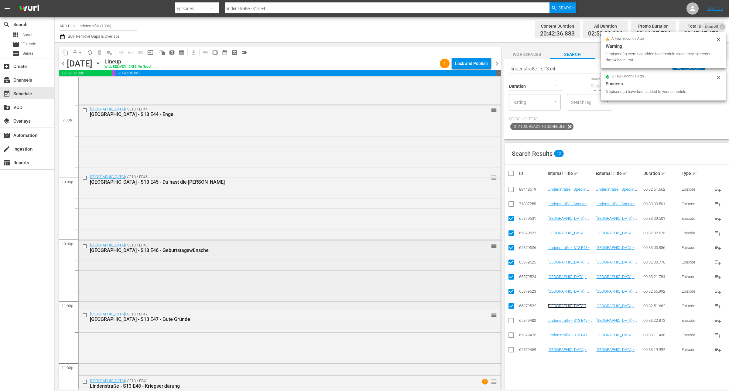
scroll to position [2679, 0]
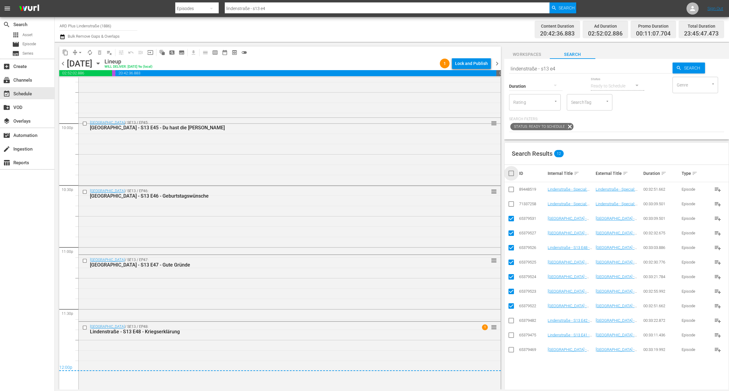
click at [511, 173] on input "checkbox" at bounding box center [513, 173] width 12 height 7
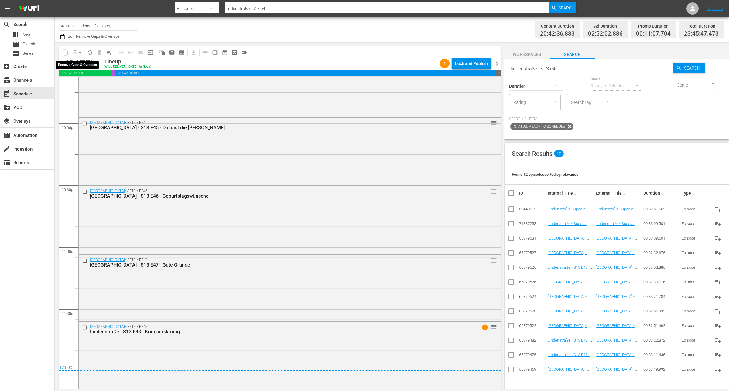
click at [80, 52] on span "arrow_drop_down" at bounding box center [80, 52] width 6 height 6
click at [83, 82] on li "Align to End of Previous Day" at bounding box center [81, 85] width 64 height 10
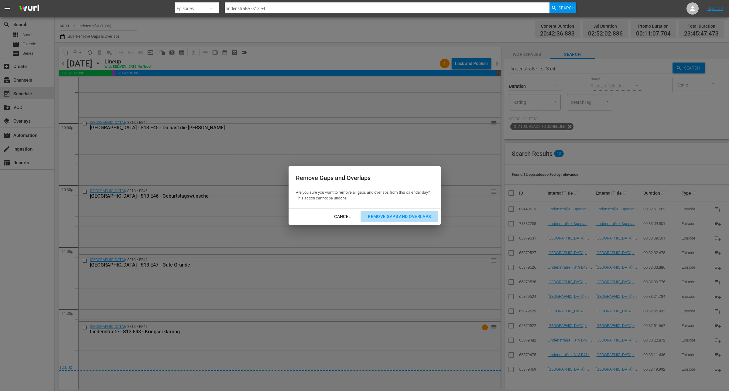
click at [393, 215] on div "Remove Gaps and Overlaps" at bounding box center [399, 217] width 73 height 8
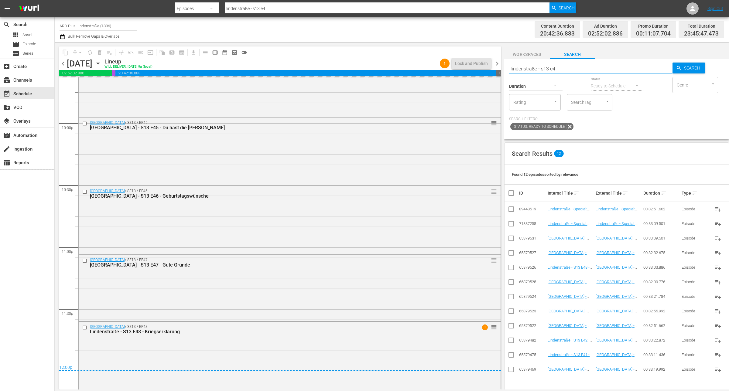
drag, startPoint x: 567, startPoint y: 67, endPoint x: 488, endPoint y: 66, distance: 78.3
click at [489, 66] on div "content_copy compress arrow_drop_down autorenew_outlined delete_forever_outline…" at bounding box center [392, 216] width 674 height 348
drag, startPoint x: 496, startPoint y: 64, endPoint x: 501, endPoint y: 89, distance: 25.2
click at [496, 64] on span "chevron_right" at bounding box center [497, 64] width 8 height 8
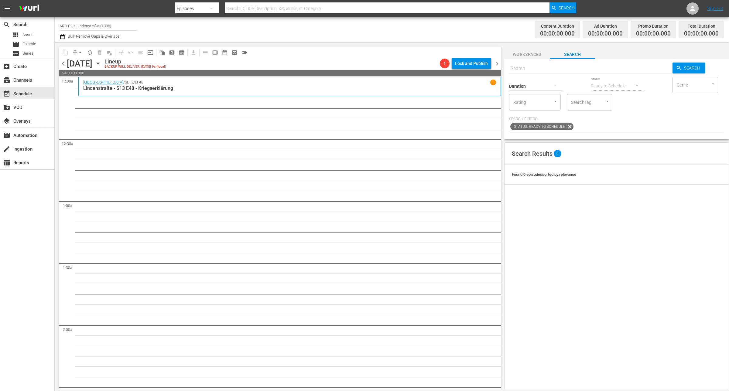
click at [533, 65] on input "text" at bounding box center [590, 68] width 163 height 15
paste input "lindenstraße - s13 e4"
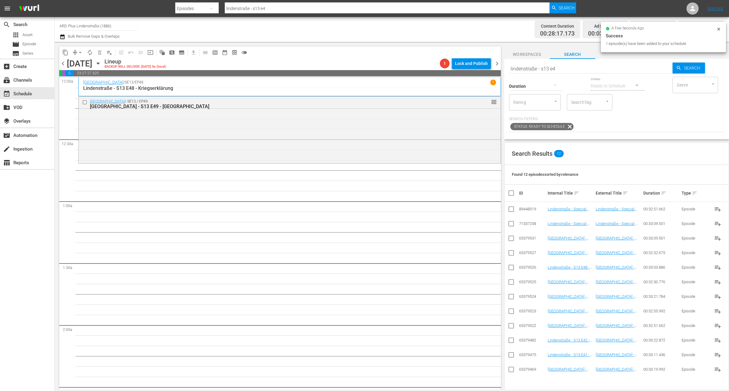
click at [571, 66] on input "lindenstraße - s13 e4" at bounding box center [590, 68] width 163 height 15
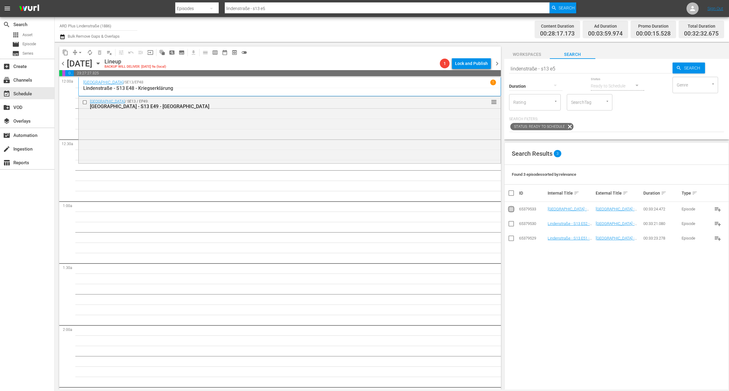
click at [512, 210] on input "checkbox" at bounding box center [510, 210] width 7 height 7
click at [512, 220] on input "checkbox" at bounding box center [510, 219] width 7 height 7
click at [512, 204] on input "checkbox" at bounding box center [510, 205] width 7 height 7
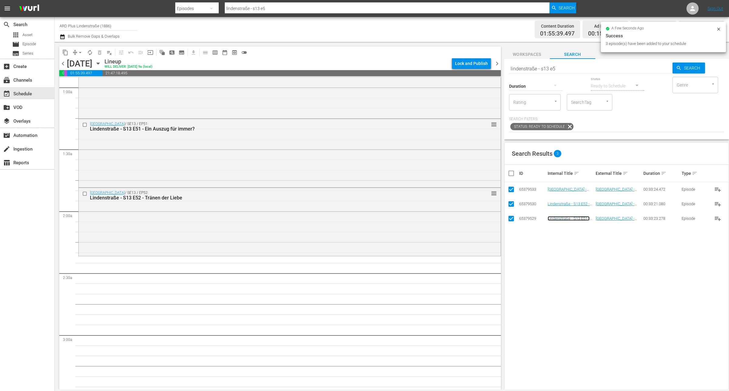
scroll to position [152, 0]
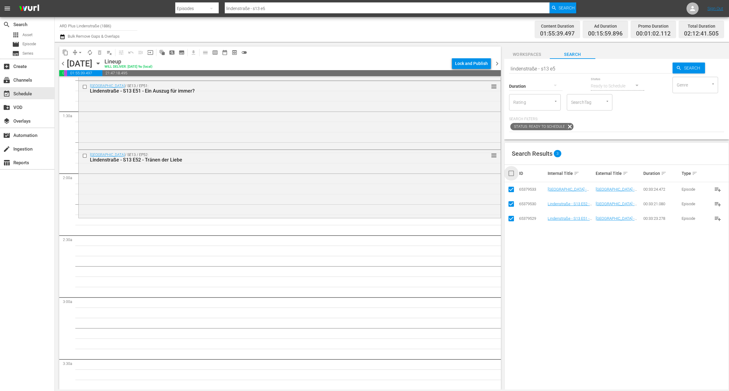
click at [510, 173] on input "checkbox" at bounding box center [513, 173] width 12 height 7
click at [571, 66] on input "lindenstraße - s13 e5" at bounding box center [590, 68] width 163 height 15
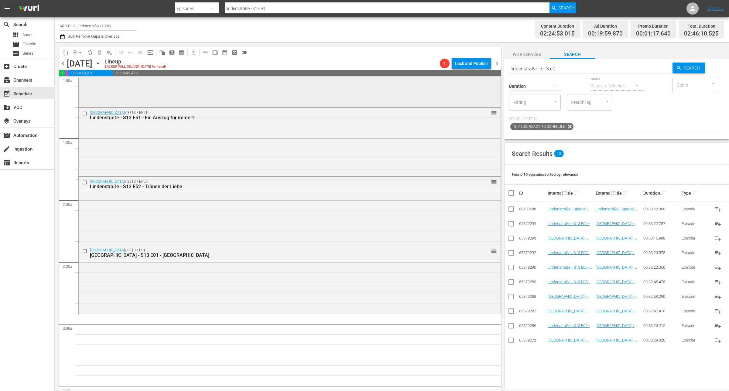
scroll to position [190, 0]
